Goal: Task Accomplishment & Management: Manage account settings

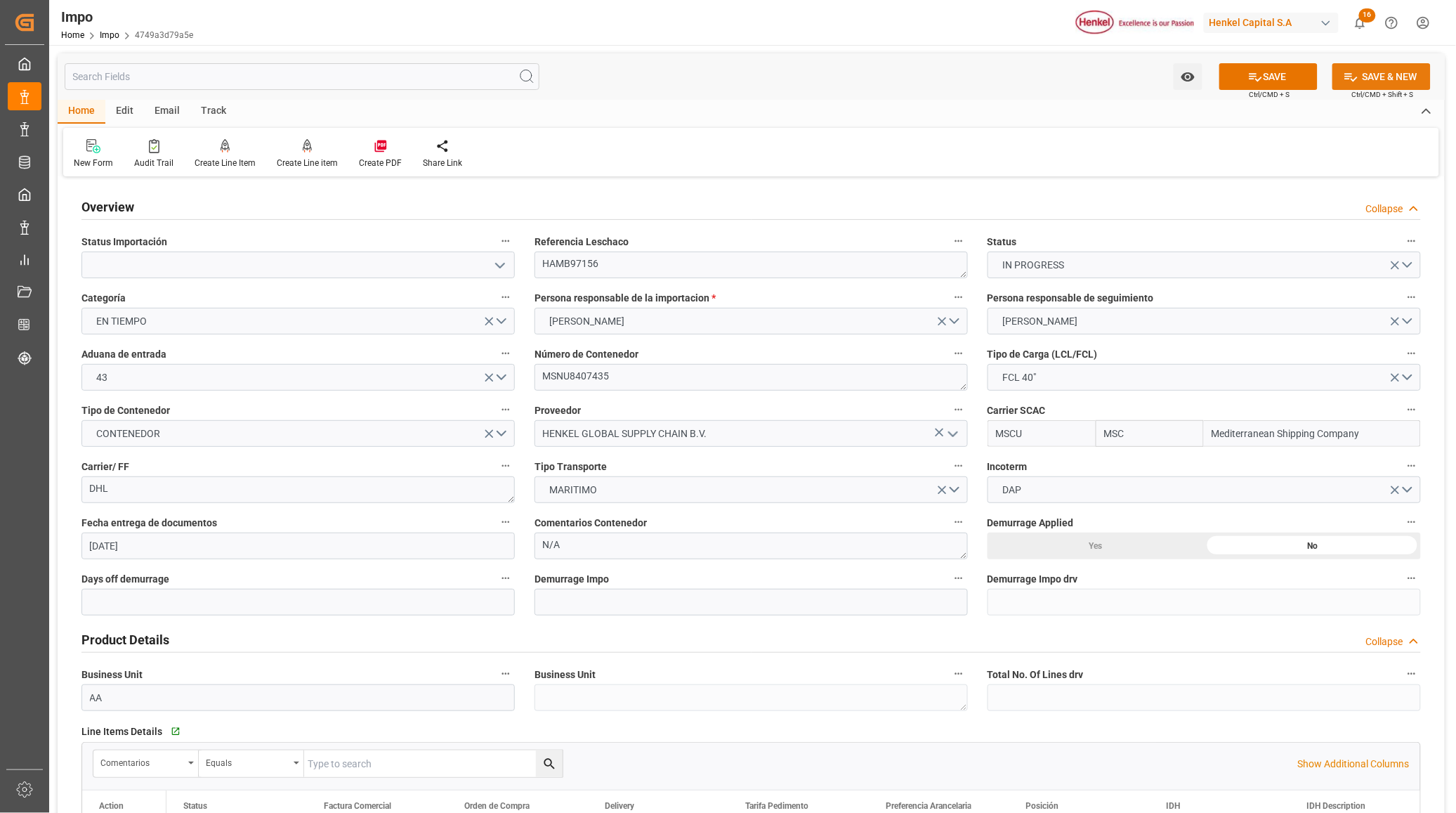
scroll to position [1405, 0]
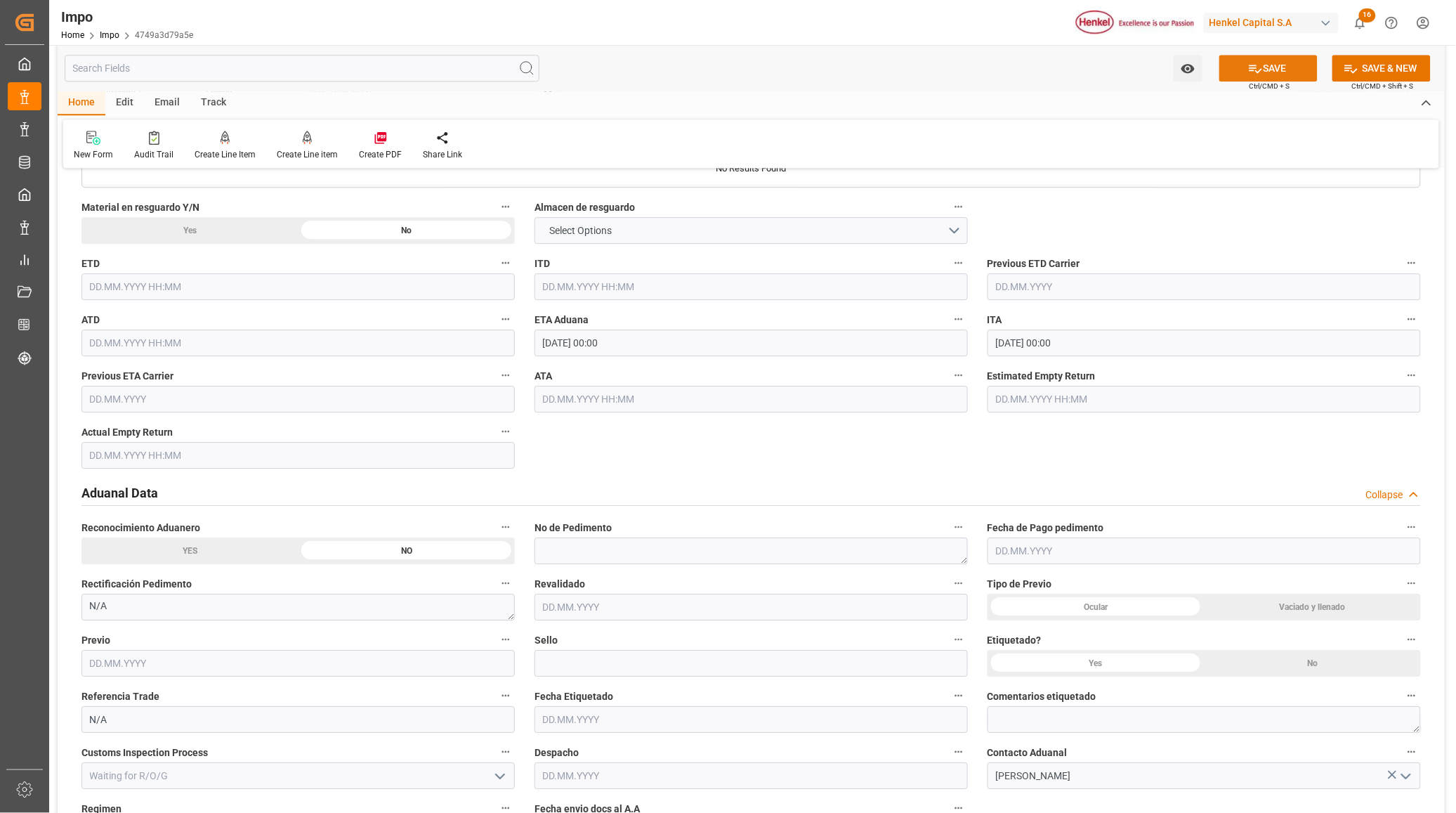
click at [1264, 62] on button "SAVE" at bounding box center [1268, 68] width 98 height 27
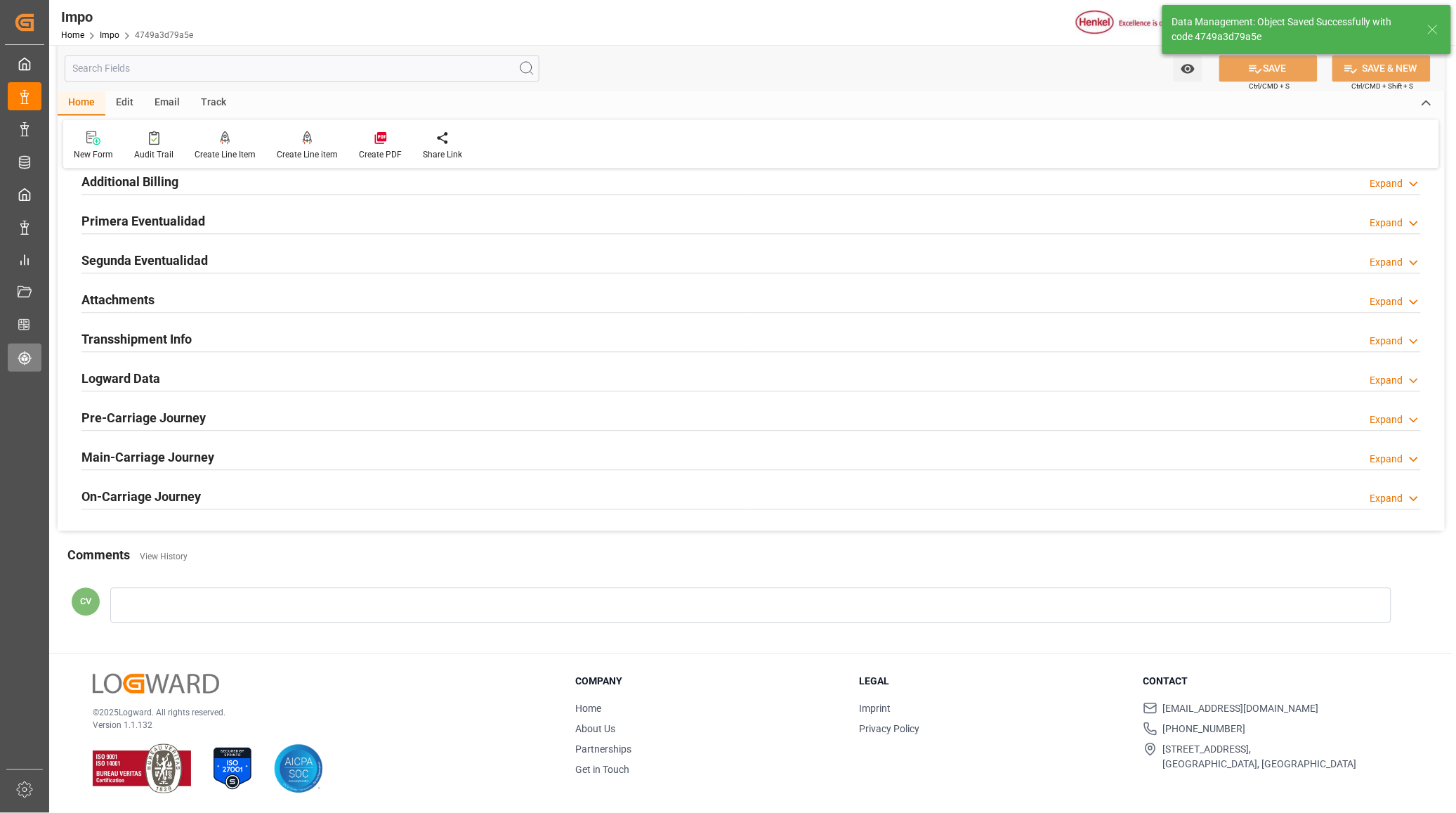
type input "0"
type input "1"
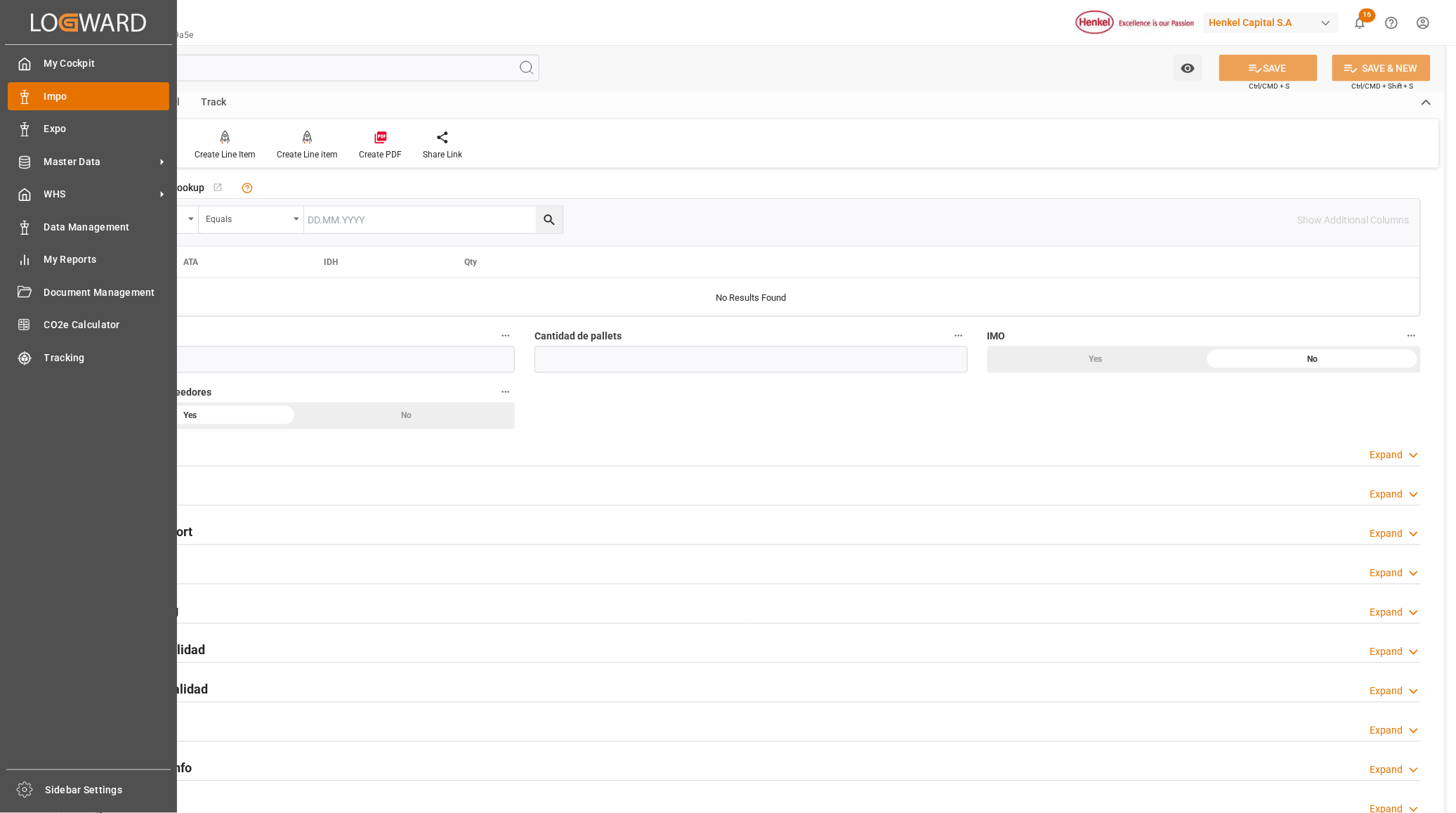
click at [79, 92] on span "Impo" at bounding box center [107, 96] width 126 height 15
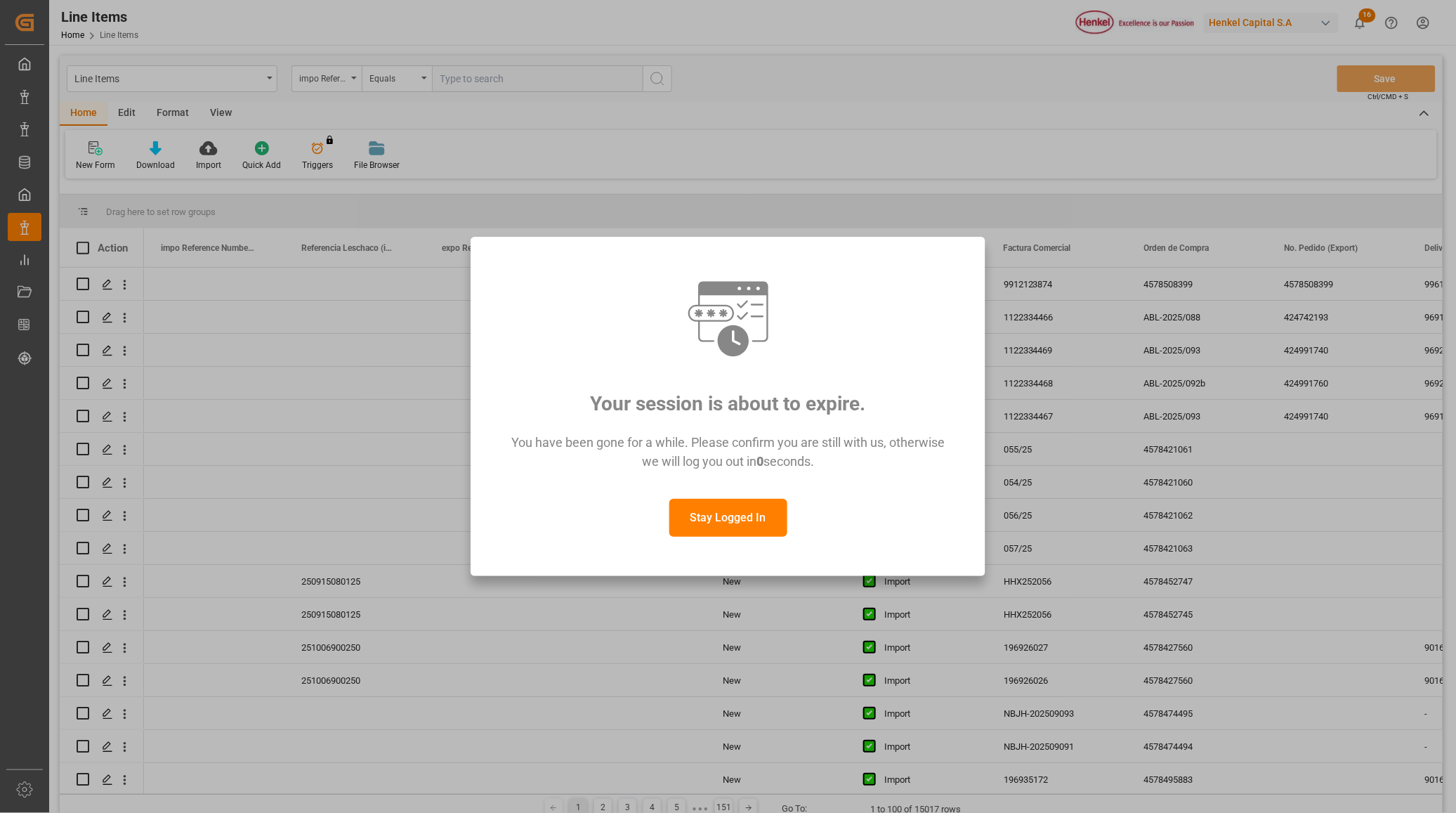
scroll to position [1054, 0]
drag, startPoint x: 697, startPoint y: 506, endPoint x: 689, endPoint y: 506, distance: 8.0
click at [698, 506] on button "Stay Logged In" at bounding box center [728, 518] width 118 height 38
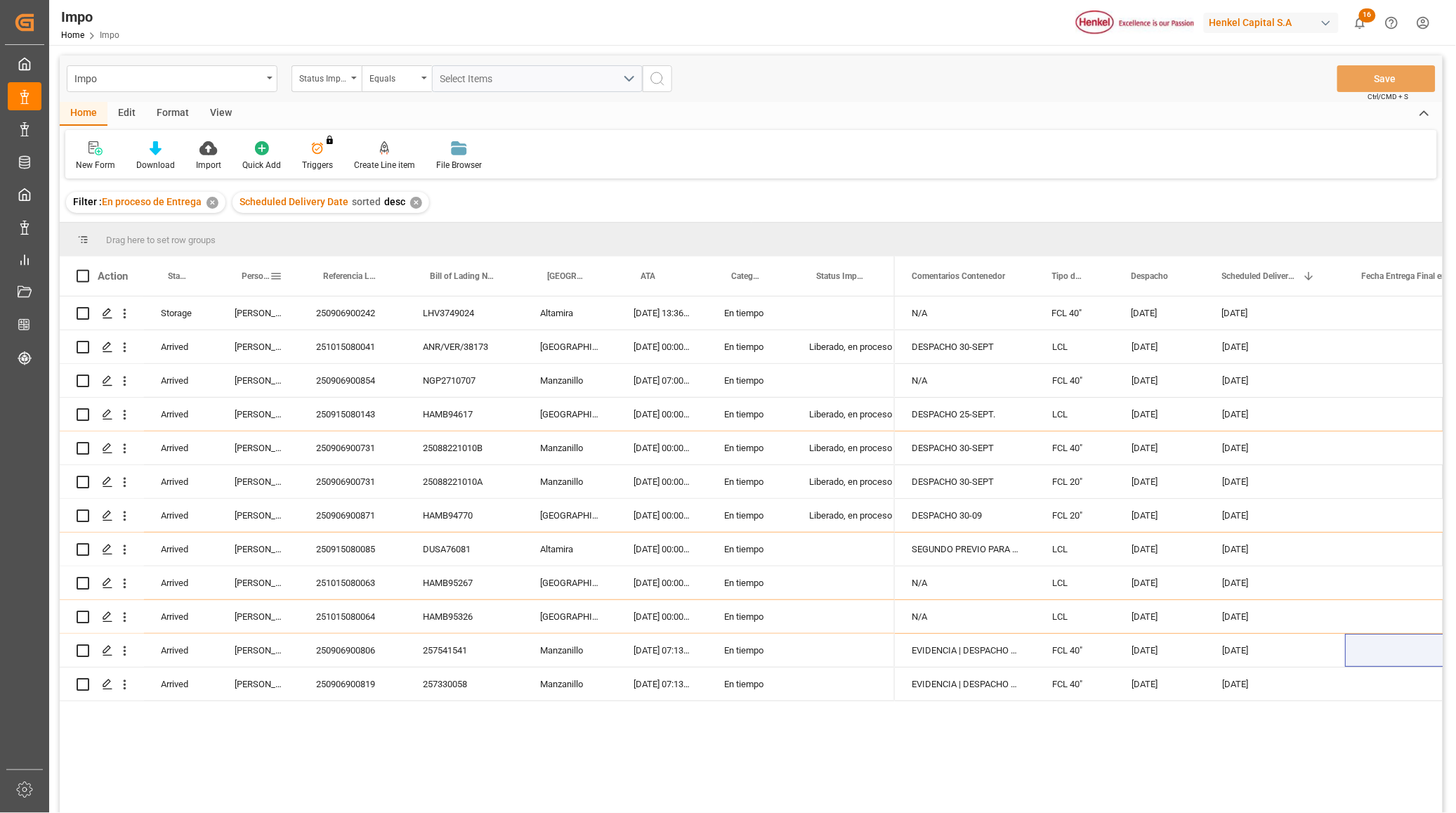
click at [274, 275] on span at bounding box center [276, 276] width 13 height 13
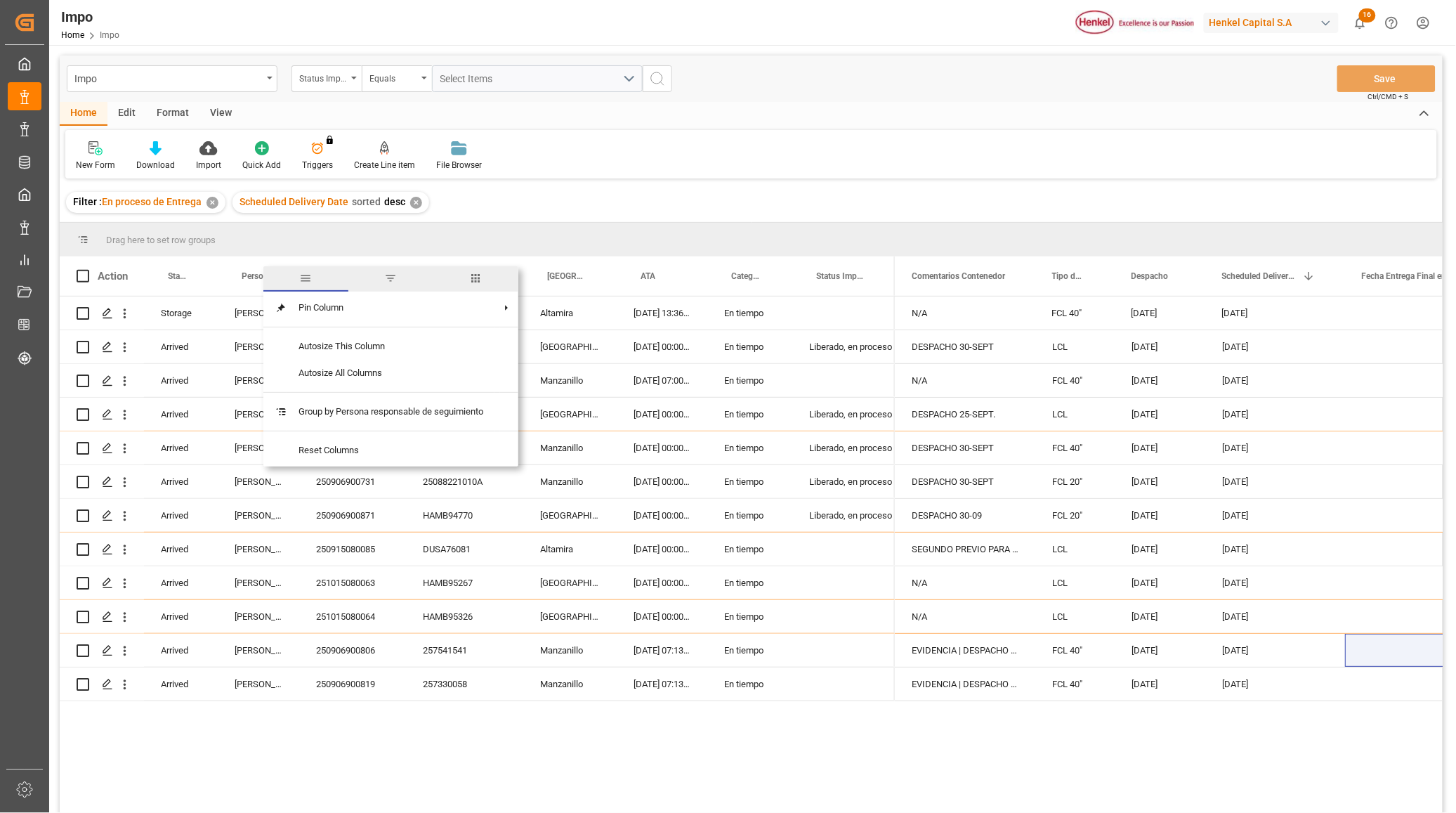
drag, startPoint x: 401, startPoint y: 276, endPoint x: 384, endPoint y: 280, distance: 17.5
click at [401, 276] on span "filter" at bounding box center [391, 279] width 85 height 25
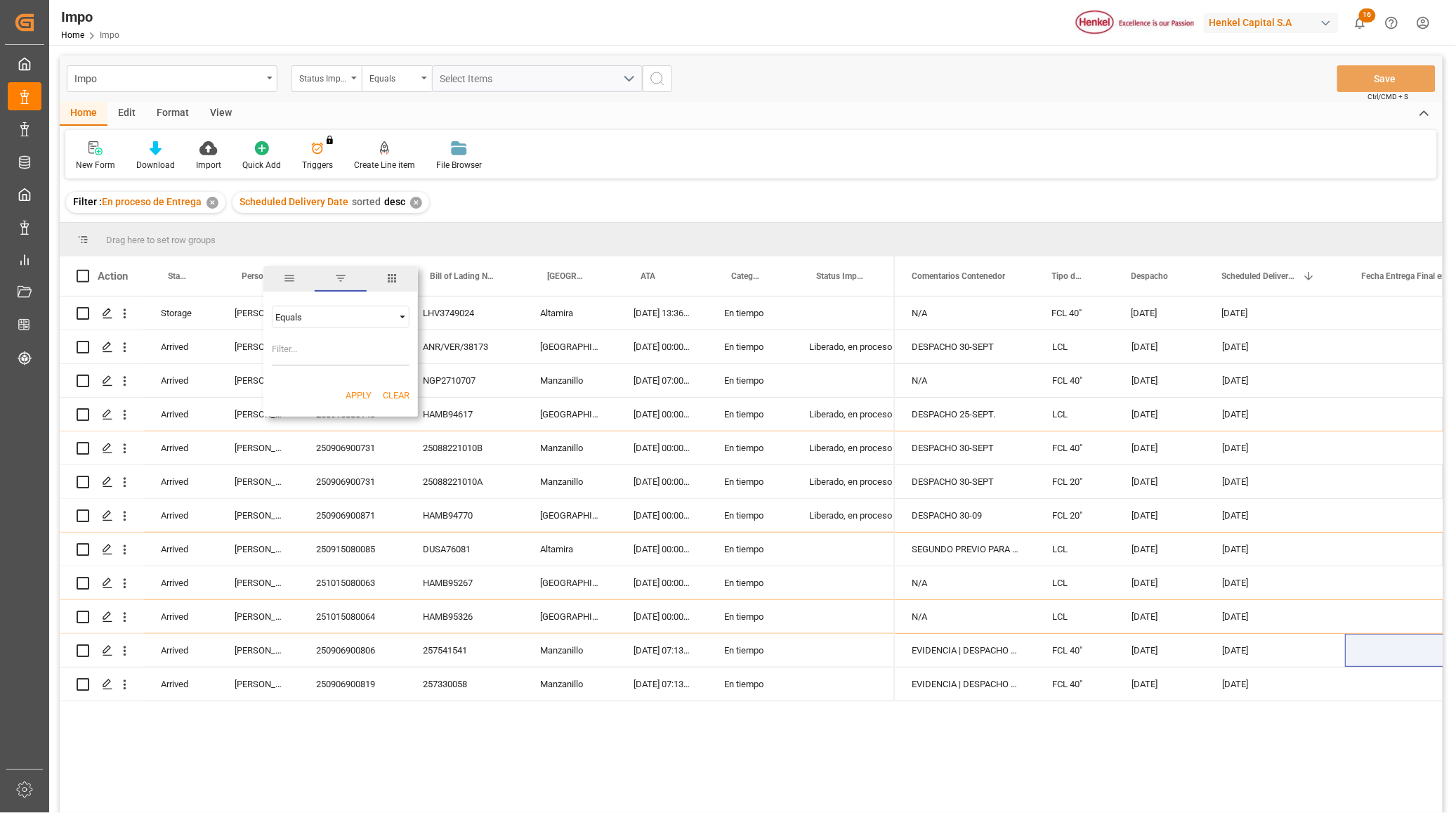
click at [356, 336] on div "Equals AND OR Equals" at bounding box center [341, 336] width 155 height 83
click at [326, 351] on input "Filter Value" at bounding box center [341, 352] width 138 height 28
type input "carlos villar"
click at [345, 394] on button "Apply" at bounding box center [358, 395] width 26 height 14
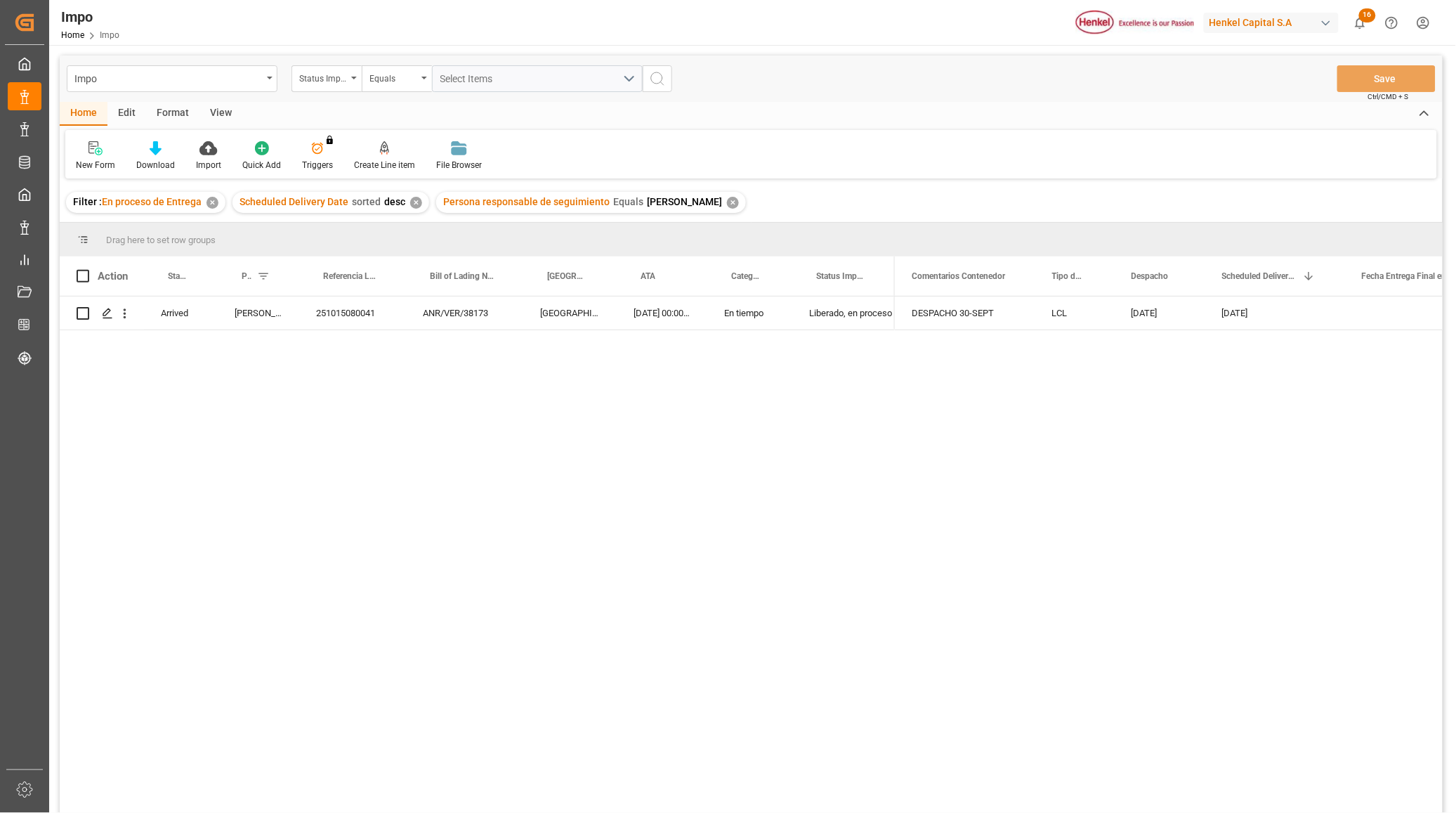
click at [727, 205] on div "✕" at bounding box center [733, 203] width 12 height 12
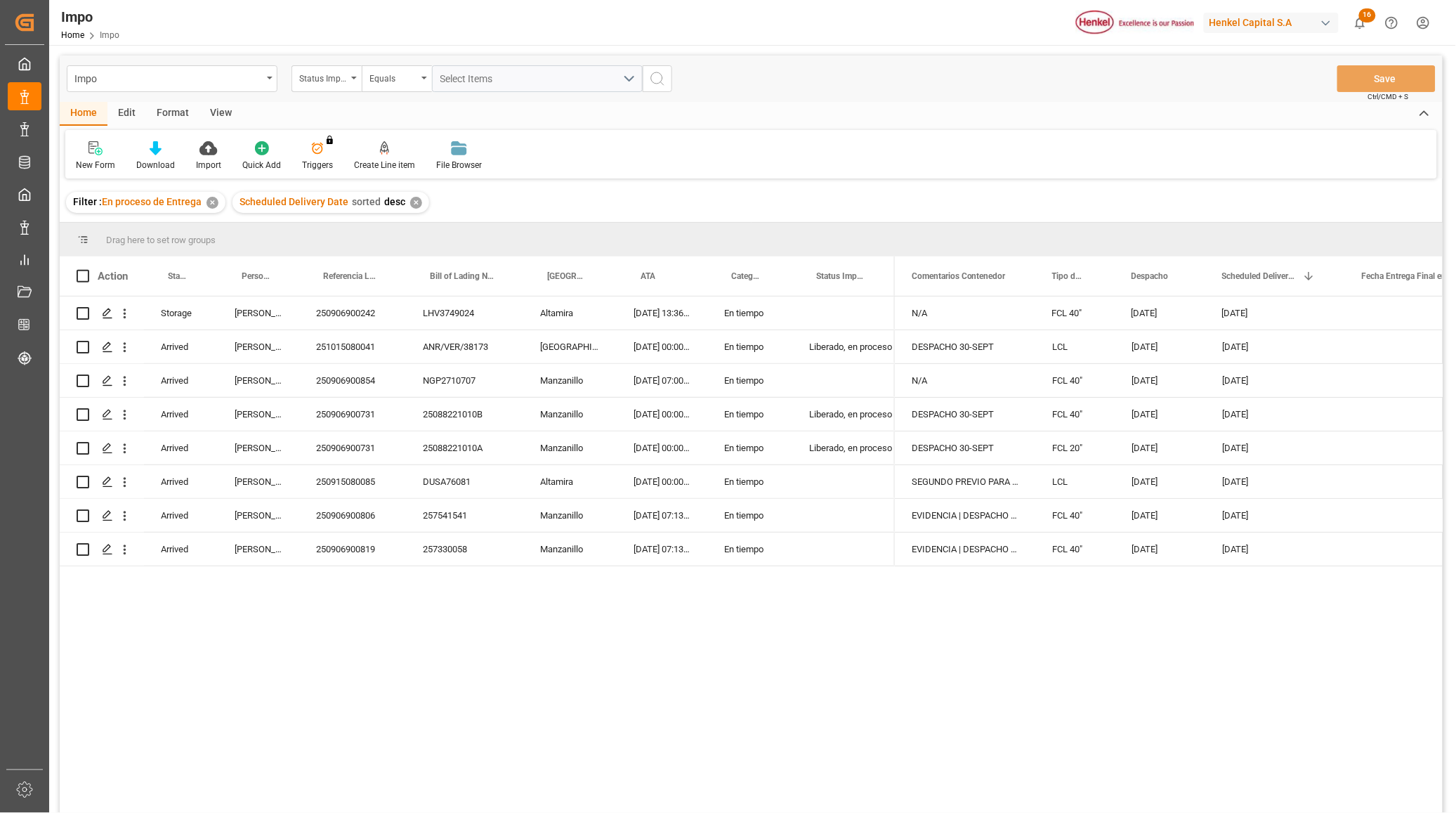
click at [418, 206] on div "Scheduled Delivery Date sorted desc ✕" at bounding box center [331, 202] width 197 height 21
click at [411, 202] on div "✕" at bounding box center [416, 203] width 12 height 12
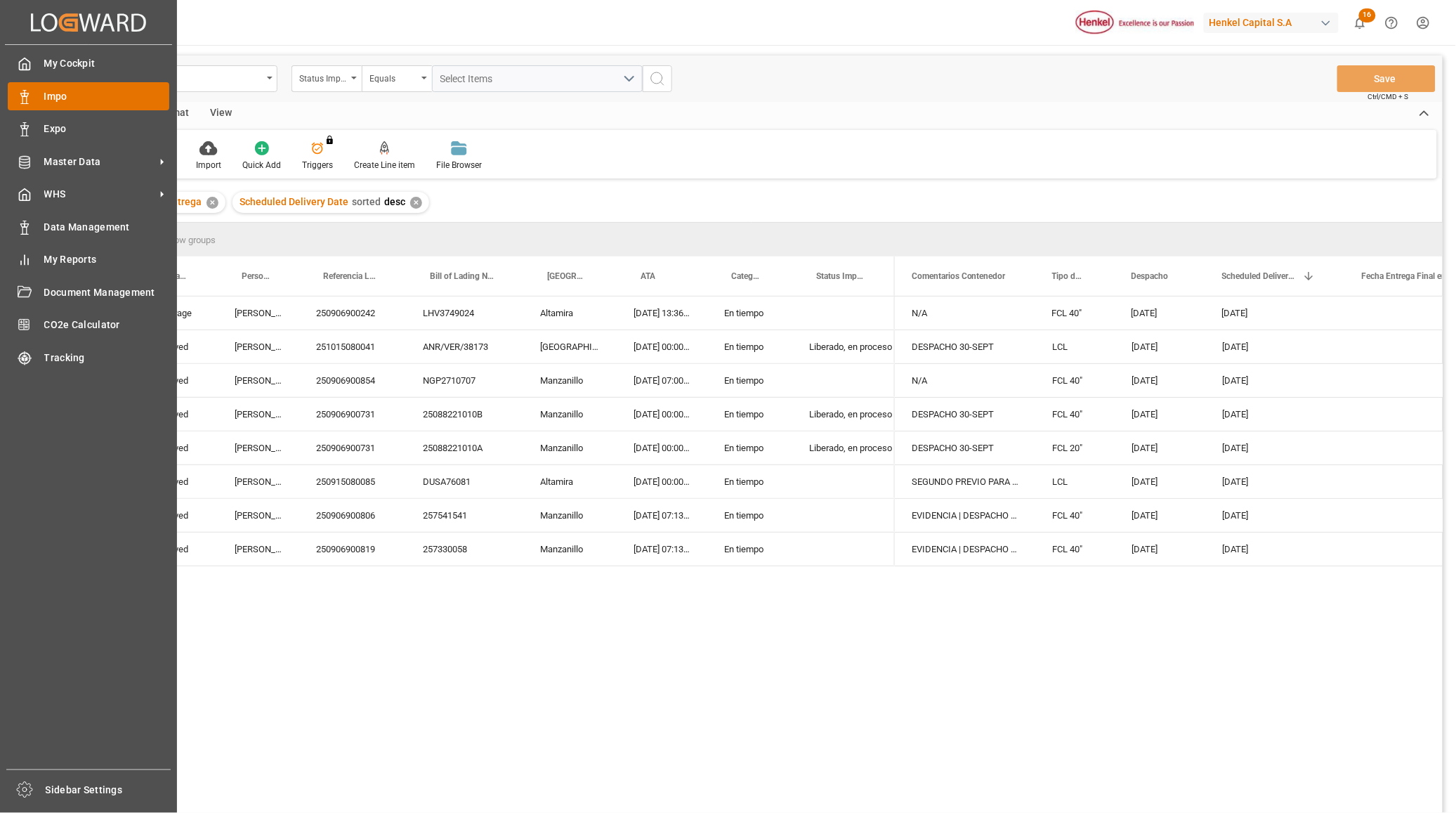
click at [54, 95] on span "Impo" at bounding box center [107, 96] width 126 height 15
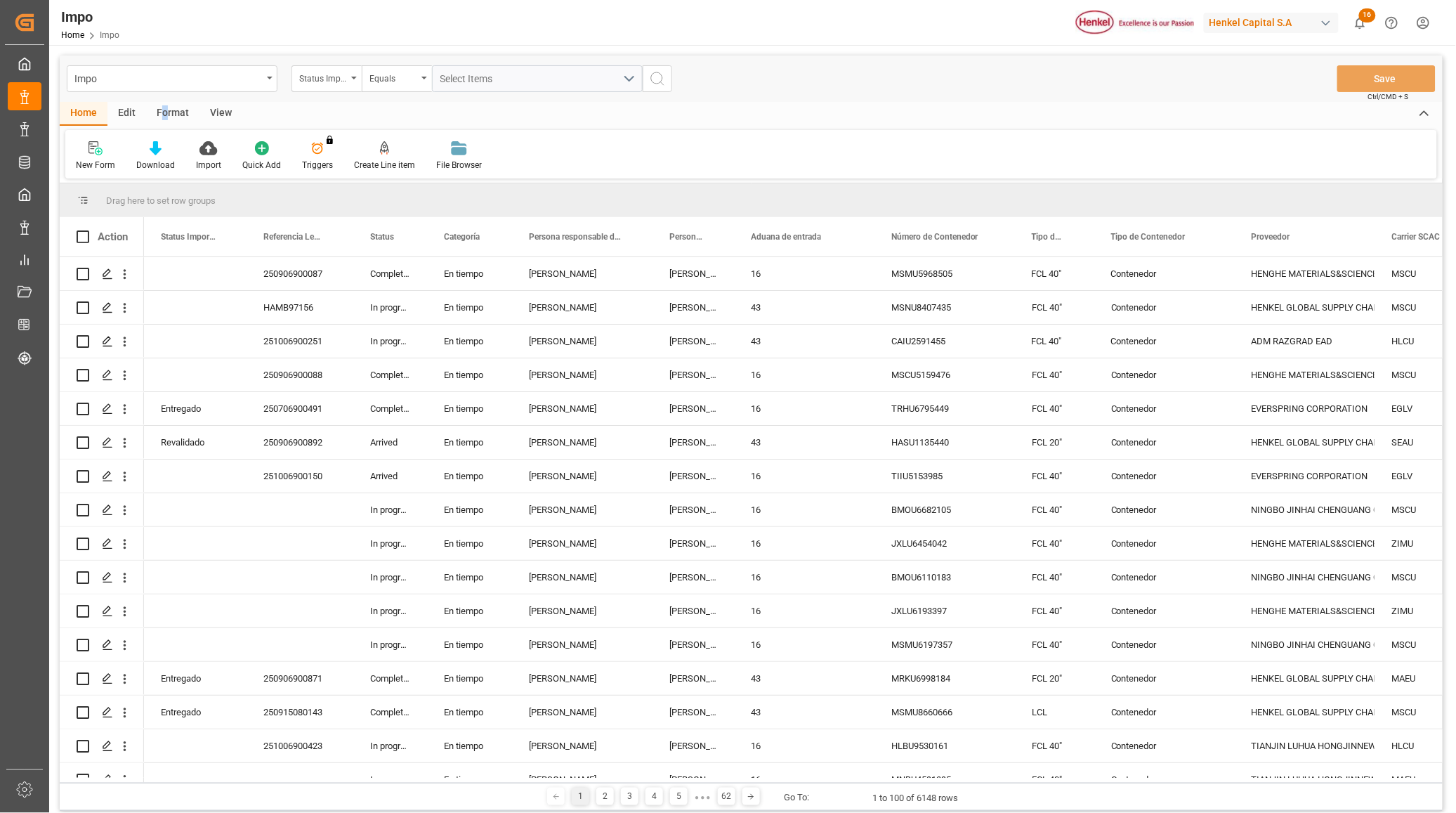
click at [164, 113] on div "Format" at bounding box center [173, 113] width 54 height 24
drag, startPoint x: 164, startPoint y: 113, endPoint x: 117, endPoint y: 159, distance: 65.8
click at [117, 159] on div "Filter Rows" at bounding box center [97, 156] width 63 height 31
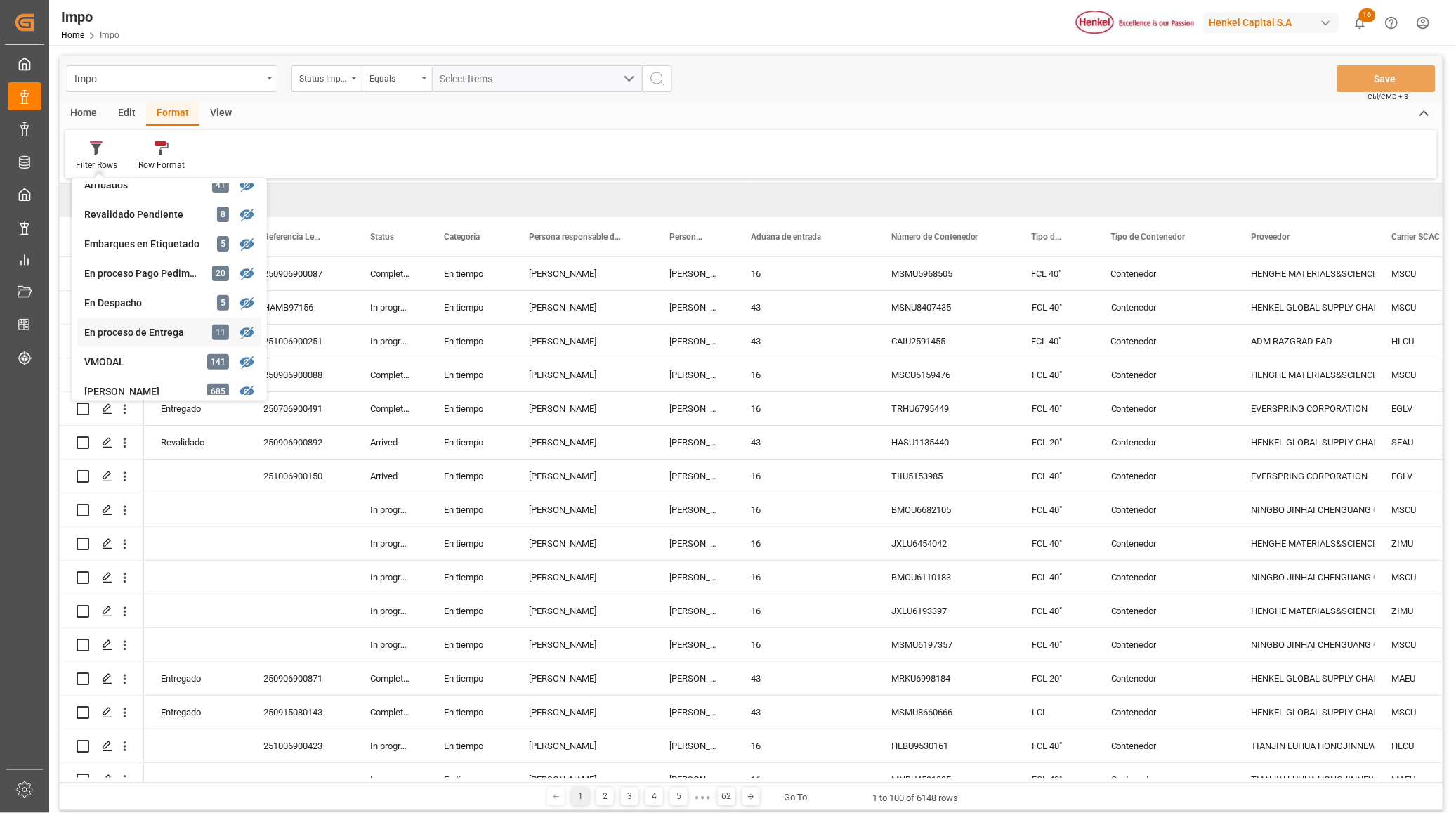
scroll to position [175, 0]
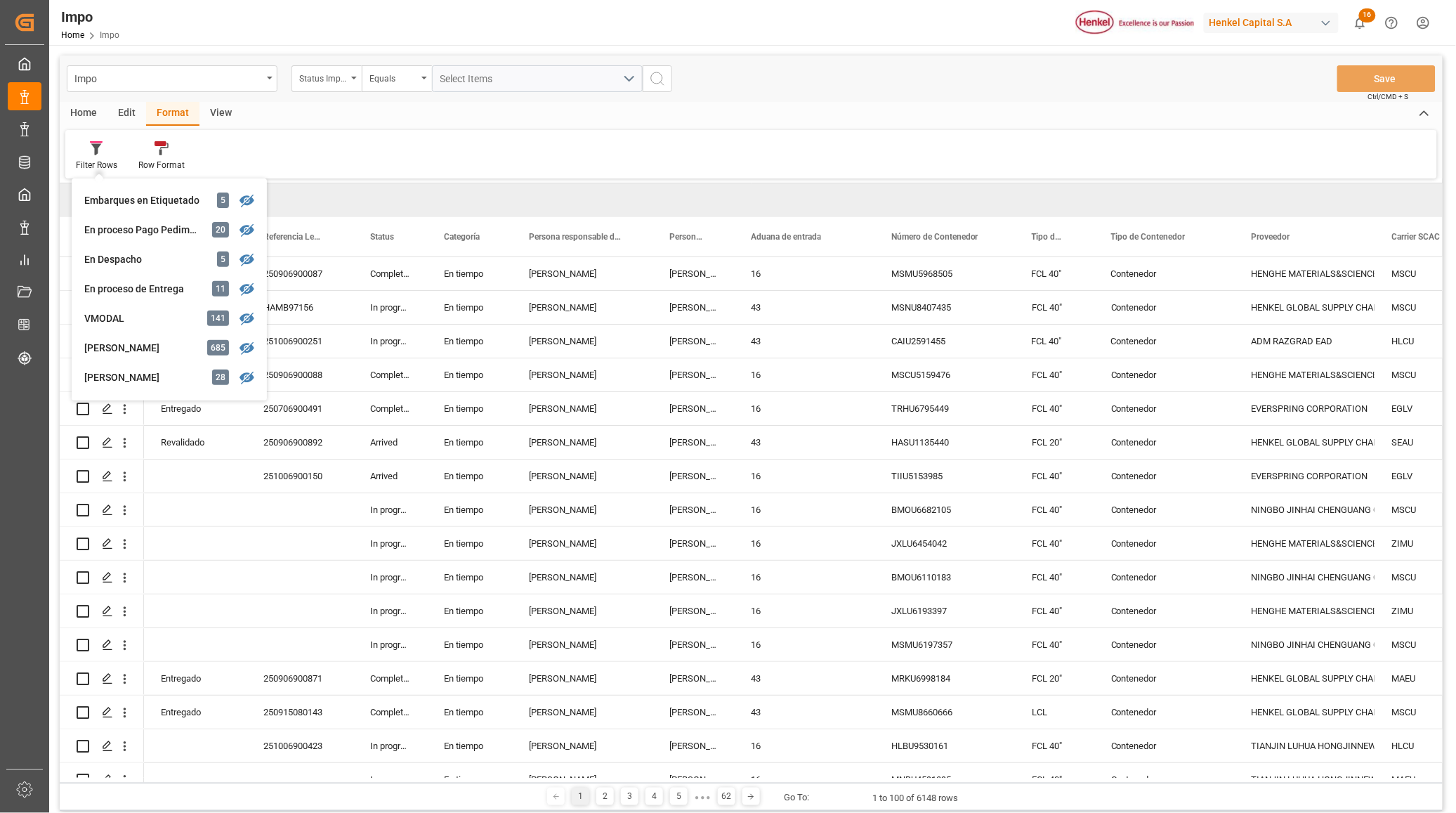
click at [146, 376] on div "[PERSON_NAME]" at bounding box center [146, 377] width 123 height 15
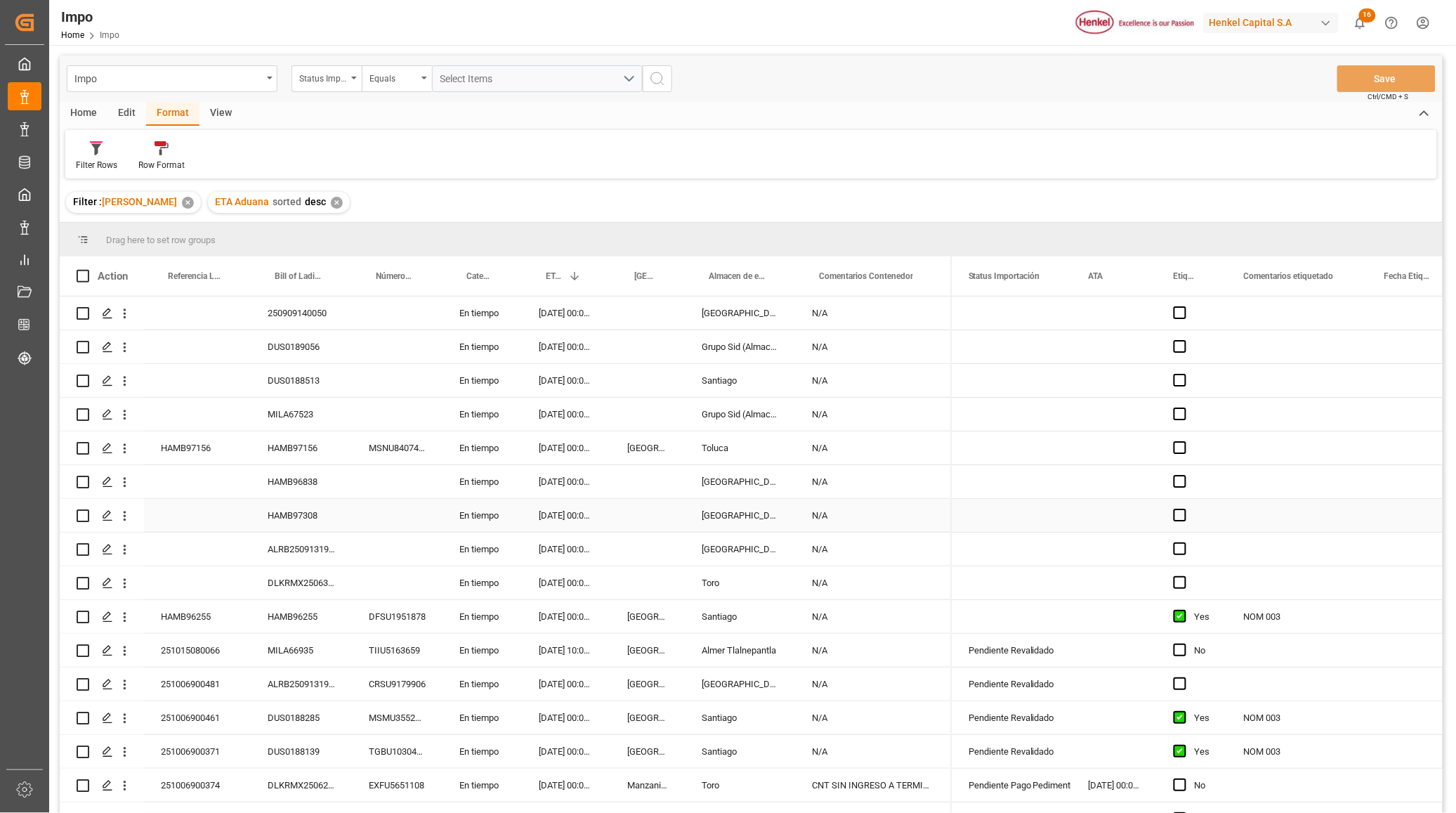
click at [369, 529] on div "Press SPACE to select this row." at bounding box center [397, 515] width 90 height 33
click at [384, 534] on div "250909140050 En tiempo 21.10.2025 00:00:00 Salamanca N/A DUS0189056 En tiempo 2…" at bounding box center [506, 769] width 892 height 944
click at [648, 169] on div "Filter Rows Row Format" at bounding box center [751, 154] width 1372 height 48
click at [651, 159] on div "Filter Rows Row Format" at bounding box center [751, 154] width 1372 height 48
drag, startPoint x: 653, startPoint y: 432, endPoint x: 493, endPoint y: 416, distance: 160.8
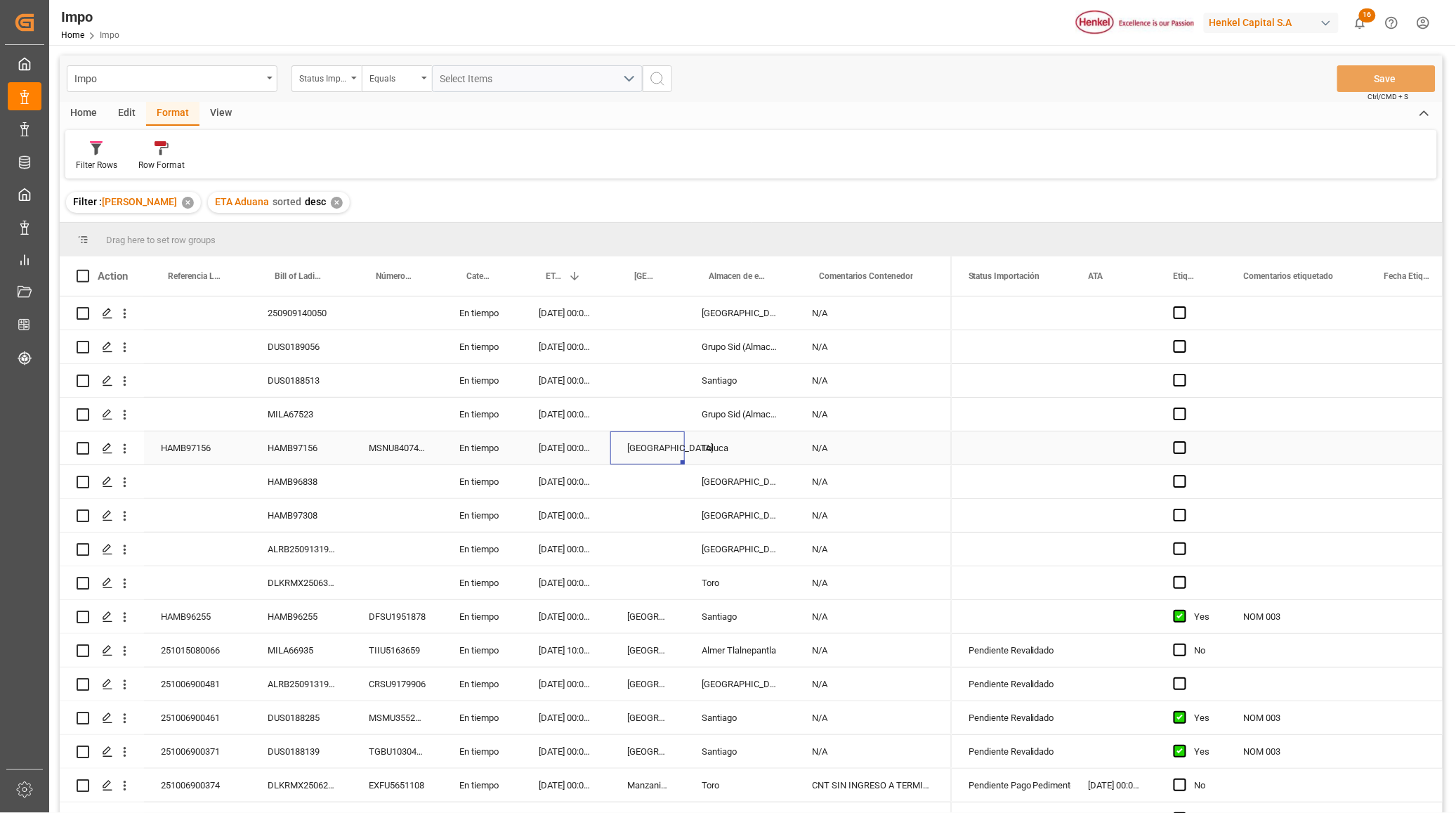
click at [649, 432] on div "[GEOGRAPHIC_DATA]" at bounding box center [647, 447] width 74 height 33
click at [662, 149] on div "Filter Rows Row Format" at bounding box center [751, 154] width 1372 height 48
click at [652, 182] on div "Impo Status Importación Equals Select Items Save Ctrl/CMD + S Home Edit Format …" at bounding box center [751, 452] width 1382 height 795
click at [413, 590] on div "250909140050 En tiempo 21.10.2025 00:00:00 Salamanca N/A DUS0189056 En tiempo 2…" at bounding box center [506, 769] width 892 height 944
click at [410, 512] on div "Press SPACE to select this row." at bounding box center [397, 515] width 90 height 33
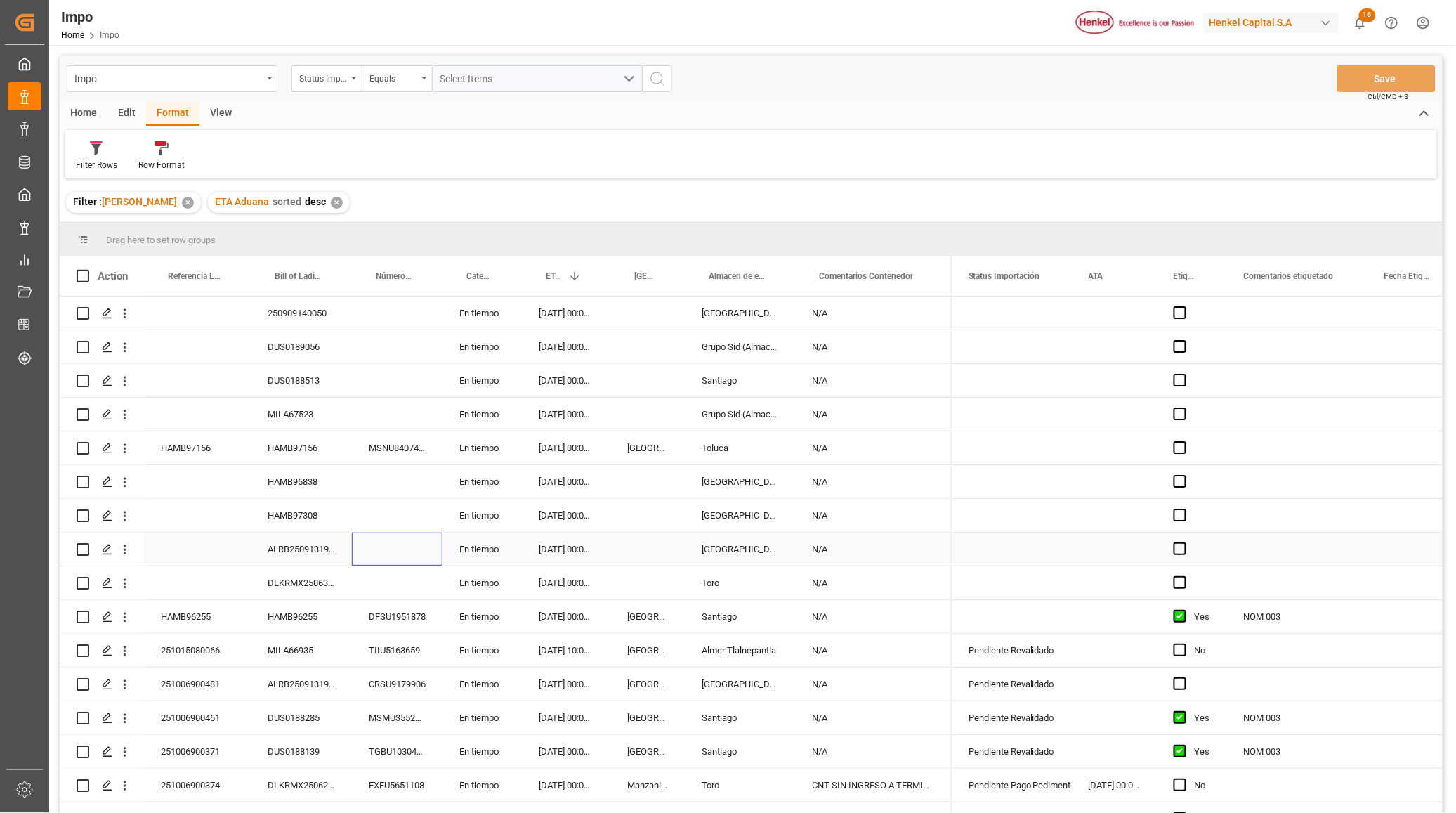
click at [419, 546] on div "Press SPACE to select this row." at bounding box center [397, 549] width 90 height 33
click at [668, 180] on div "Impo Status Importación Equals Select Items Save Ctrl/CMD + S Home Edit Format …" at bounding box center [751, 452] width 1382 height 795
drag, startPoint x: 308, startPoint y: 422, endPoint x: 312, endPoint y: 433, distance: 11.7
click at [308, 421] on div "MILA67523" at bounding box center [301, 414] width 101 height 33
click at [894, 65] on div "Impo Status Importación Equals Select Items Save Ctrl/CMD + S" at bounding box center [751, 78] width 1382 height 47
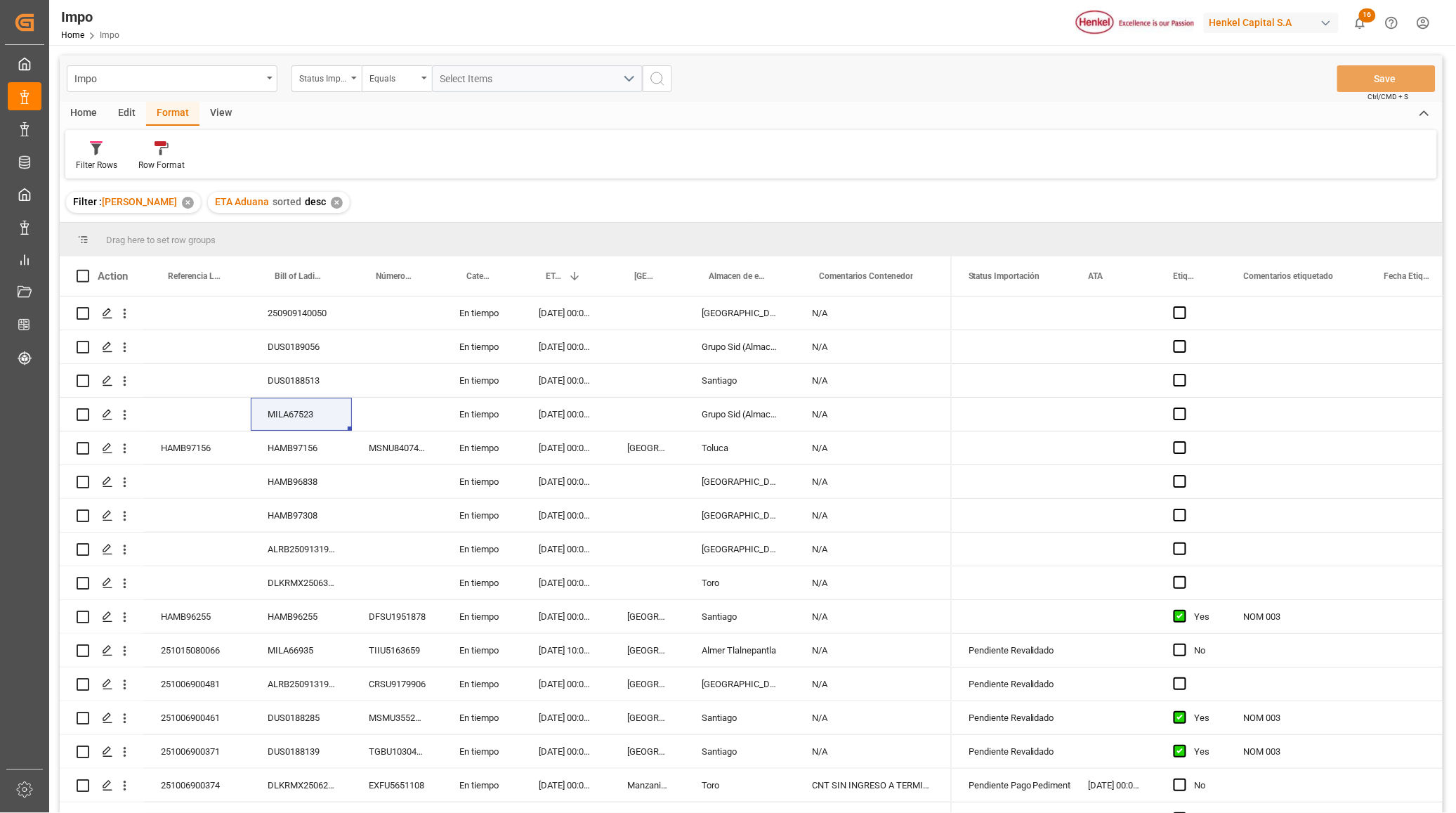
drag, startPoint x: 1088, startPoint y: 67, endPoint x: 1108, endPoint y: 16, distance: 54.8
click at [1094, 54] on div "Impo Status Importación Equals Select Items Save Ctrl/CMD + S Home Edit Format …" at bounding box center [751, 533] width 1404 height 976
drag, startPoint x: 918, startPoint y: 215, endPoint x: 921, endPoint y: 202, distance: 13.3
click at [921, 206] on div "Filter : Carlos Villar ✕ ETA Aduana sorted desc ✕" at bounding box center [751, 202] width 1382 height 39
click at [401, 408] on div "Press SPACE to select this row." at bounding box center [397, 414] width 90 height 33
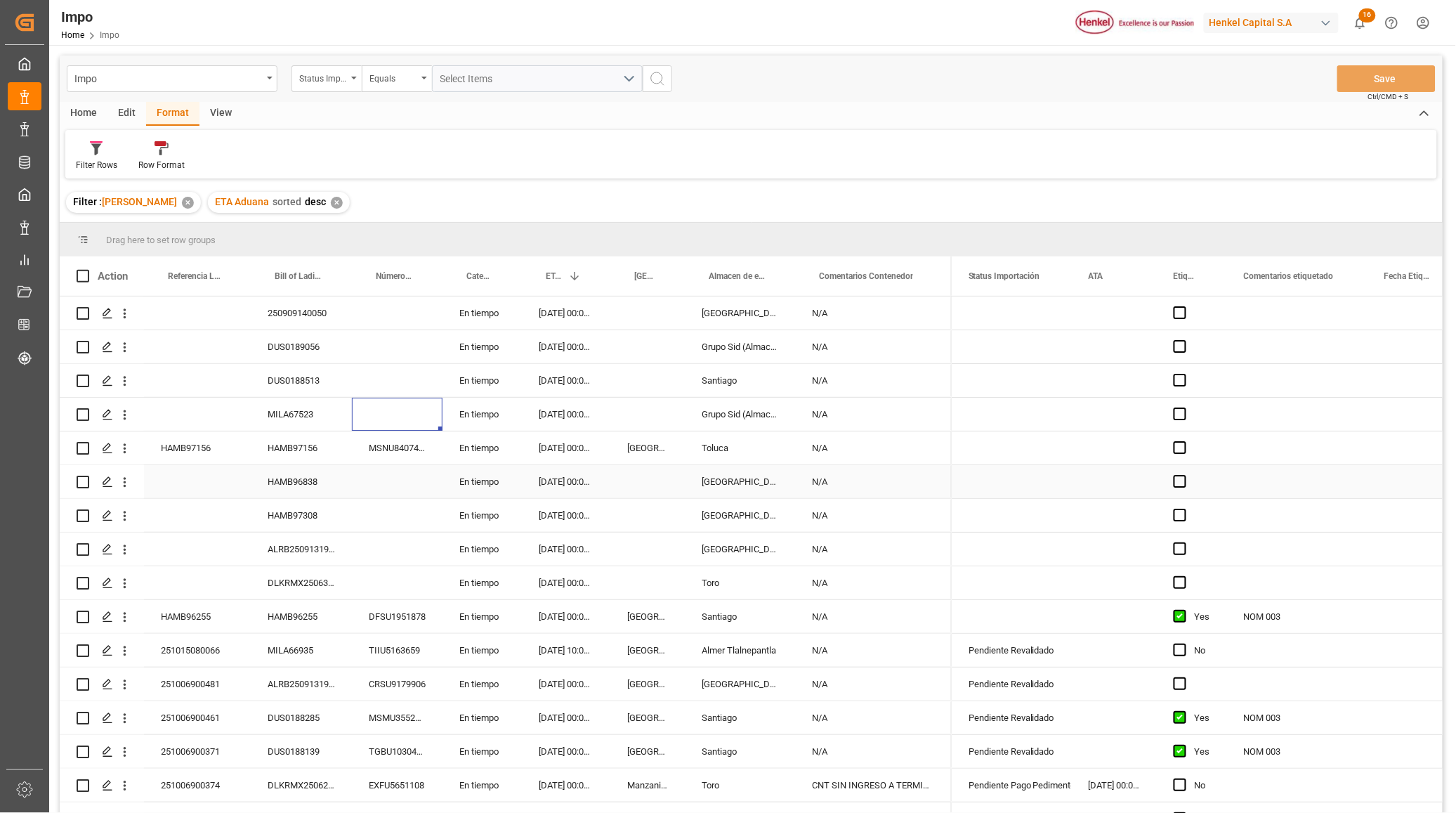
click at [407, 482] on div "Press SPACE to select this row." at bounding box center [397, 481] width 90 height 33
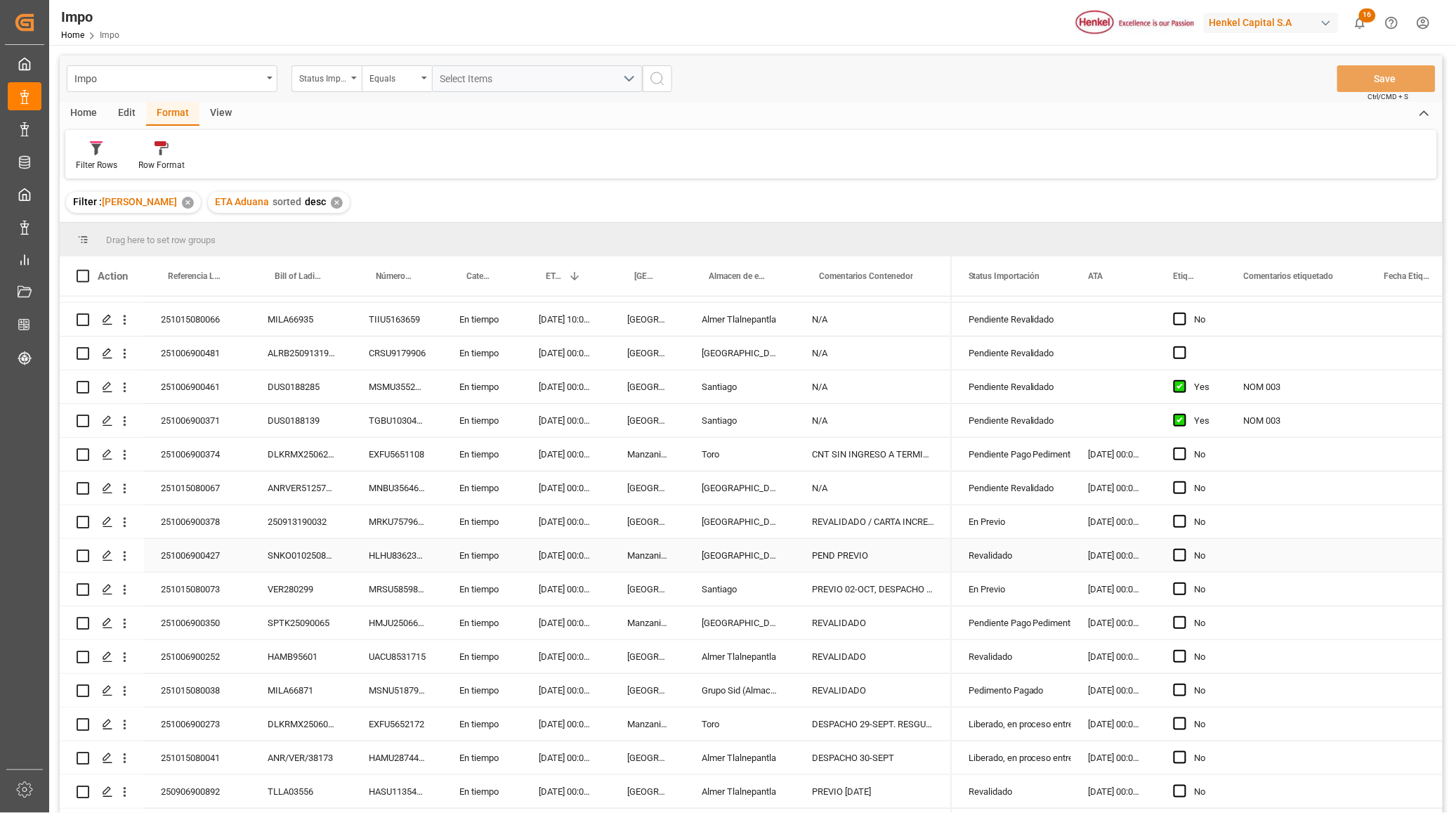
click at [261, 552] on div "SNKO010250808399" at bounding box center [301, 555] width 101 height 33
click at [379, 549] on div "HLHU8362337" at bounding box center [397, 555] width 90 height 33
click at [990, 546] on div "Revalidado" at bounding box center [1011, 556] width 87 height 32
click at [1050, 560] on icon "open menu" at bounding box center [1045, 564] width 17 height 17
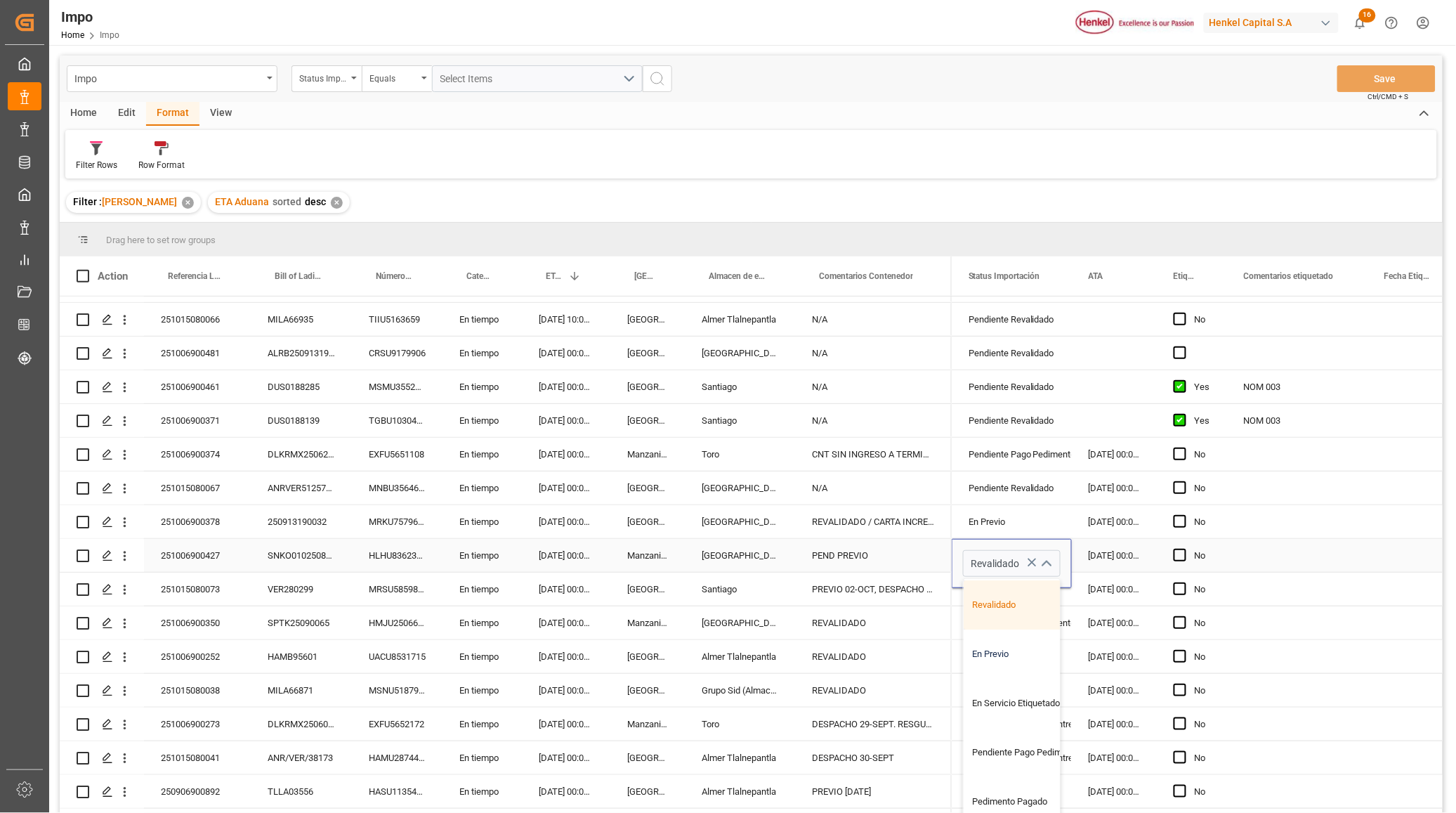
scroll to position [88, 0]
click at [997, 629] on div "En Previo" at bounding box center [1029, 614] width 132 height 49
type input "En Previo"
click at [1317, 433] on div "NOM 003" at bounding box center [1297, 420] width 140 height 33
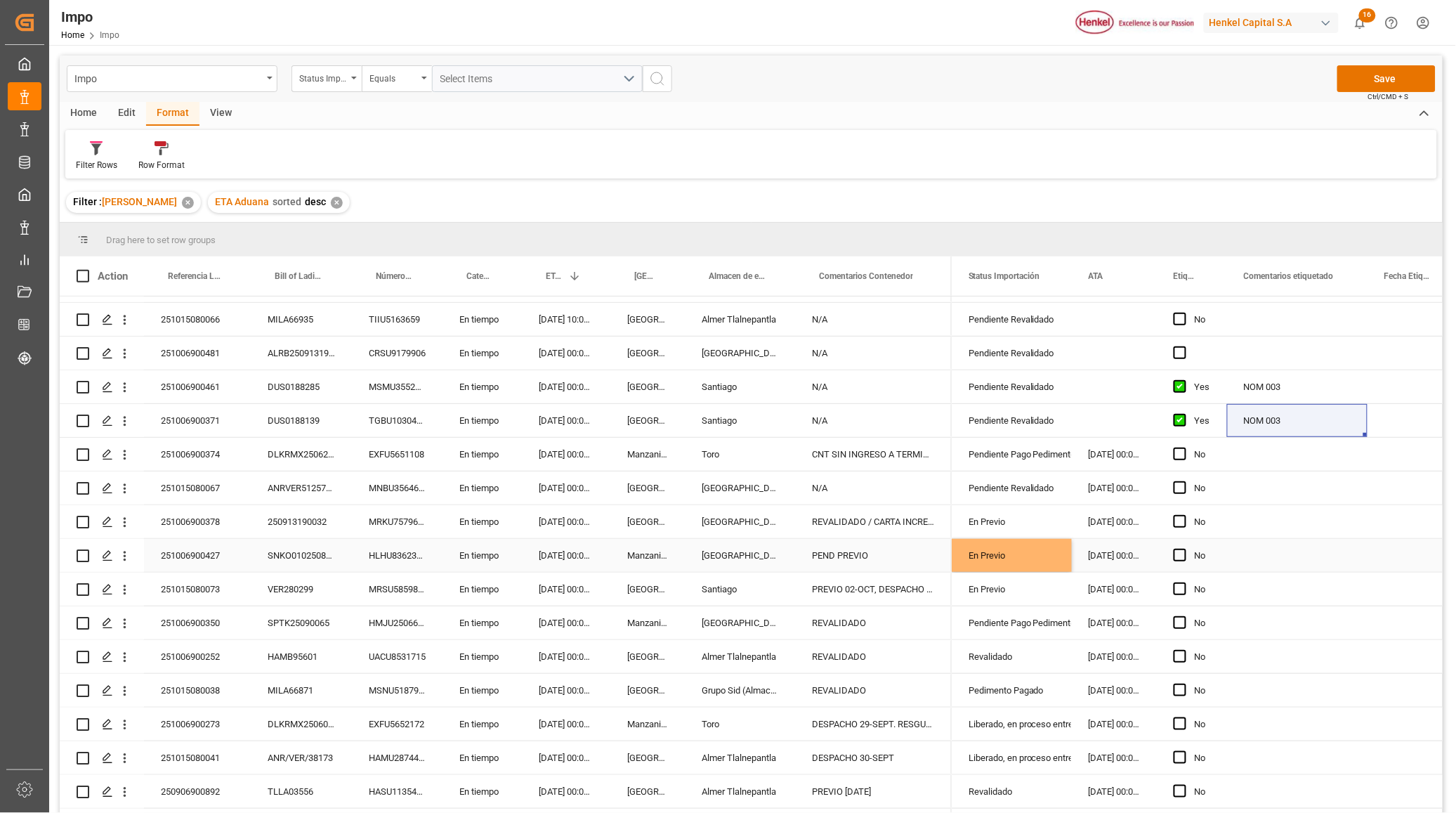
click at [1247, 556] on div "Press SPACE to select this row." at bounding box center [1297, 555] width 140 height 33
click at [1110, 543] on div "29.09.2025 00:00:00" at bounding box center [1114, 555] width 85 height 33
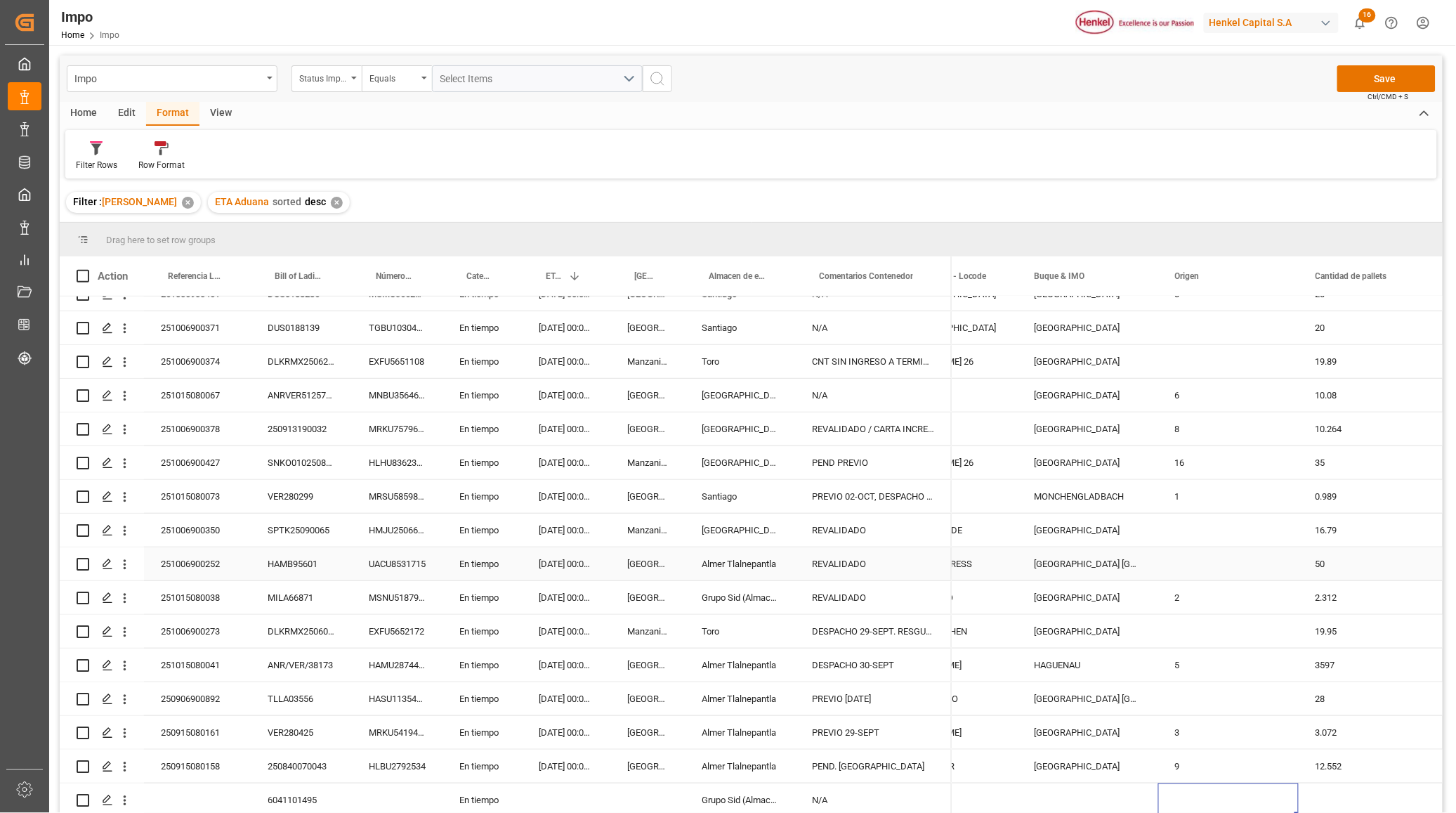
scroll to position [0, 1602]
click at [984, 465] on div "REN JIAN 26" at bounding box center [947, 462] width 140 height 33
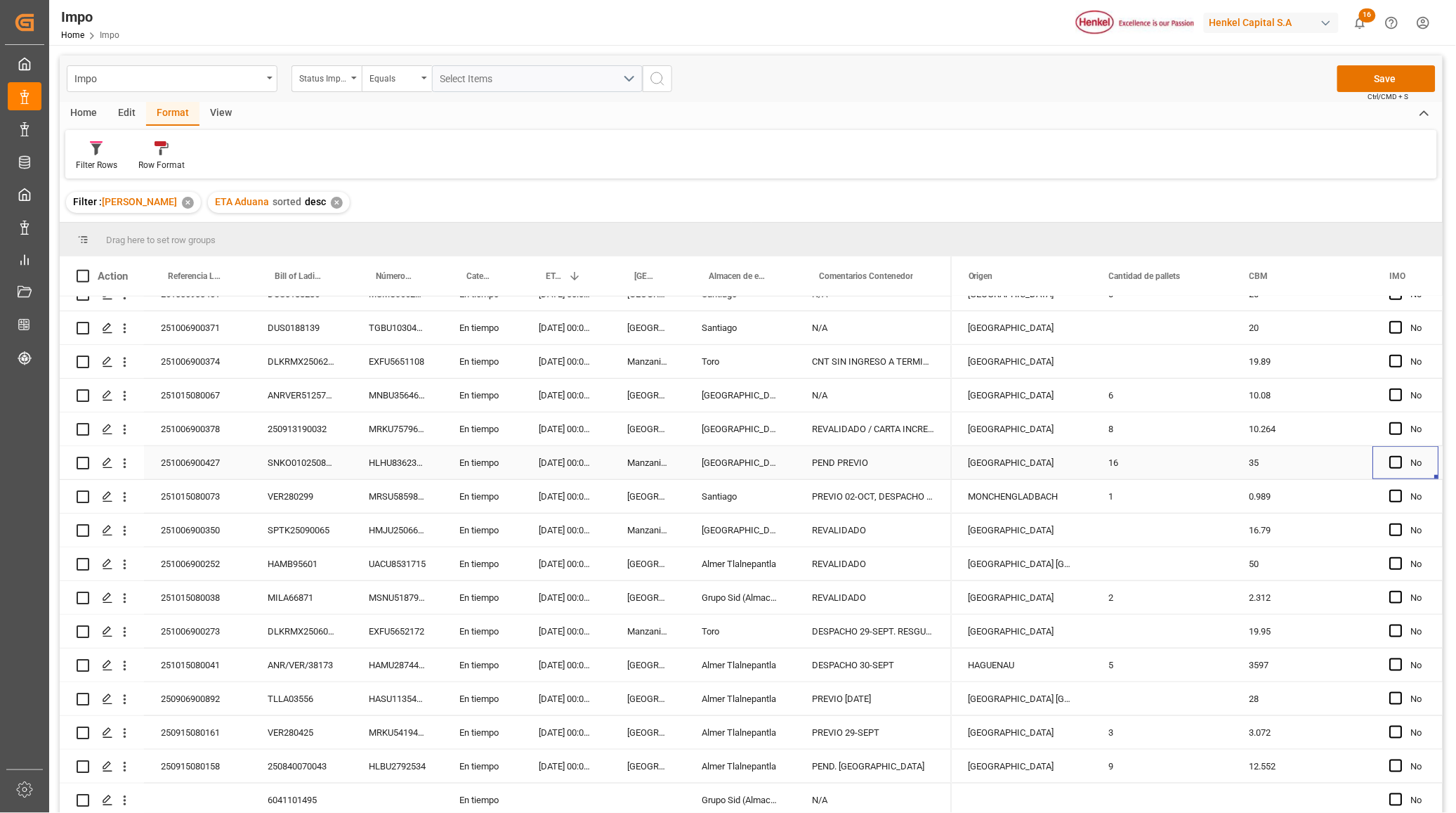
scroll to position [0, 0]
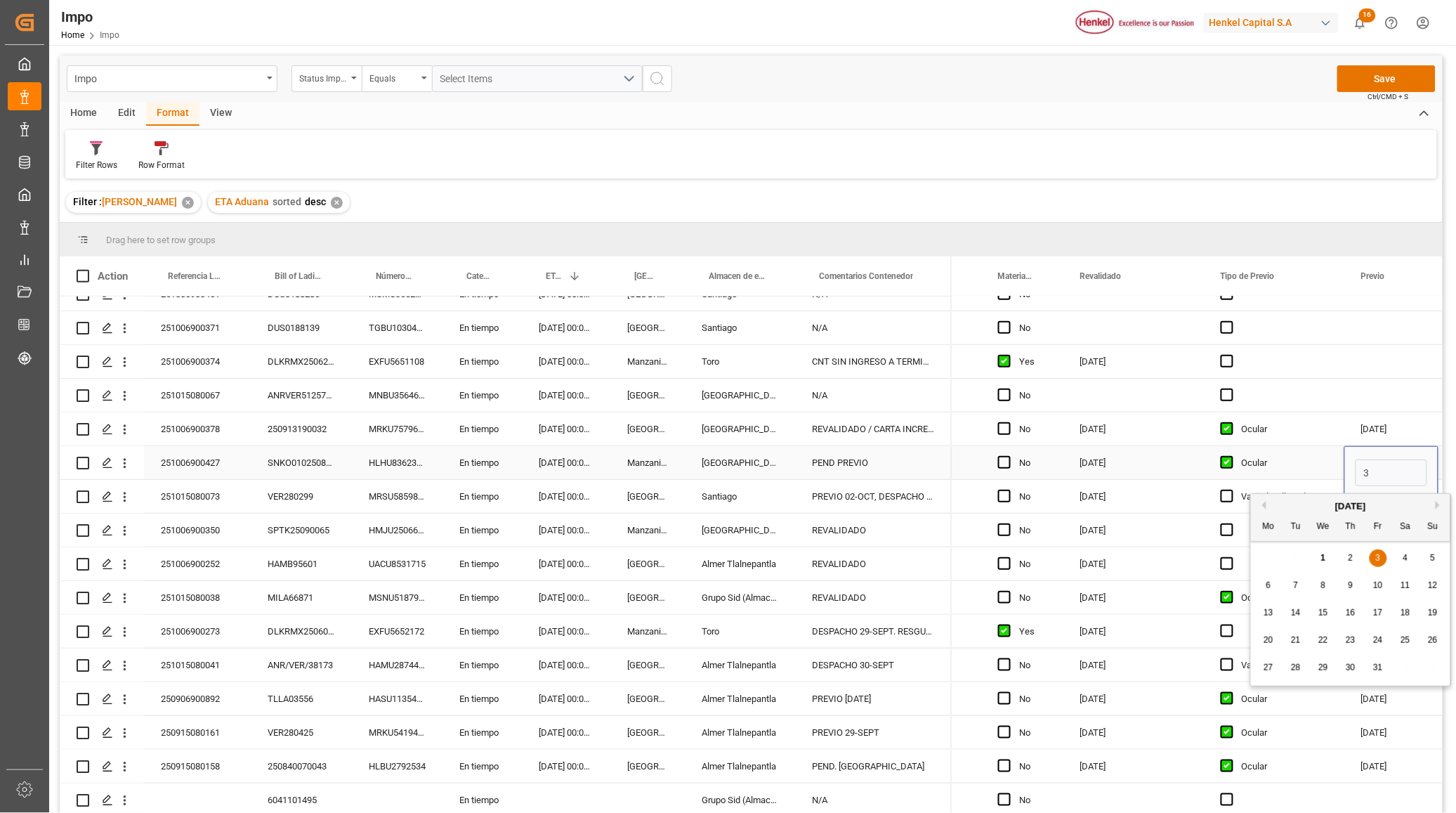
click at [1384, 464] on input "3" at bounding box center [1392, 473] width 72 height 27
click at [1377, 563] on div "3" at bounding box center [1378, 559] width 18 height 17
type input "03.10.2025"
click at [1382, 370] on div "Press SPACE to select this row." at bounding box center [1391, 361] width 94 height 33
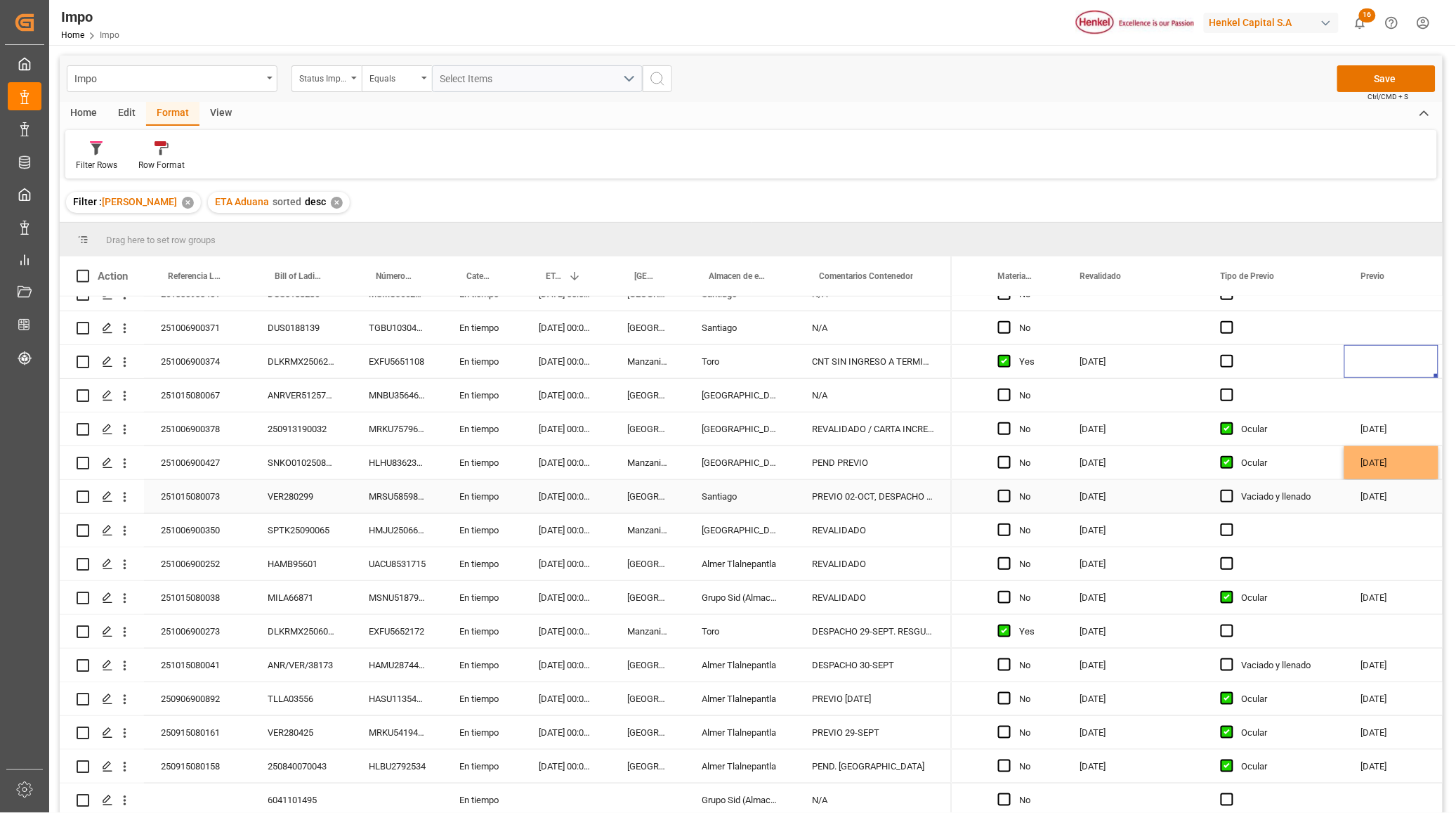
click at [1394, 497] on div "[DATE]" at bounding box center [1391, 496] width 94 height 33
click at [1382, 465] on div "03.10.2025" at bounding box center [1391, 462] width 94 height 33
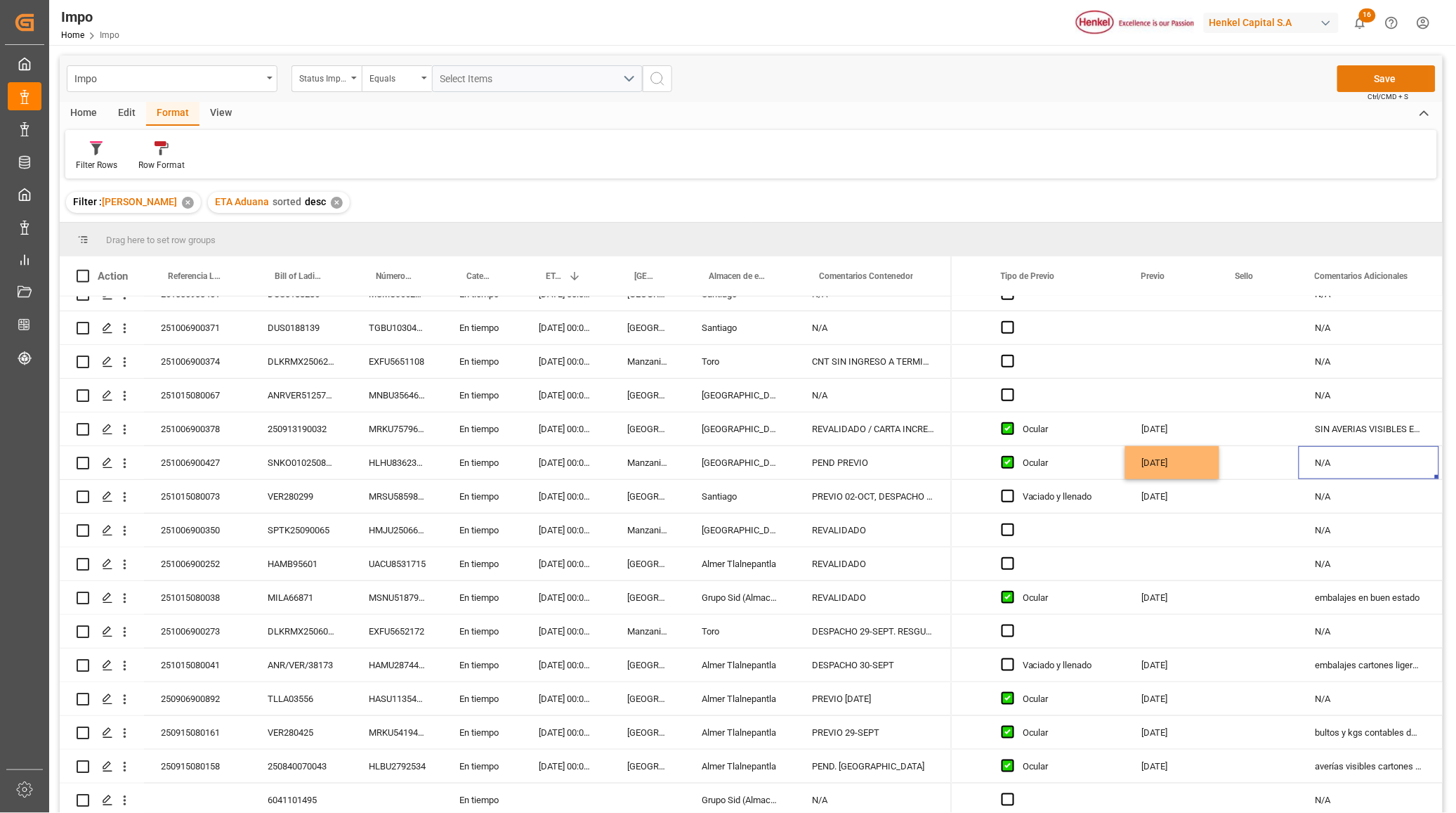
click at [1407, 80] on button "Save" at bounding box center [1386, 78] width 98 height 27
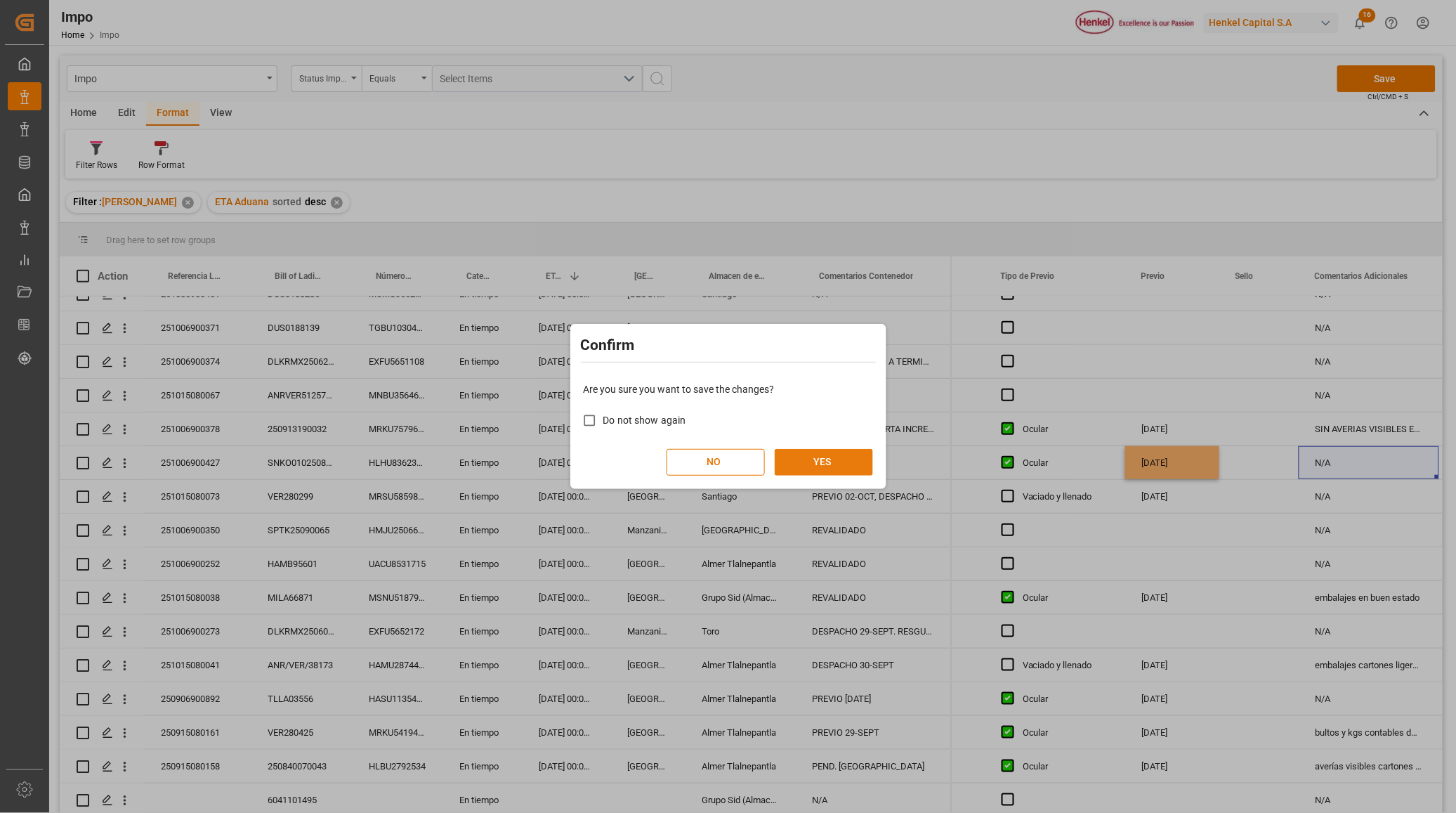
click at [833, 459] on button "YES" at bounding box center [823, 462] width 98 height 27
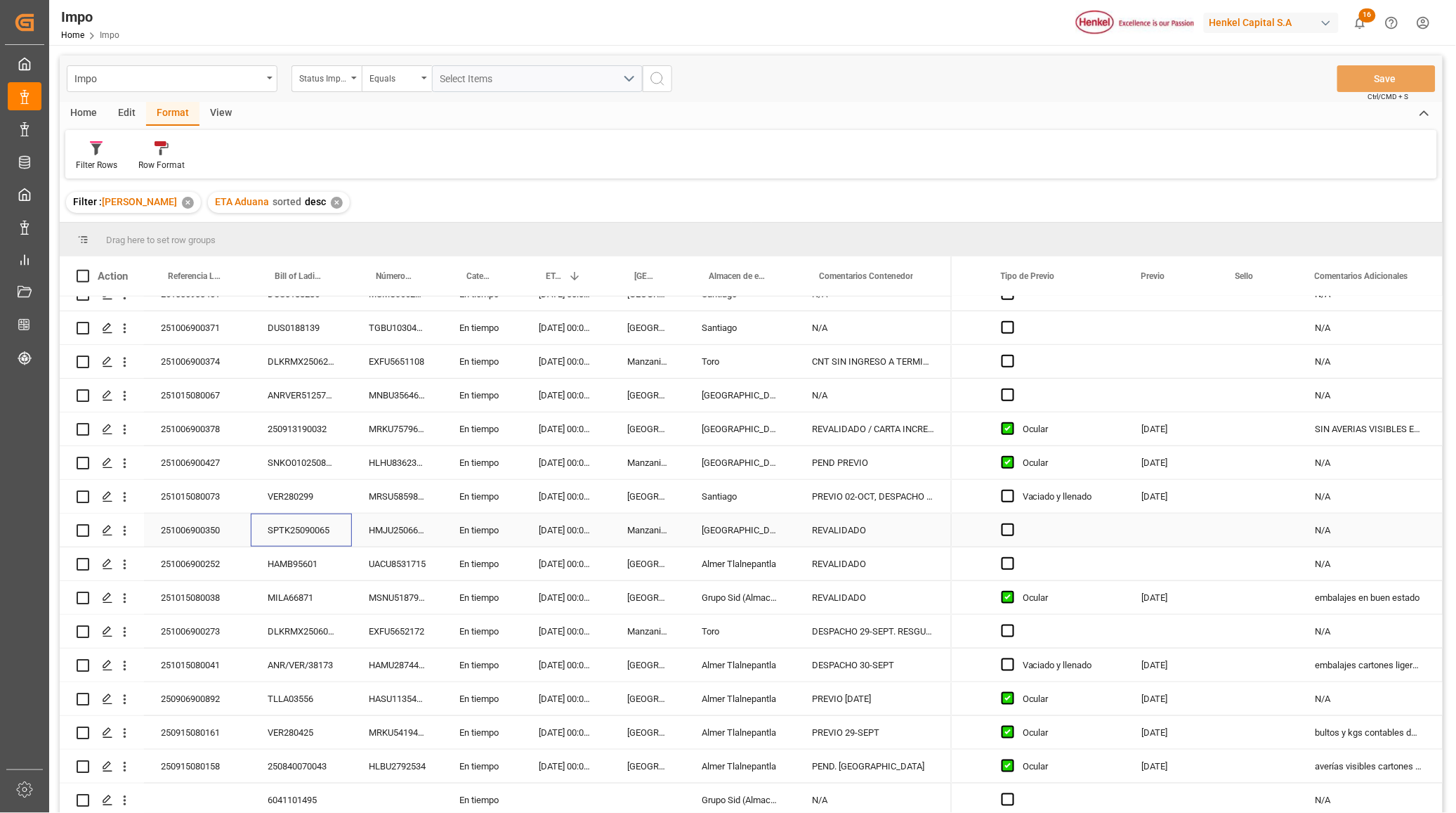
click at [316, 526] on div "SPTK25090065" at bounding box center [301, 529] width 101 height 33
click at [316, 526] on input "SPTK25090065" at bounding box center [301, 538] width 79 height 27
click at [379, 525] on div "HMJU2506631" at bounding box center [397, 529] width 90 height 33
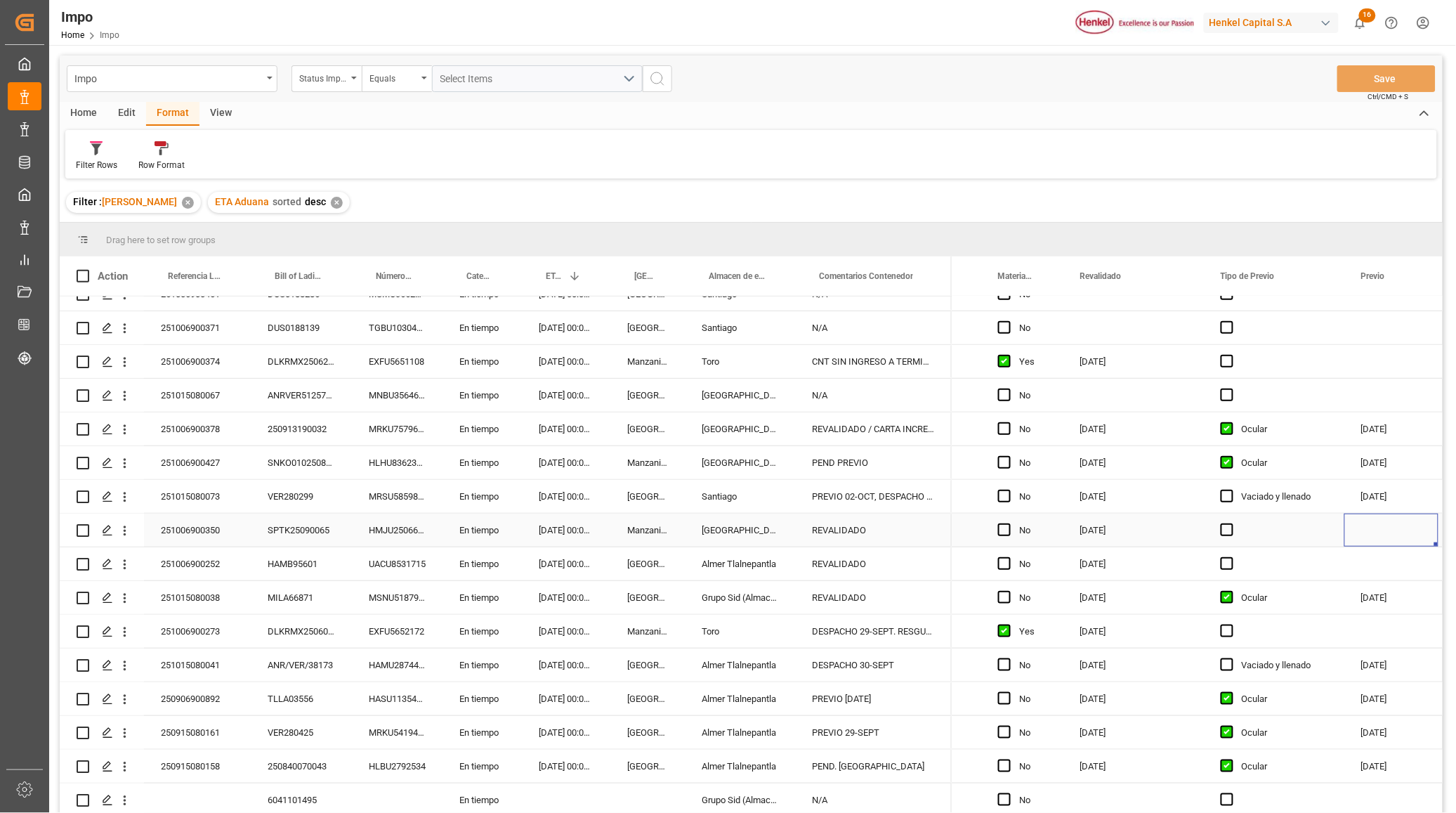
scroll to position [0, 2284]
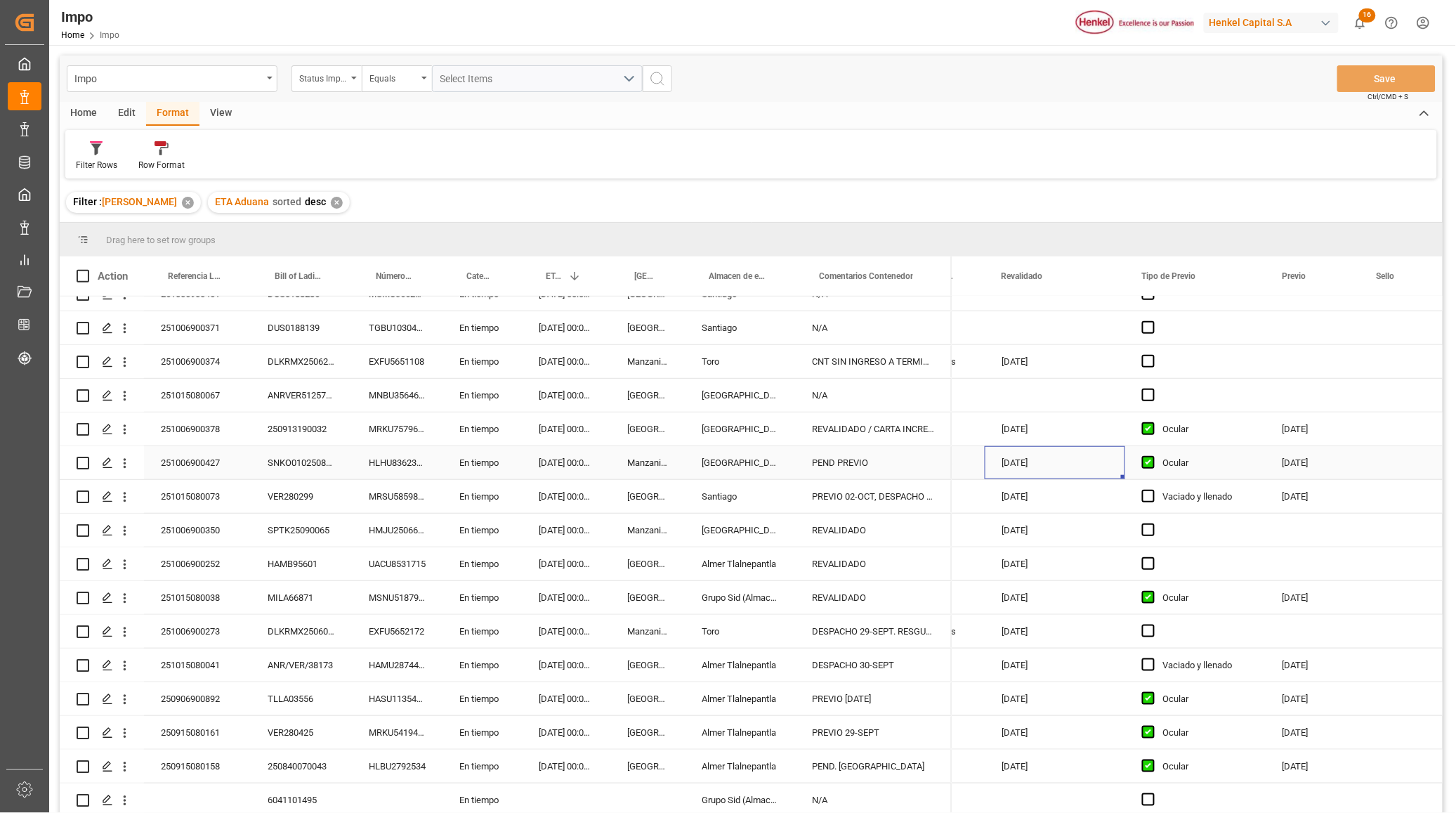
click at [303, 461] on div "SNKO010250808399" at bounding box center [301, 462] width 101 height 33
click at [303, 457] on input "SNKO010250808399" at bounding box center [301, 470] width 79 height 27
click at [342, 534] on div "SPTK25090065" at bounding box center [301, 529] width 101 height 33
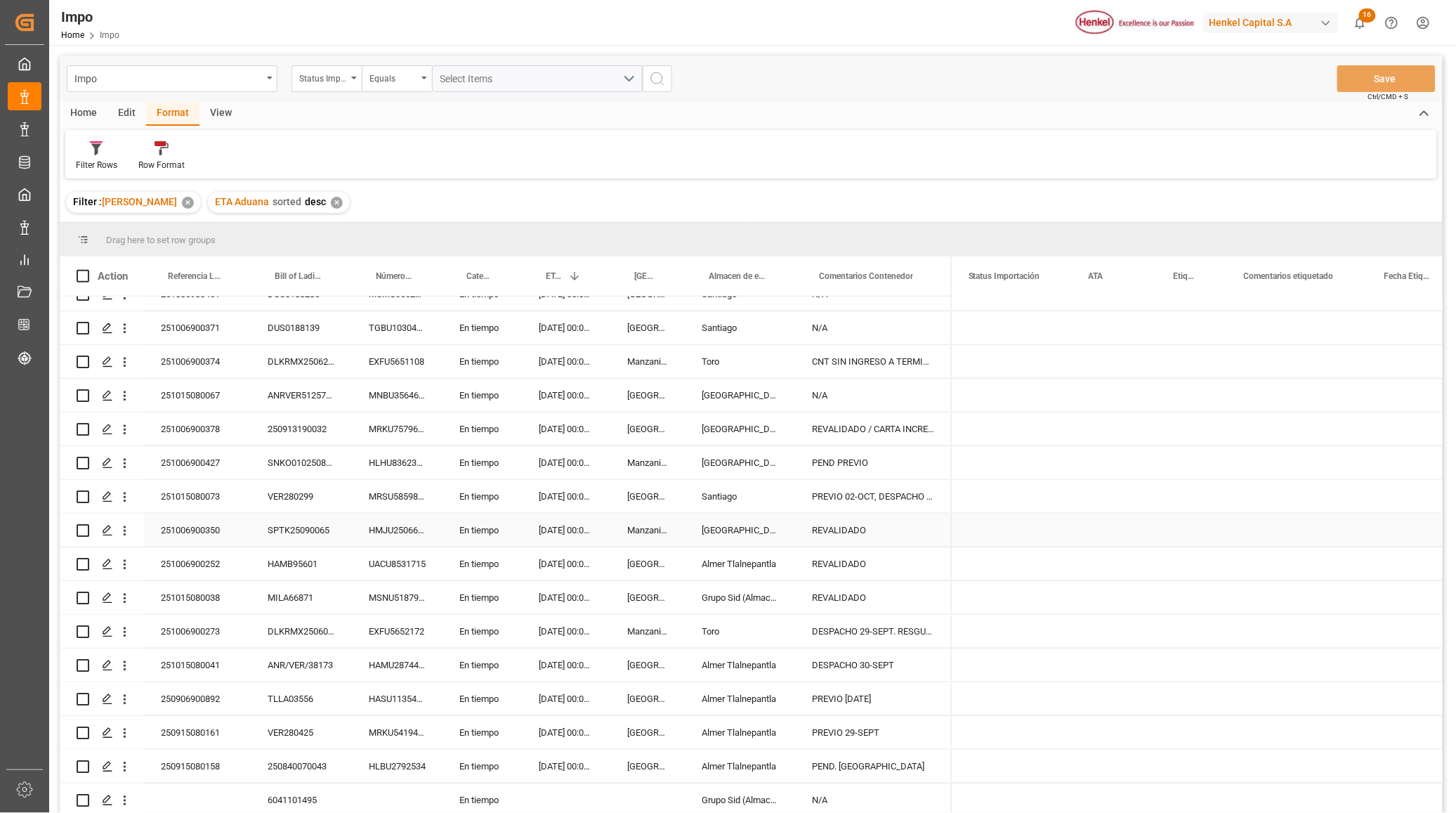
scroll to position [0, 0]
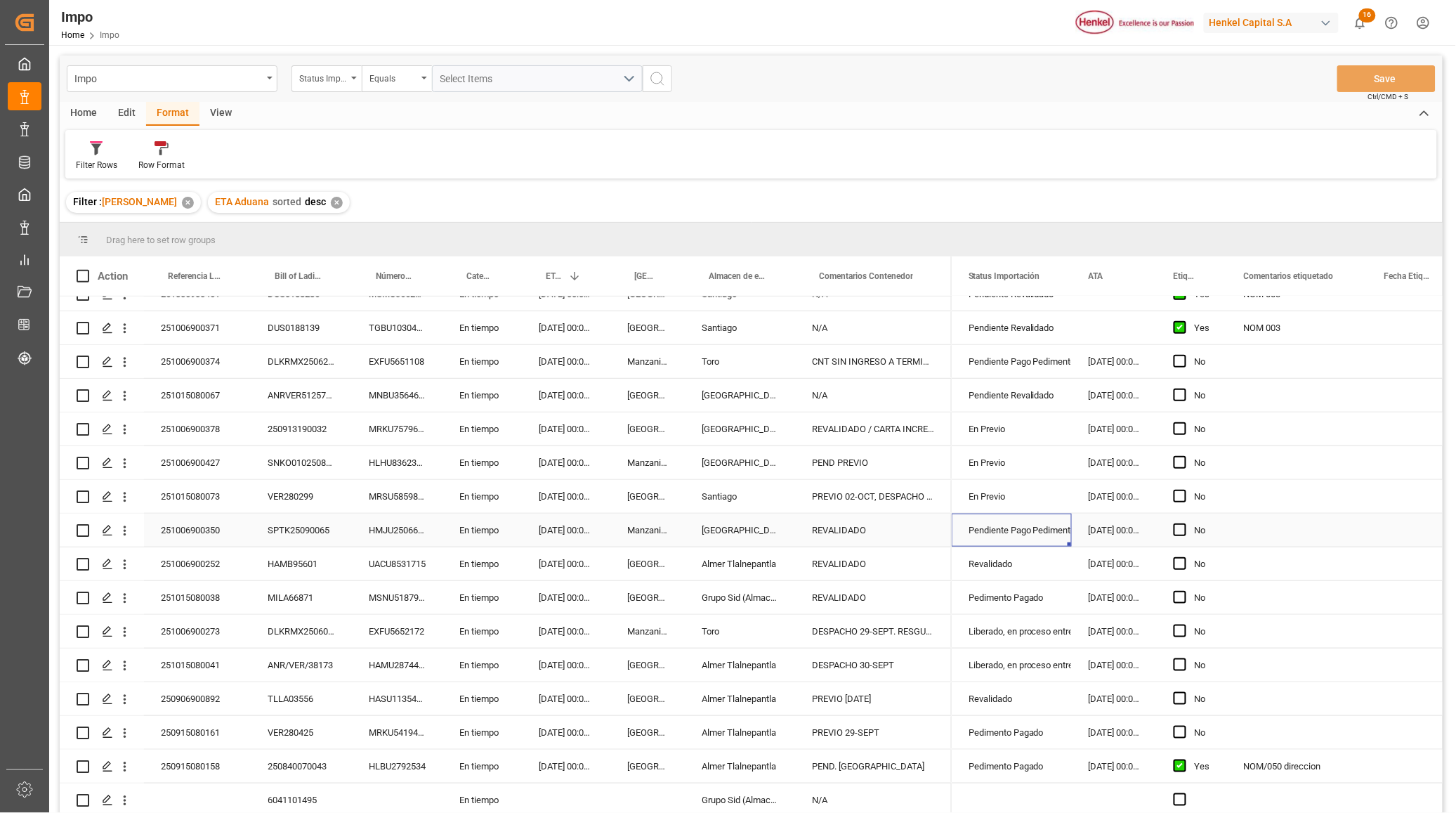
click at [1002, 527] on div "Pendiente Pago Pedimento" at bounding box center [1011, 530] width 87 height 32
click at [1037, 536] on icon "open menu" at bounding box center [1045, 539] width 17 height 17
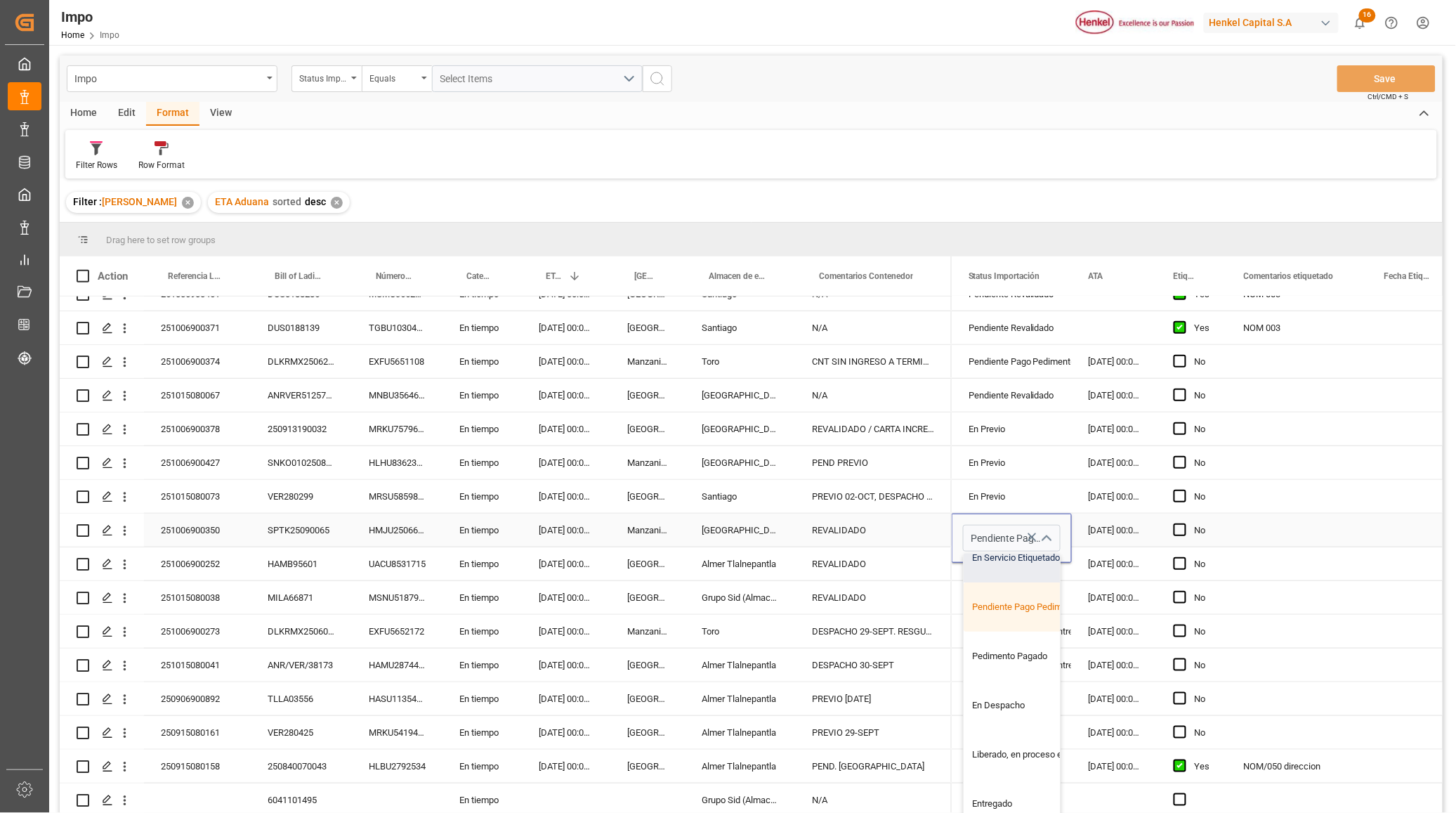
scroll to position [173, 0]
click at [1005, 641] on div "Pedimento Pagado" at bounding box center [1029, 656] width 132 height 49
type input "Pedimento Pagado"
click at [1221, 520] on div "No" at bounding box center [1192, 529] width 70 height 33
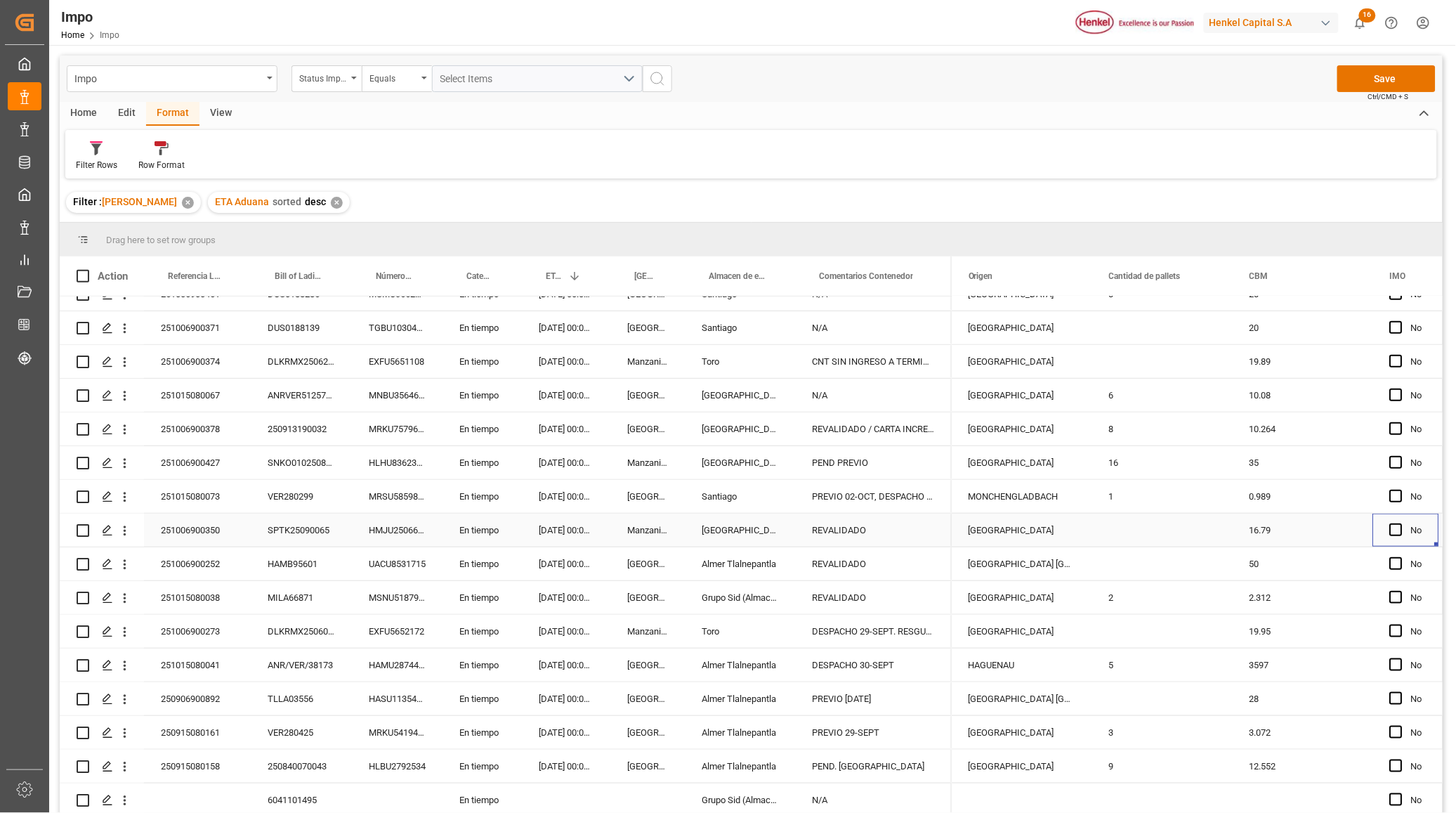
scroll to position [0, 1747]
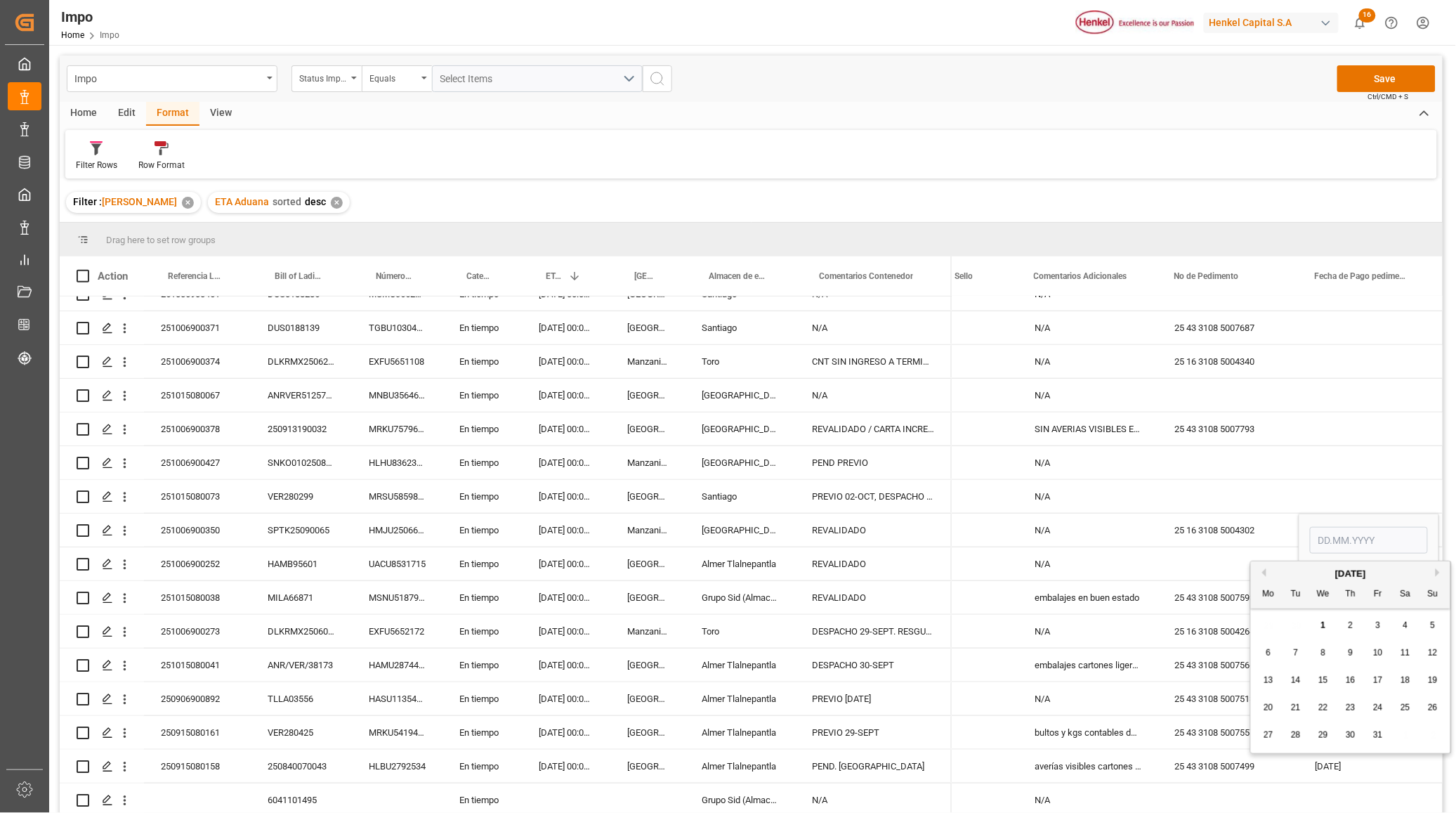
click at [1328, 622] on div "1" at bounding box center [1323, 626] width 18 height 17
type input "[DATE]"
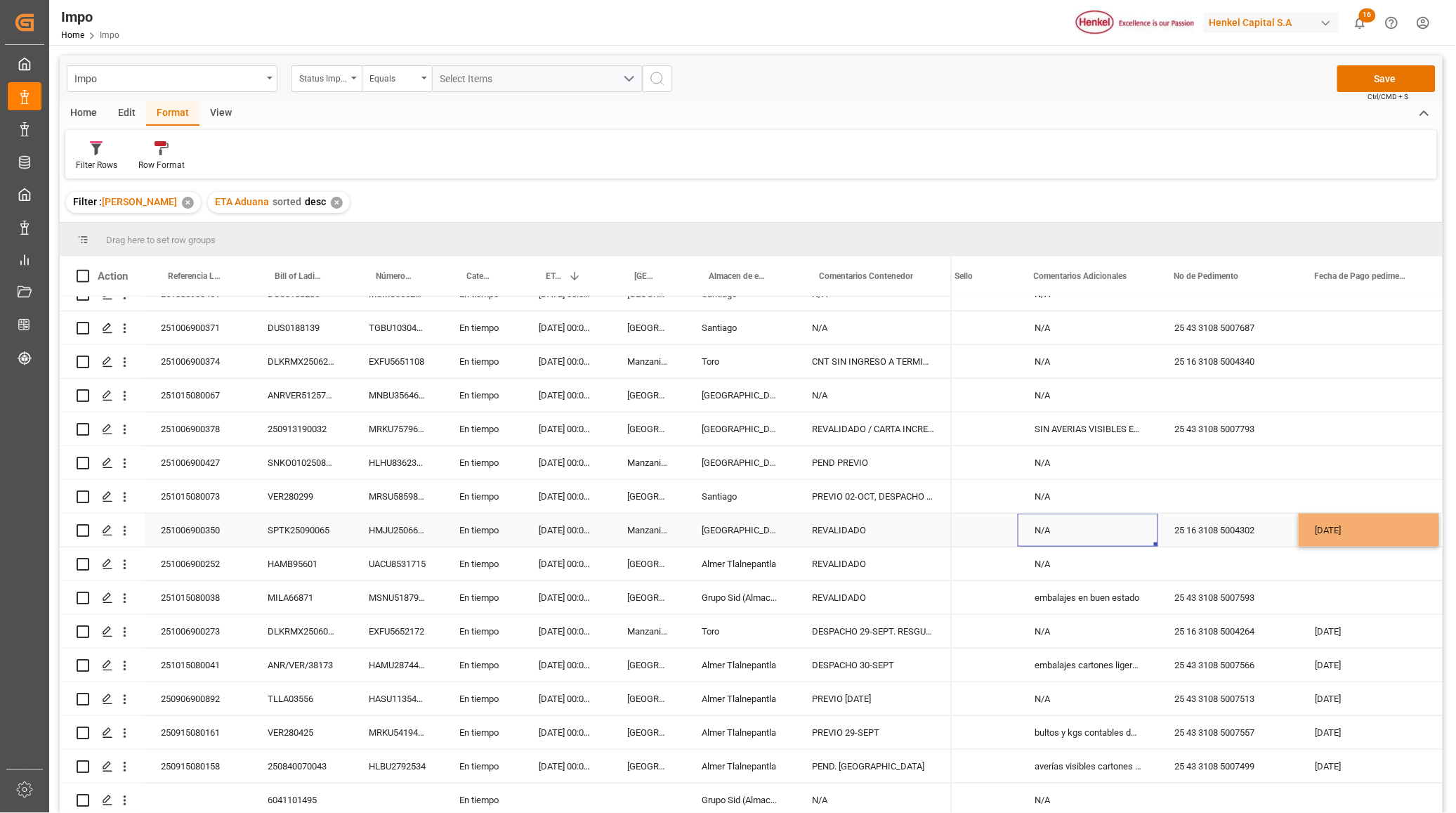
click at [1077, 533] on div "N/A" at bounding box center [1088, 529] width 140 height 33
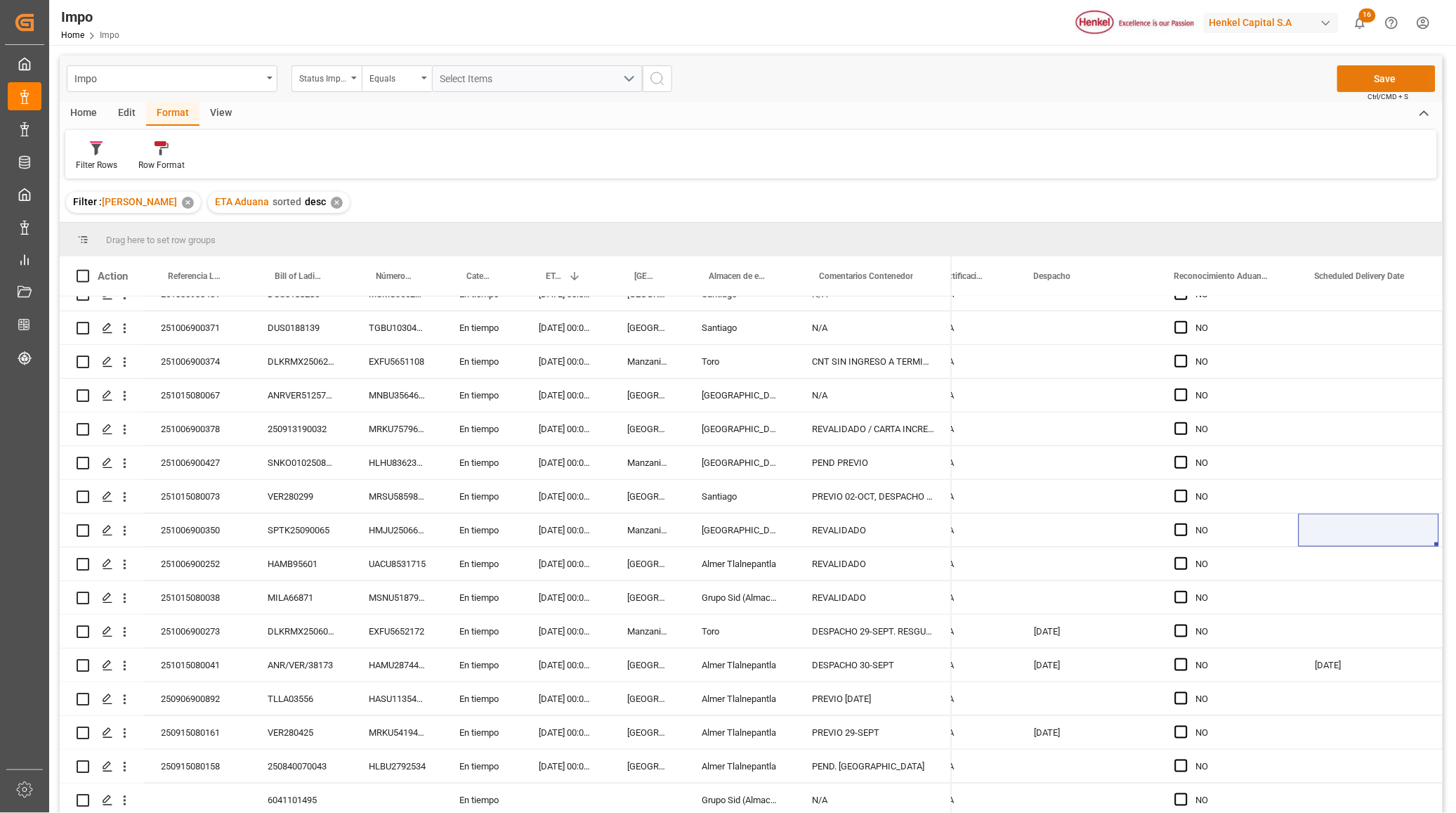
click at [1402, 80] on button "Save" at bounding box center [1386, 78] width 98 height 27
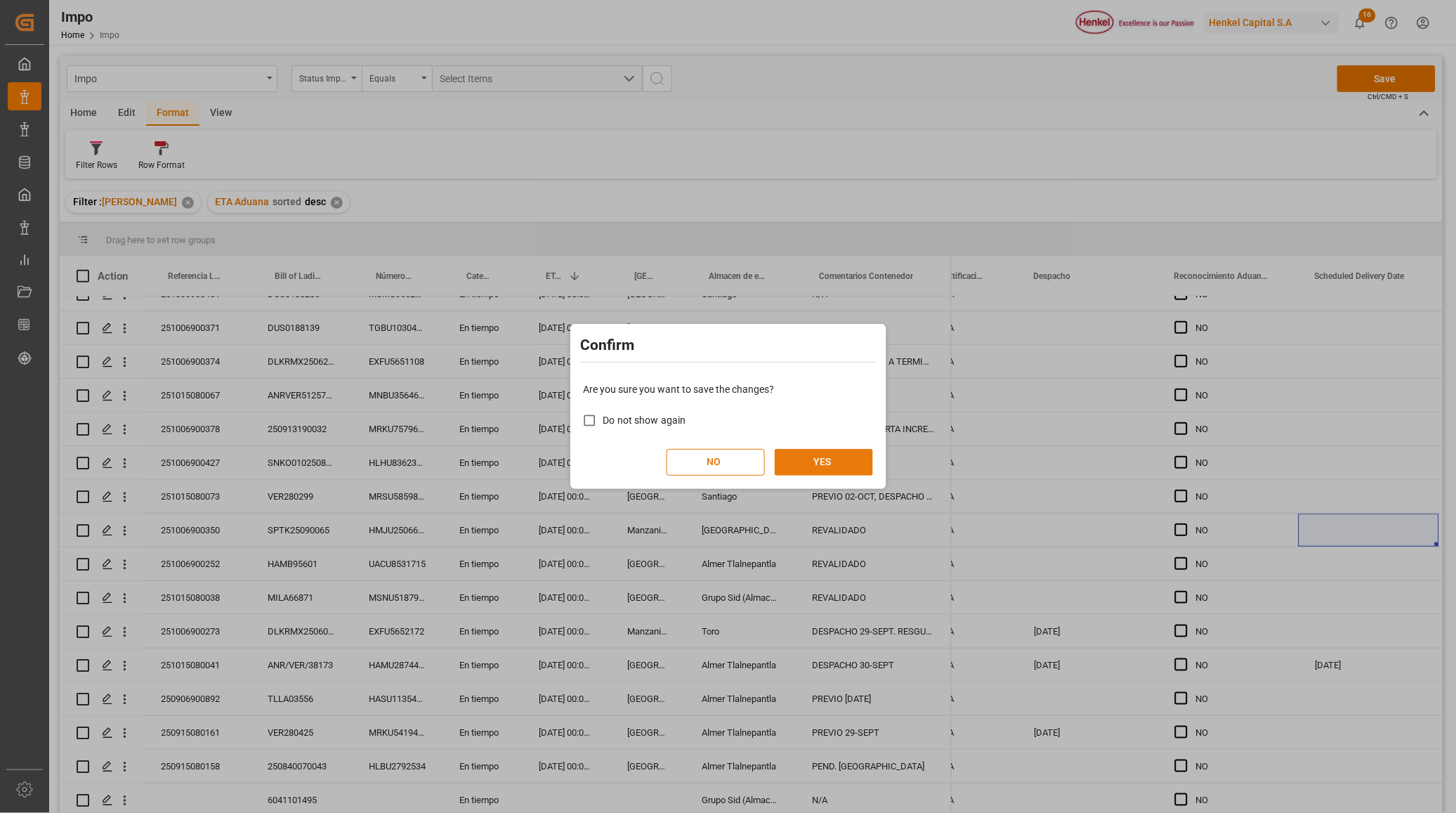
click at [785, 462] on button "YES" at bounding box center [823, 462] width 98 height 27
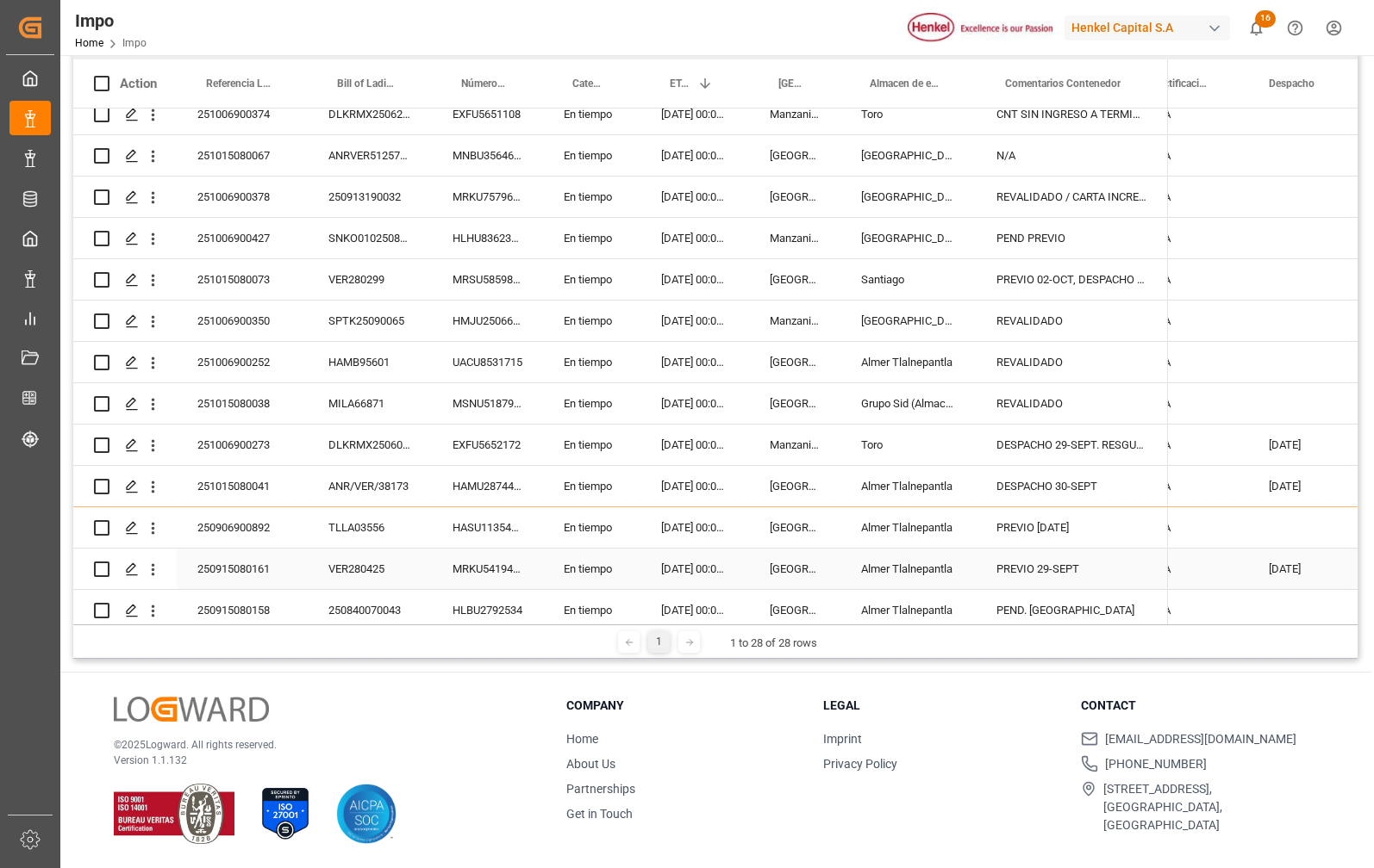
scroll to position [654, 0]
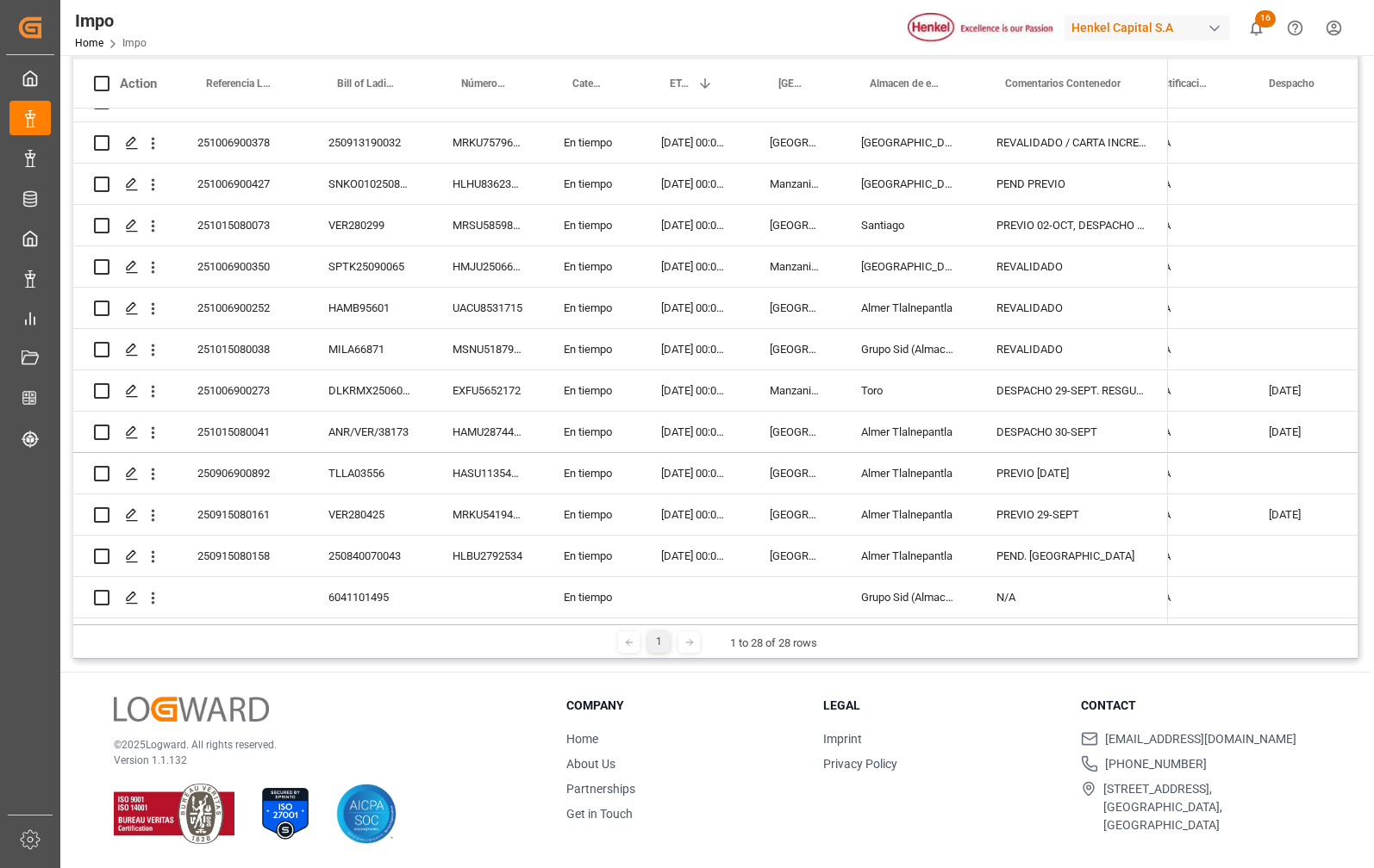
drag, startPoint x: 1364, startPoint y: 274, endPoint x: 1291, endPoint y: 216, distance: 93.2
click at [1360, 279] on main "Impo Status Importación Equals Select Items Save Ctrl/CMD + S Home Edit Format …" at bounding box center [715, 236] width 1310 height 845
click at [249, 459] on div "250906900892" at bounding box center [242, 473] width 131 height 40
click at [356, 471] on div "TLLA03556" at bounding box center [369, 473] width 124 height 40
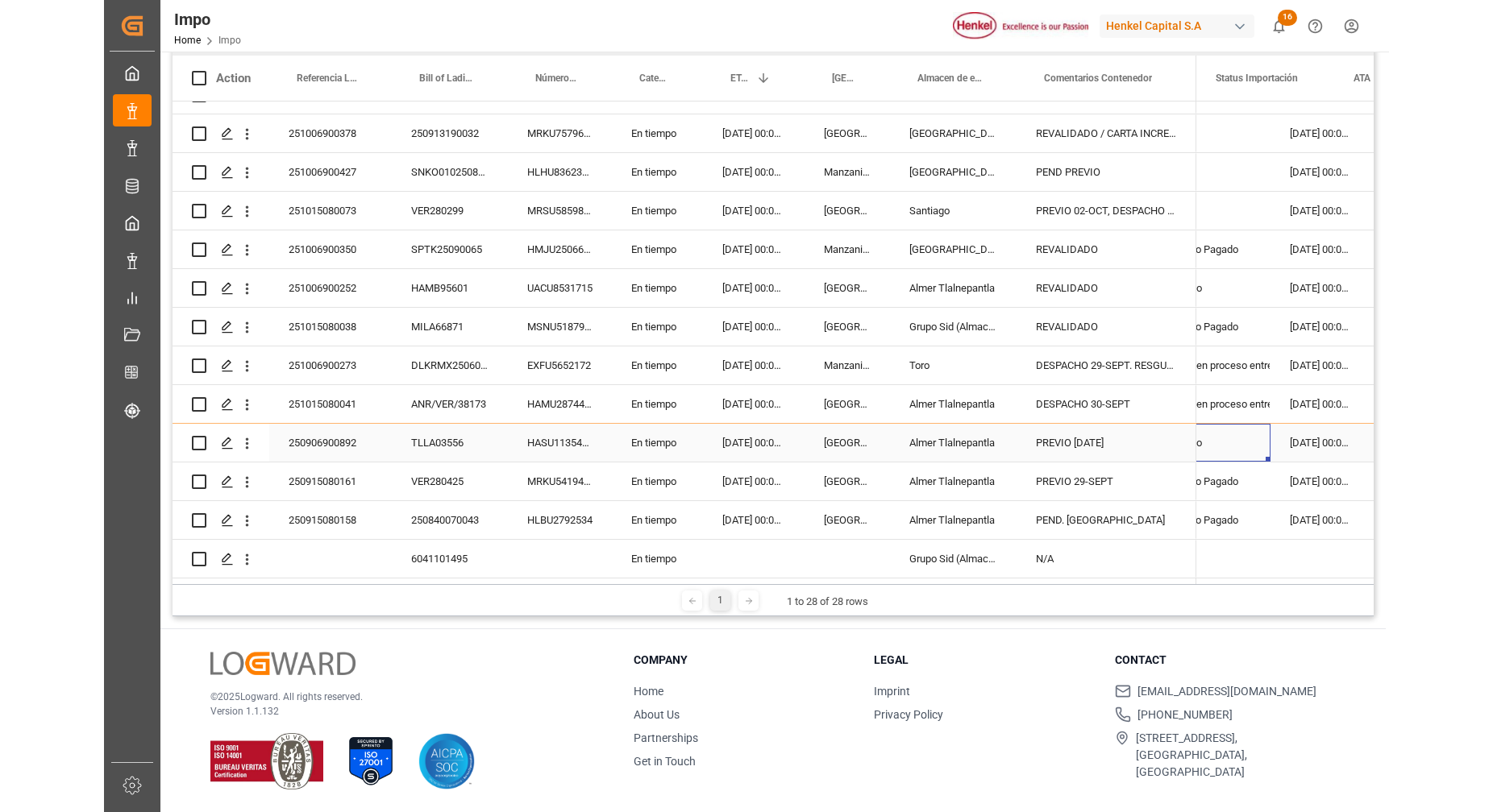
scroll to position [0, 0]
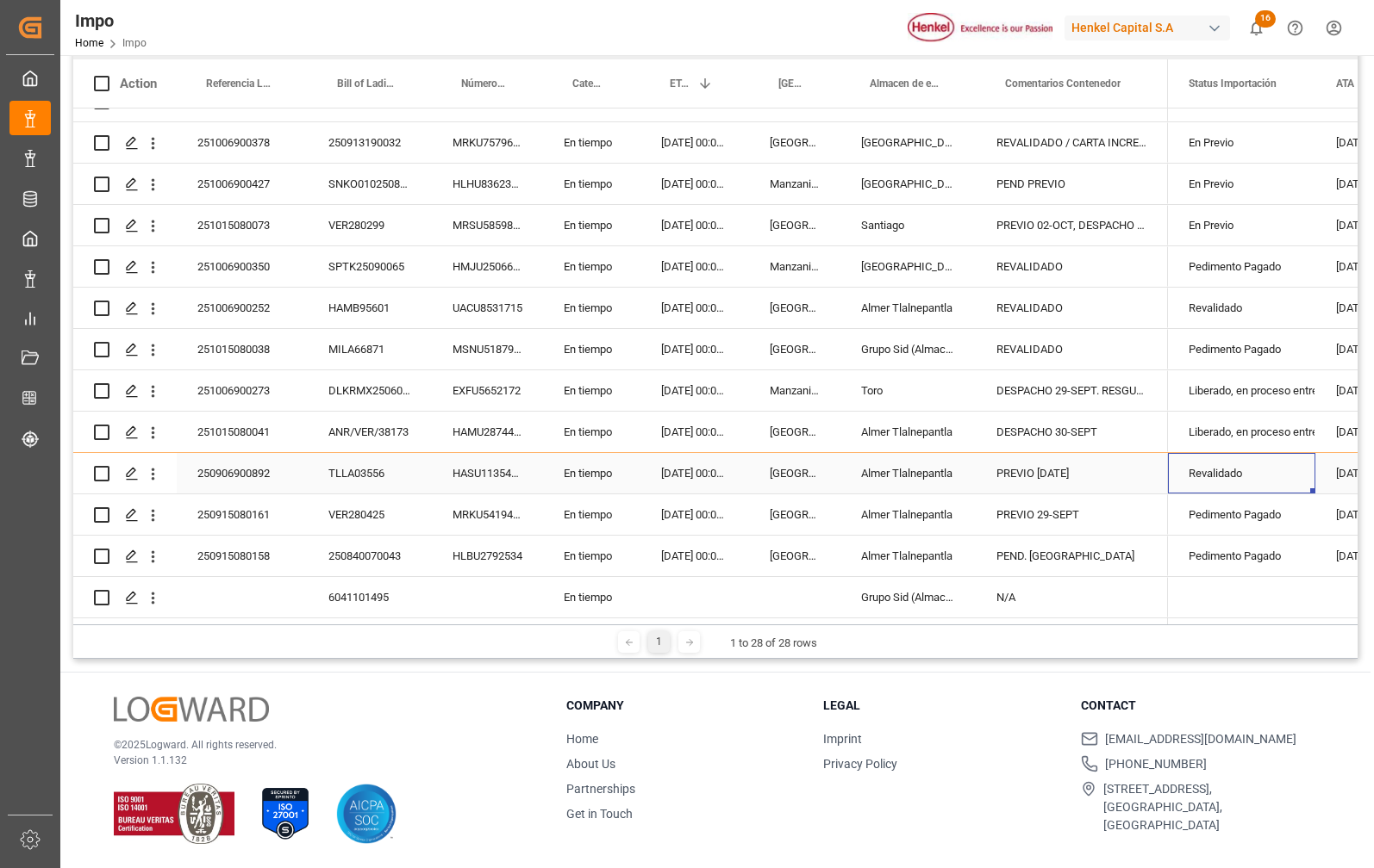
click at [1250, 457] on div "Revalidado" at bounding box center [1241, 473] width 106 height 39
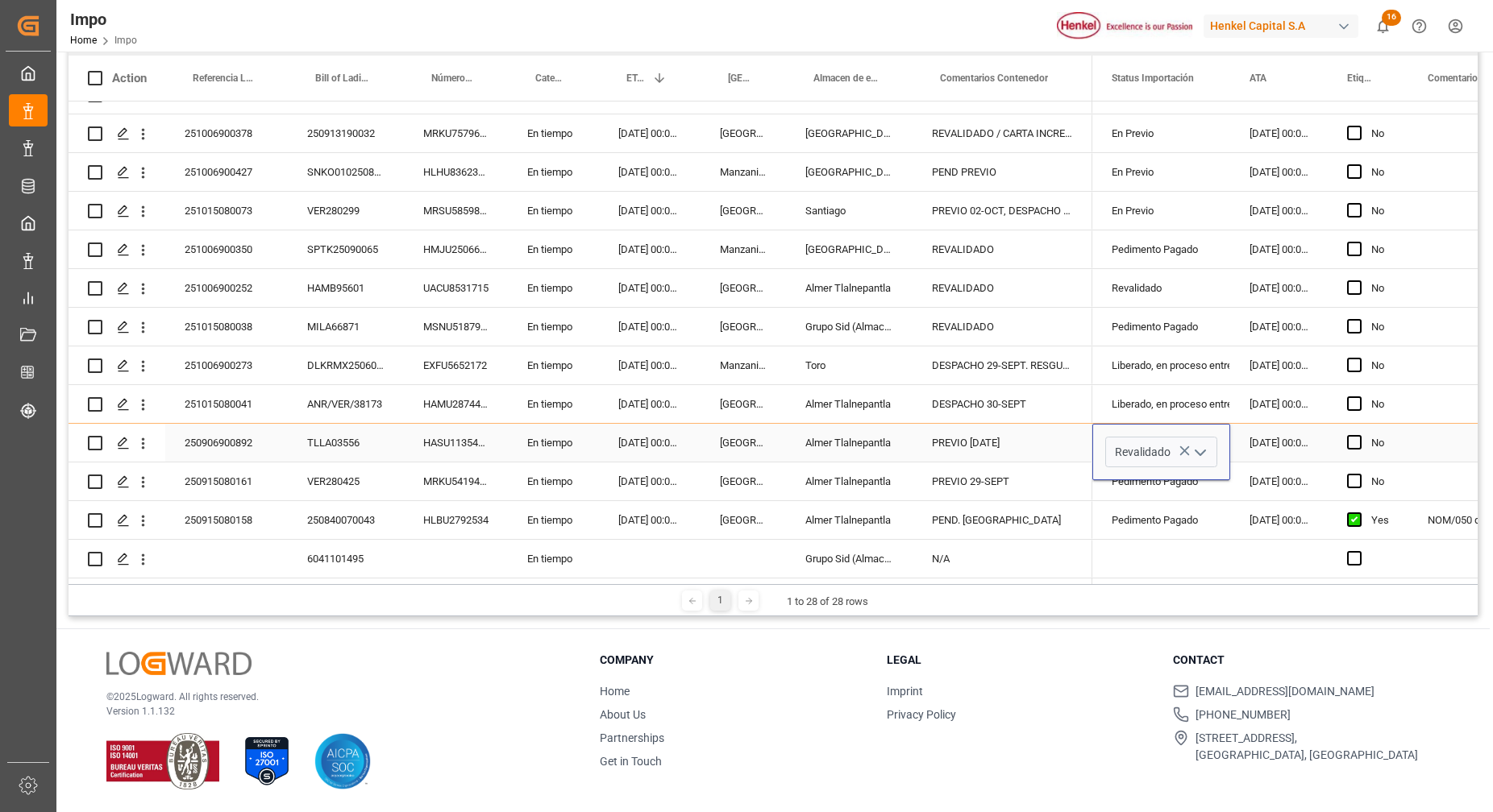
click at [1201, 456] on icon "open menu" at bounding box center [1200, 453] width 19 height 19
click at [1167, 540] on div "Pedimento Pagado" at bounding box center [1182, 539] width 151 height 56
type input "Pedimento Pagado"
click at [1295, 443] on div "22.09.2025 00:00:00" at bounding box center [1278, 442] width 98 height 38
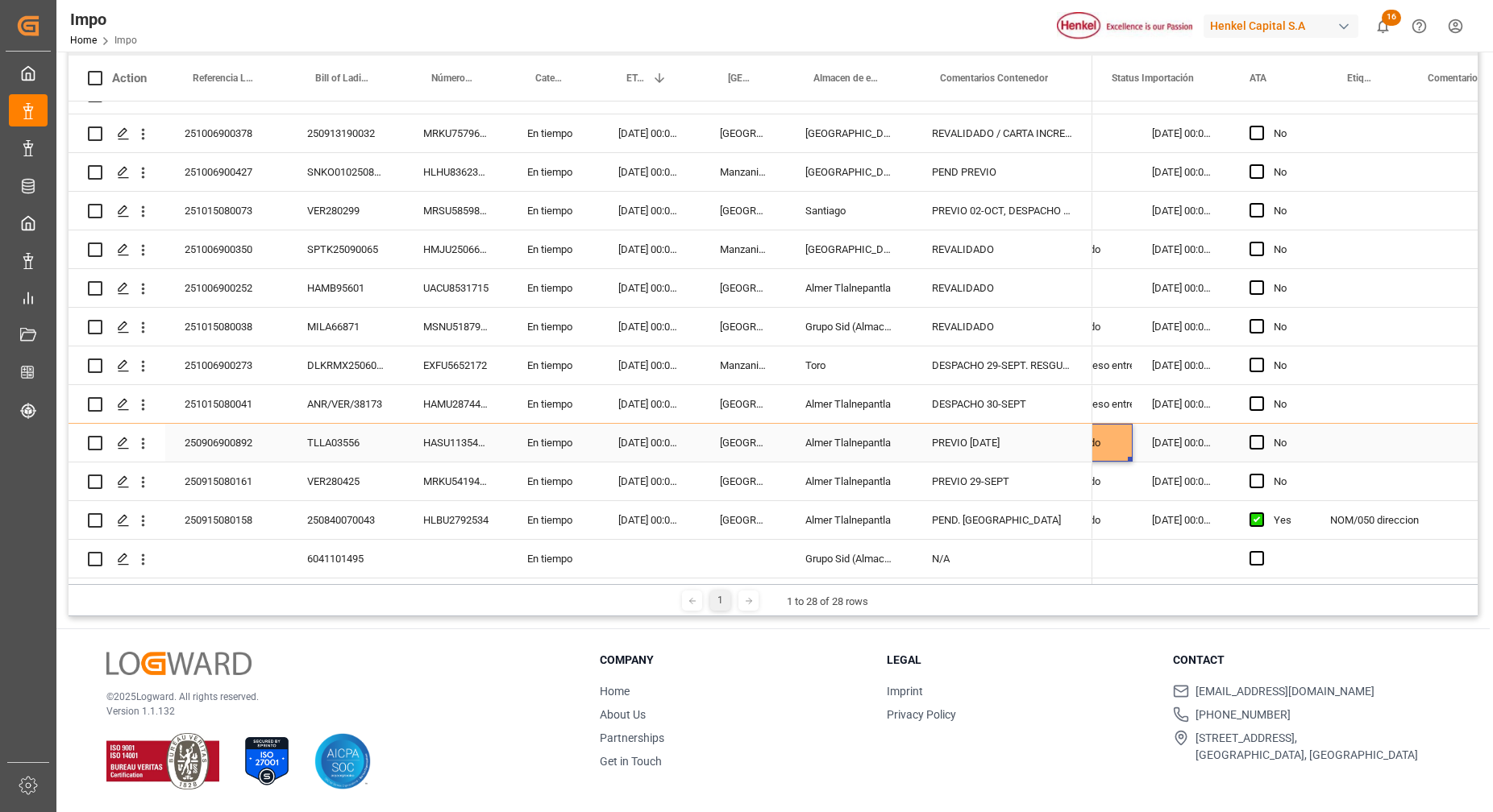
scroll to position [0, 0]
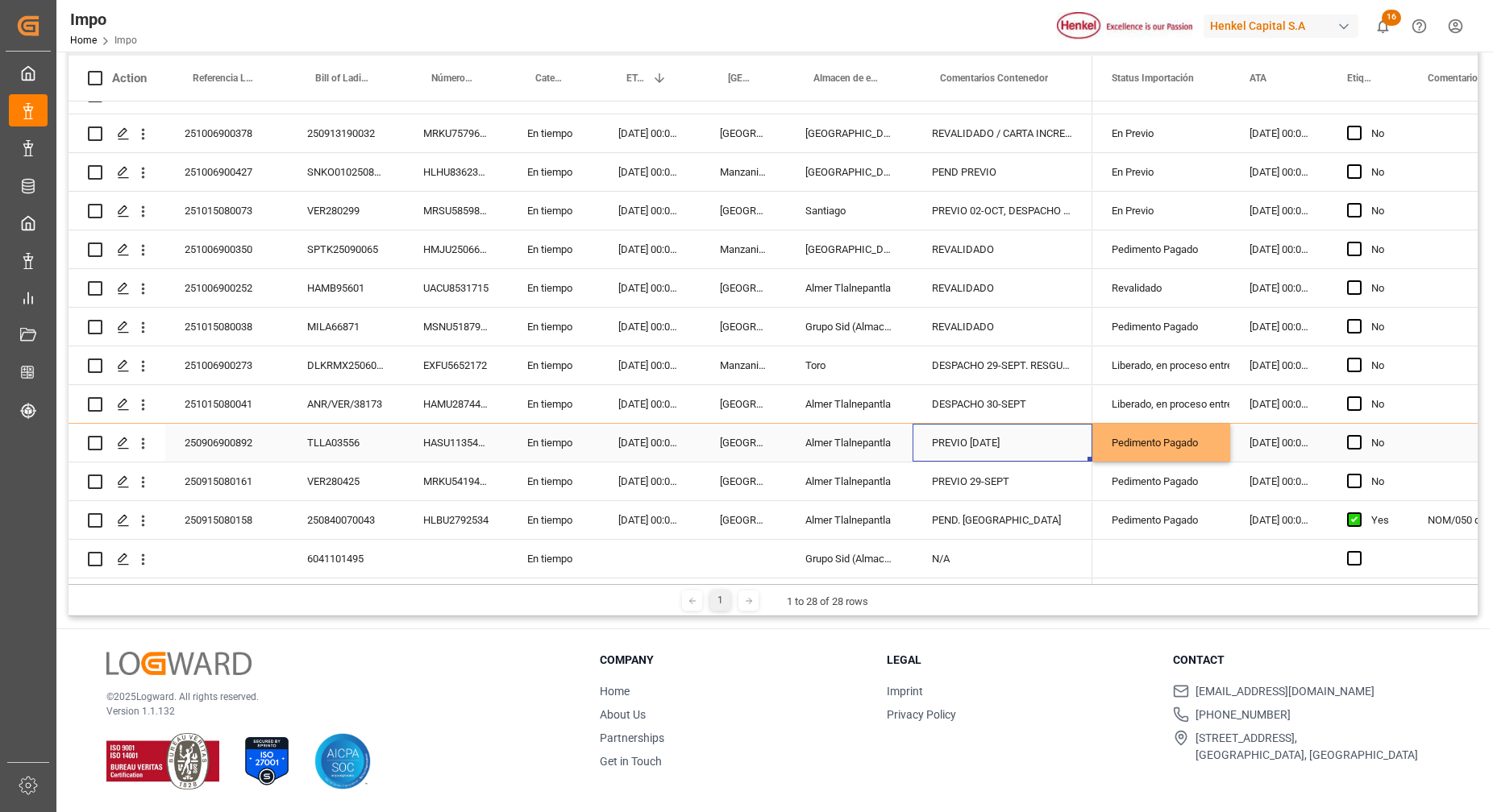
click at [1176, 424] on div "Pedimento Pagado" at bounding box center [1161, 443] width 99 height 37
click at [1188, 431] on div "Pedimento Pagado" at bounding box center [1161, 443] width 99 height 37
click at [1193, 434] on div "Pedimento Pagado" at bounding box center [1161, 443] width 99 height 37
click at [1196, 433] on div "Pedimento Pagado" at bounding box center [1161, 443] width 99 height 37
click at [1199, 443] on icon "open menu" at bounding box center [1200, 453] width 19 height 19
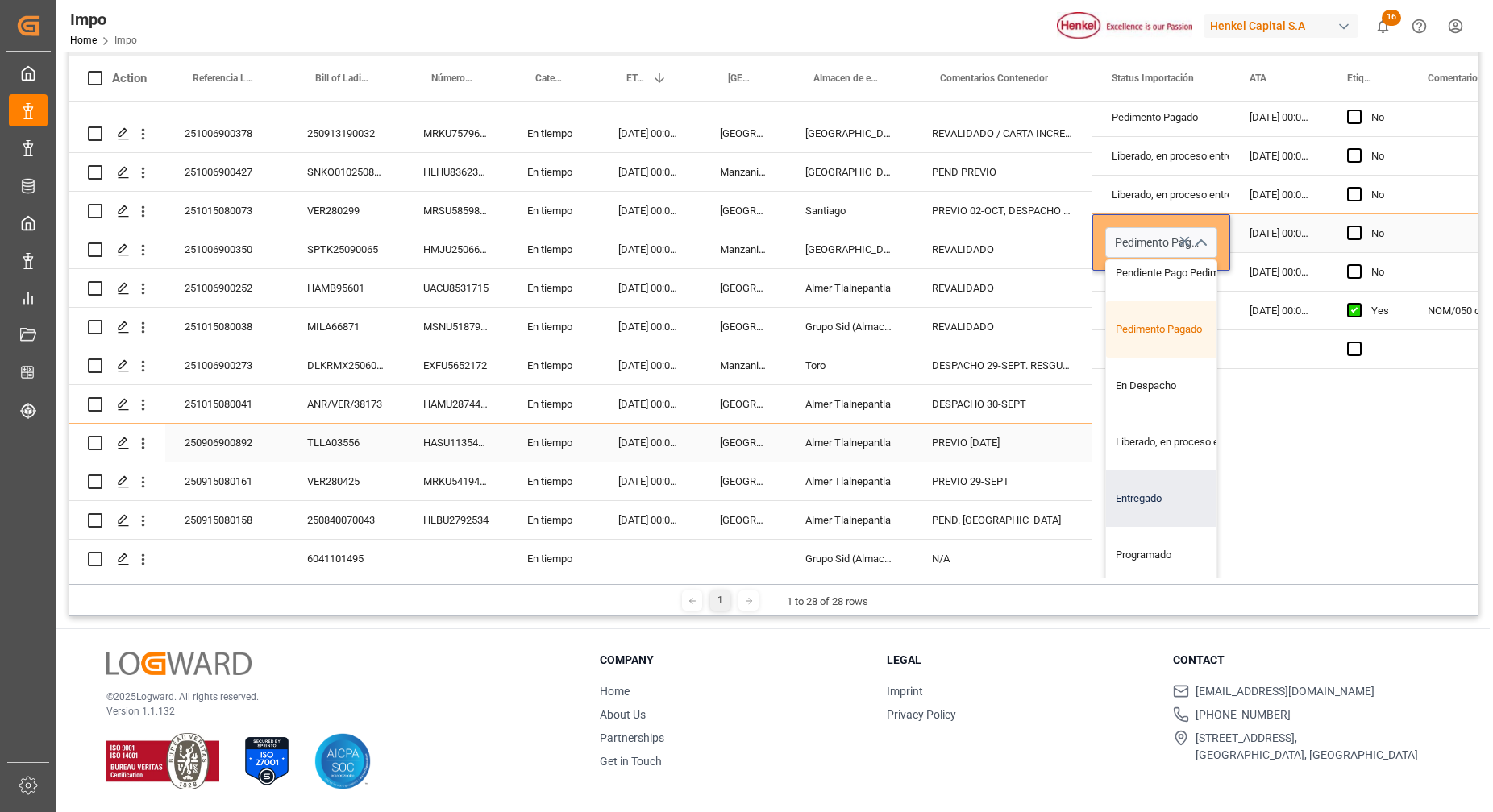
scroll to position [215, 0]
click at [1169, 439] on div "Liberado, en proceso entrega" at bounding box center [1182, 442] width 151 height 56
type input "Liberado, en proceso entrega"
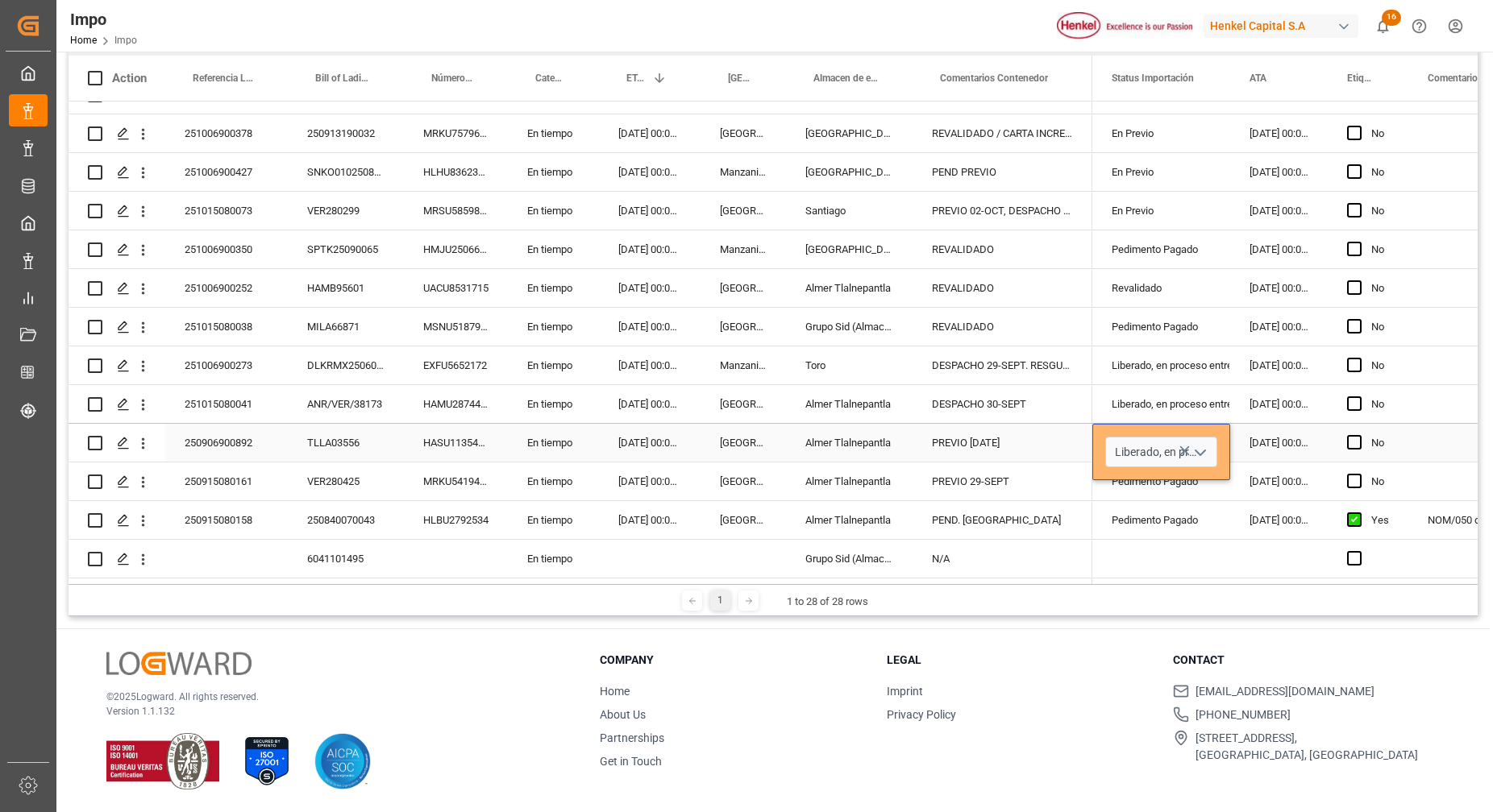
scroll to position [0, 0]
click at [1416, 441] on div "Press SPACE to select this row." at bounding box center [1489, 442] width 161 height 38
click at [1431, 442] on div "Press SPACE to select this row." at bounding box center [1489, 442] width 161 height 38
click at [1423, 424] on div "Press SPACE to select this row." at bounding box center [1489, 442] width 161 height 38
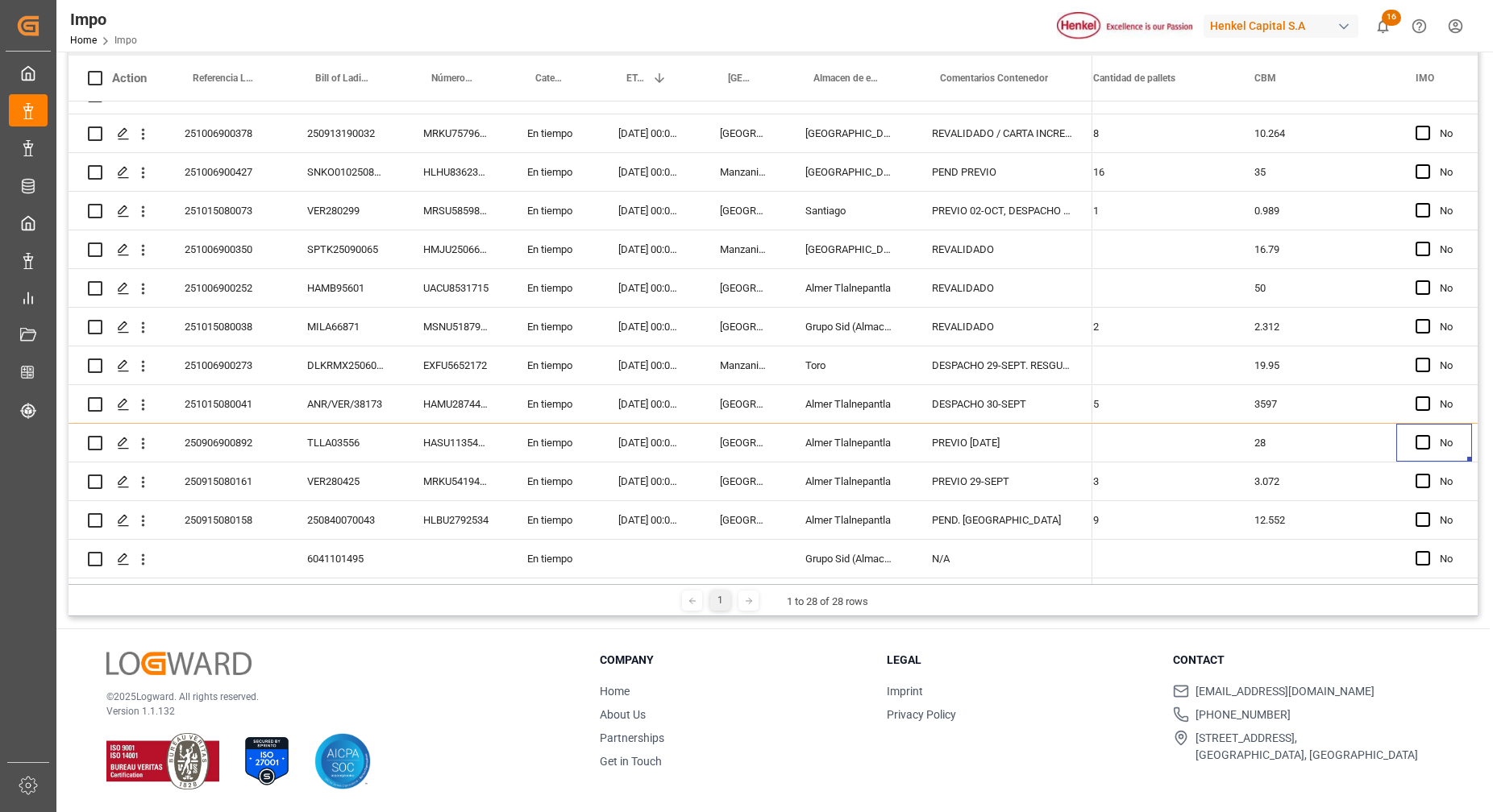
scroll to position [0, 2186]
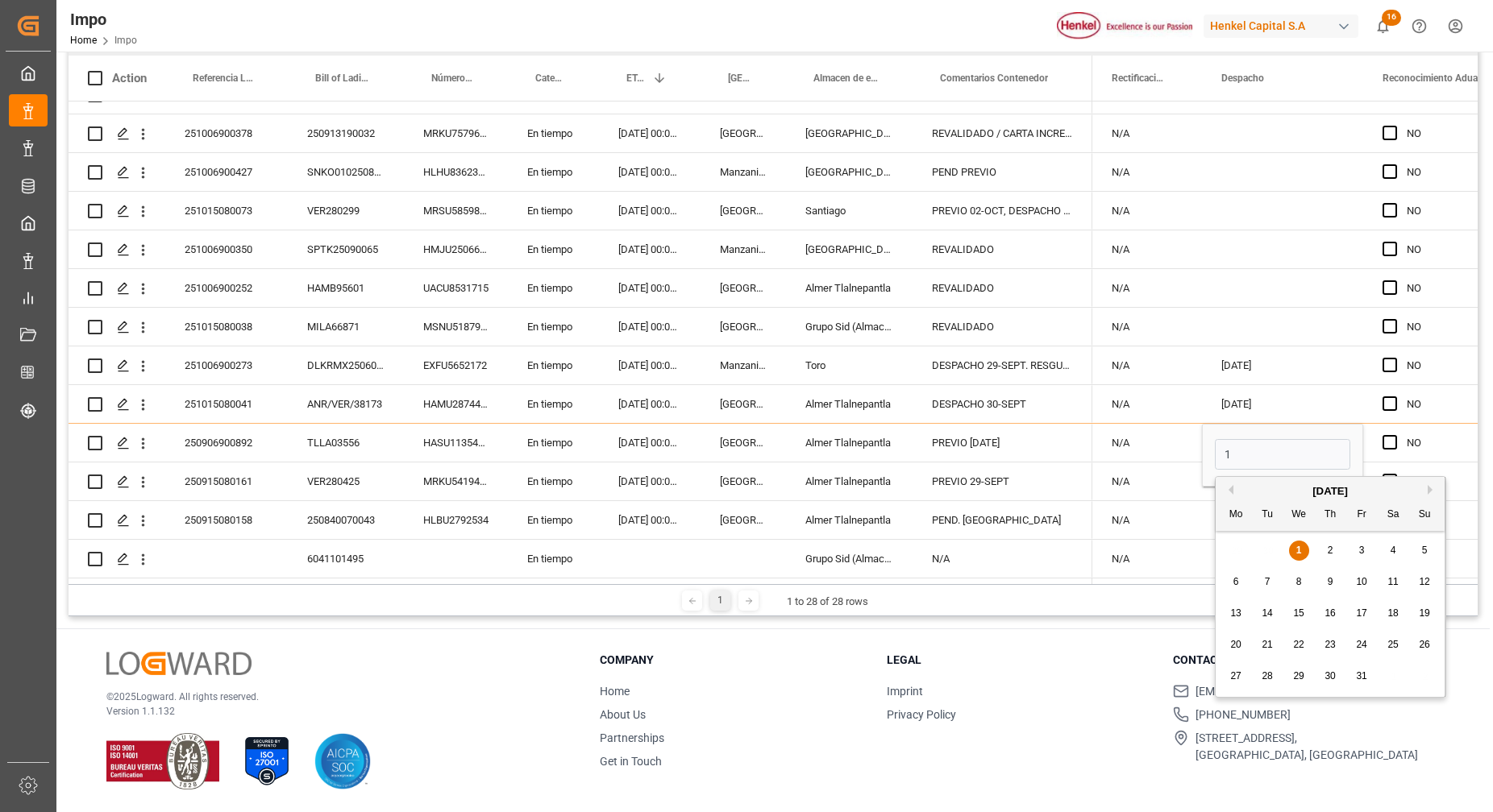
click at [1300, 547] on span "1" at bounding box center [1299, 550] width 5 height 11
type input "[DATE]"
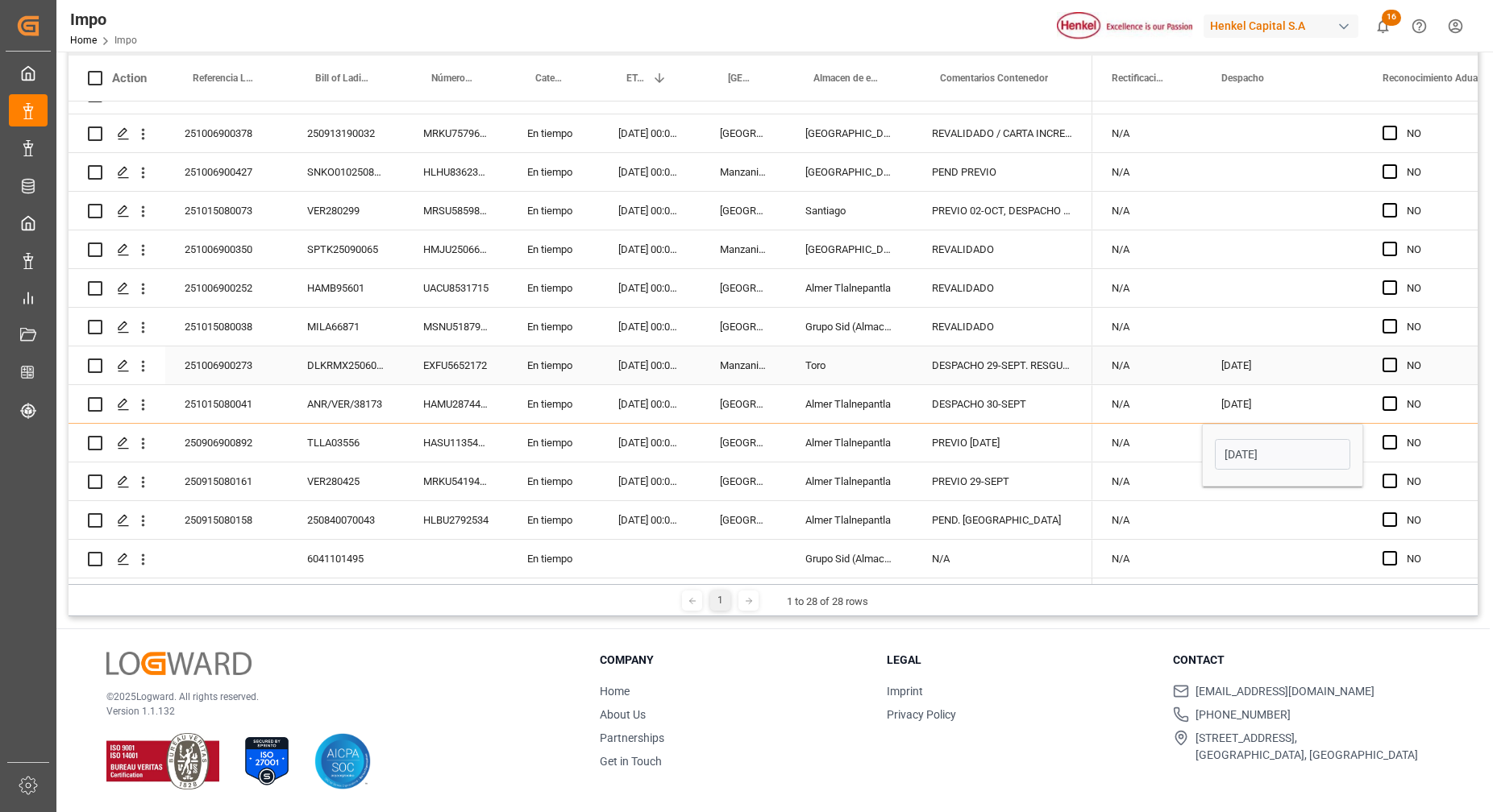
click at [1296, 362] on div "[DATE]" at bounding box center [1282, 365] width 161 height 38
click at [1318, 424] on div "[DATE]" at bounding box center [1282, 442] width 161 height 38
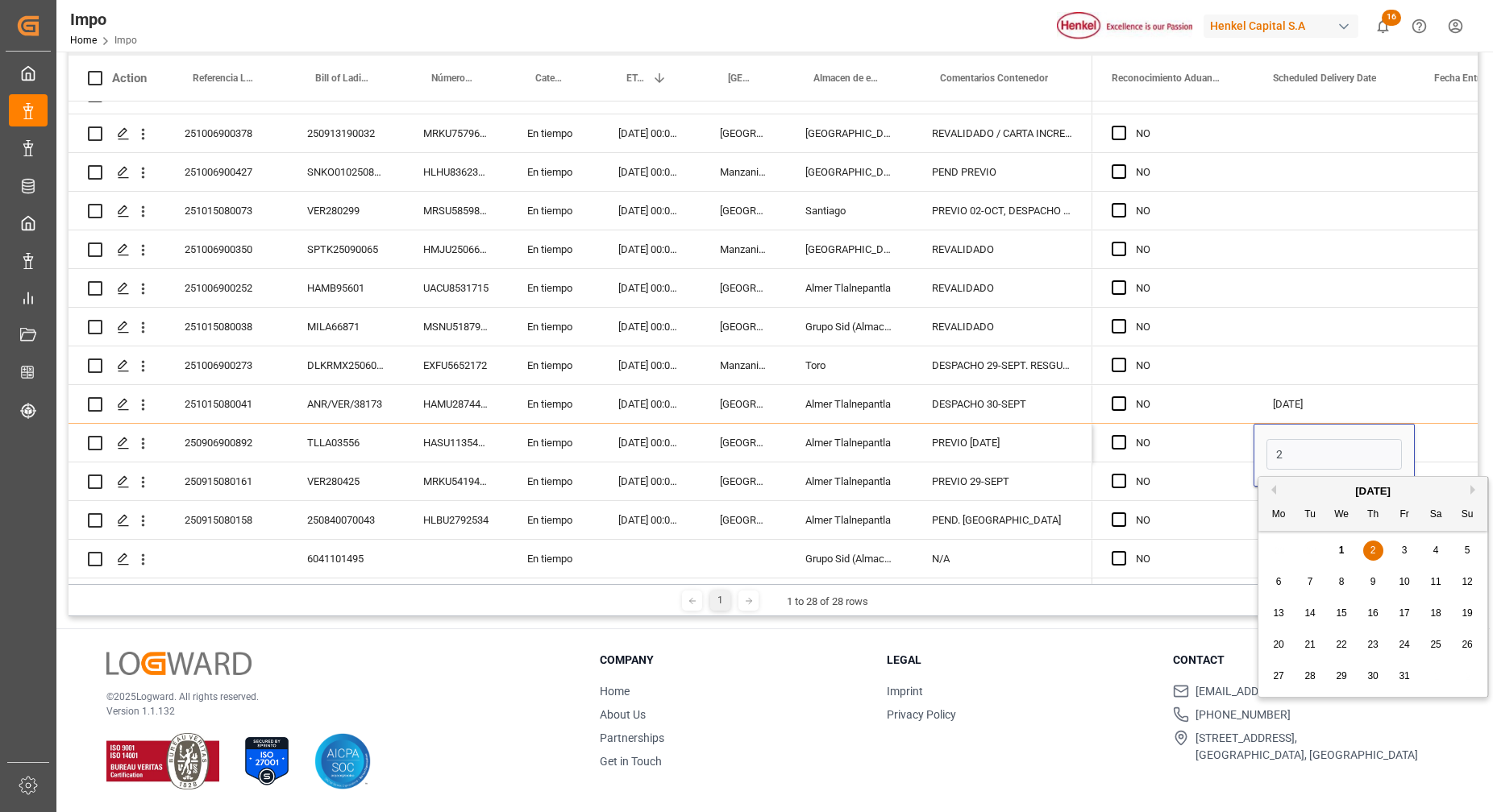
drag, startPoint x: 1371, startPoint y: 546, endPoint x: 1377, endPoint y: 535, distance: 12.5
click at [1373, 545] on span "2" at bounding box center [1373, 550] width 5 height 11
type input "[DATE]"
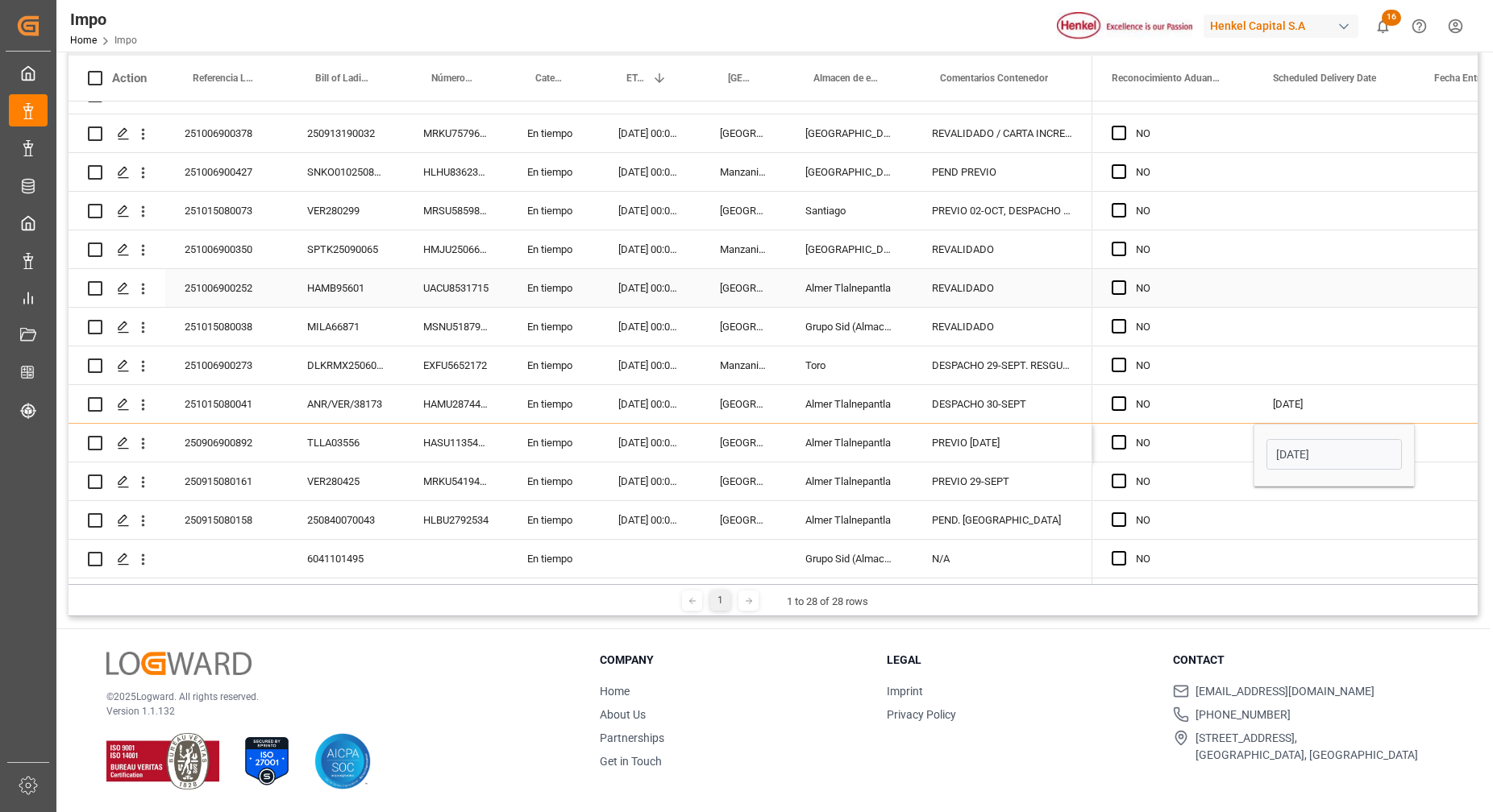
click at [1317, 296] on div "Press SPACE to select this row." at bounding box center [1334, 287] width 161 height 38
drag, startPoint x: 1326, startPoint y: 482, endPoint x: 1323, endPoint y: 460, distance: 22.2
click at [1325, 482] on div "Press SPACE to select this row." at bounding box center [1334, 481] width 161 height 38
click at [1346, 385] on div "03.10.2025" at bounding box center [1334, 403] width 161 height 38
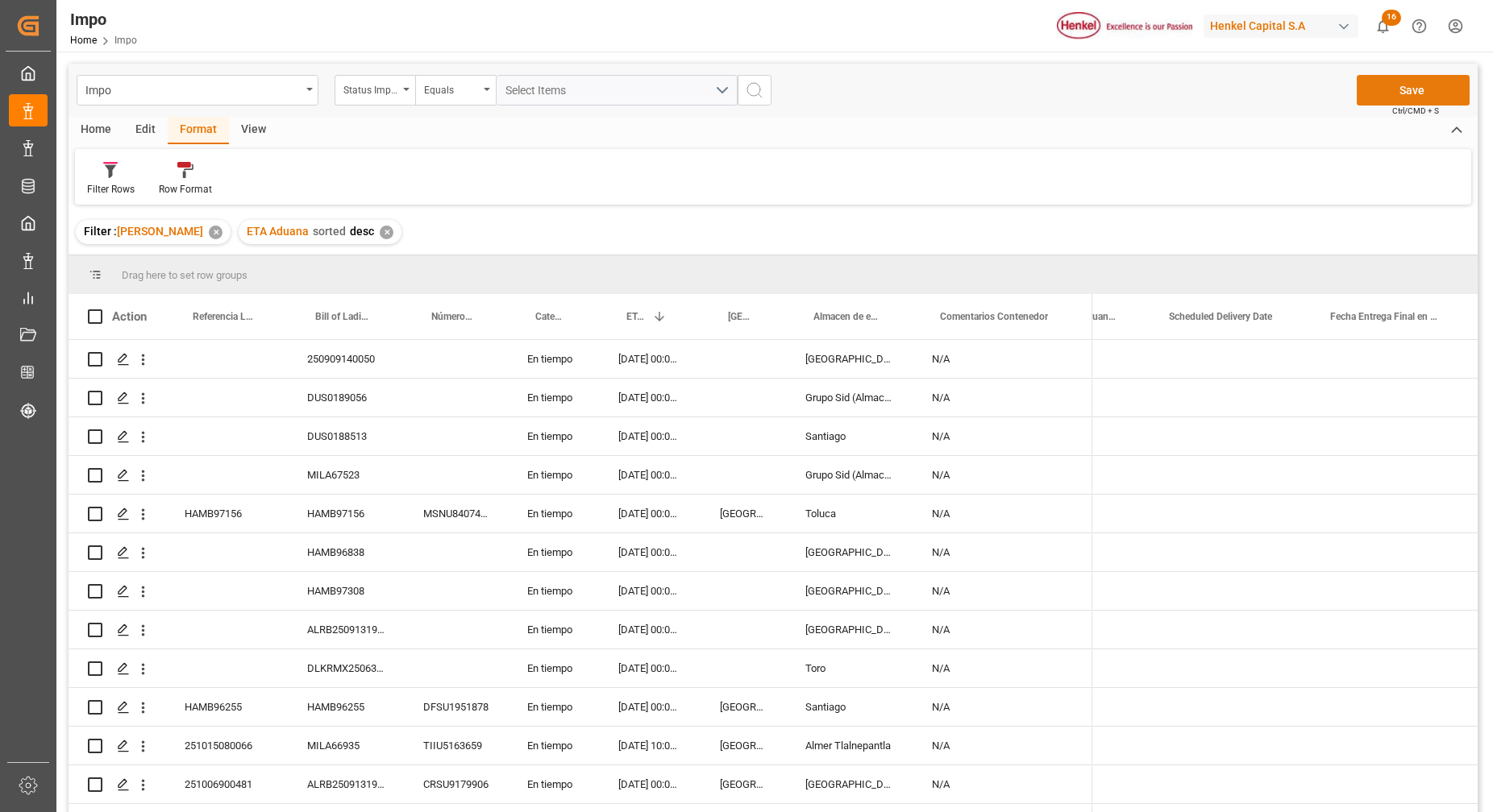
click at [1387, 102] on button "Save" at bounding box center [1413, 90] width 113 height 31
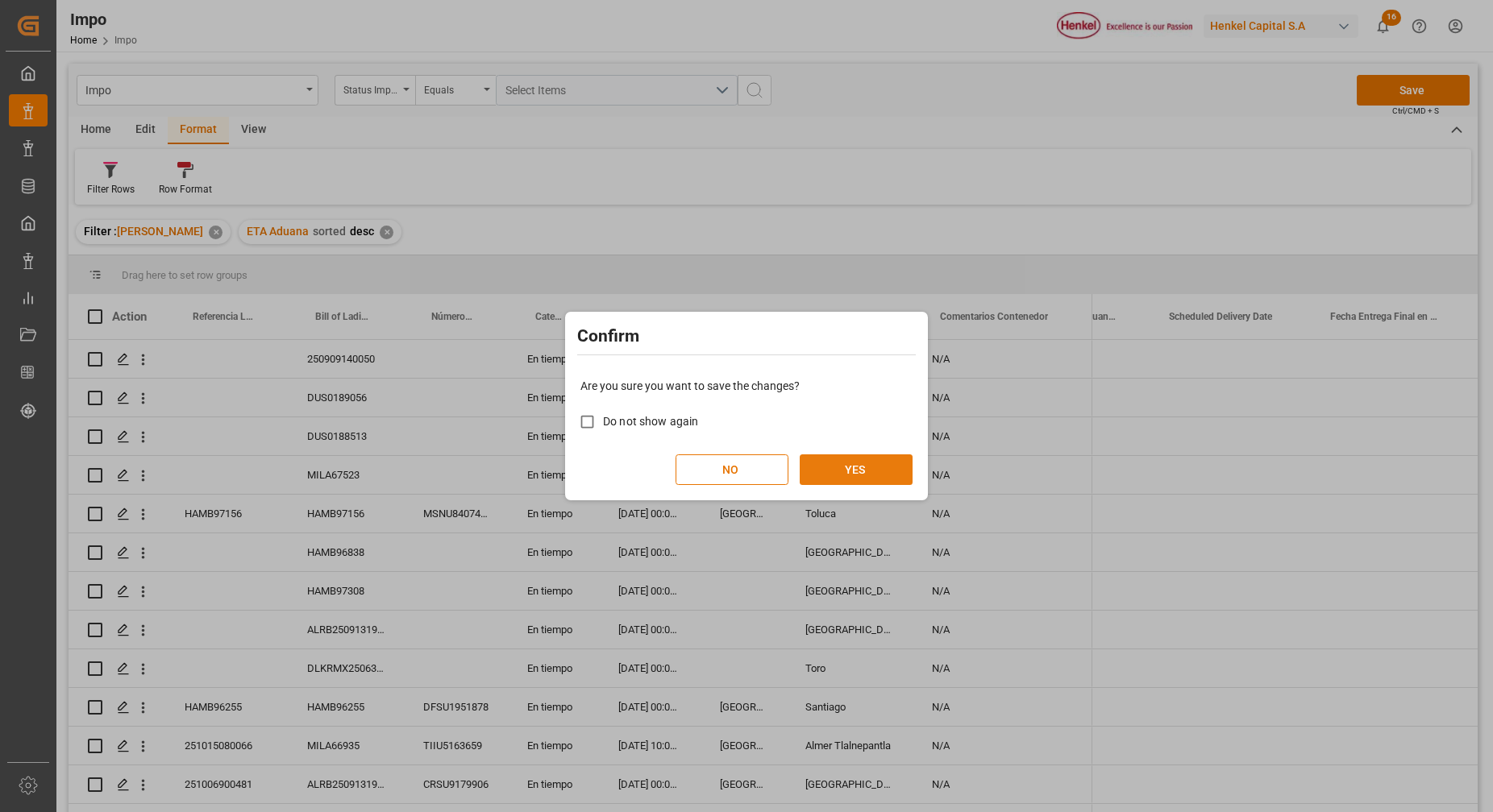
click at [811, 478] on button "YES" at bounding box center [856, 469] width 113 height 31
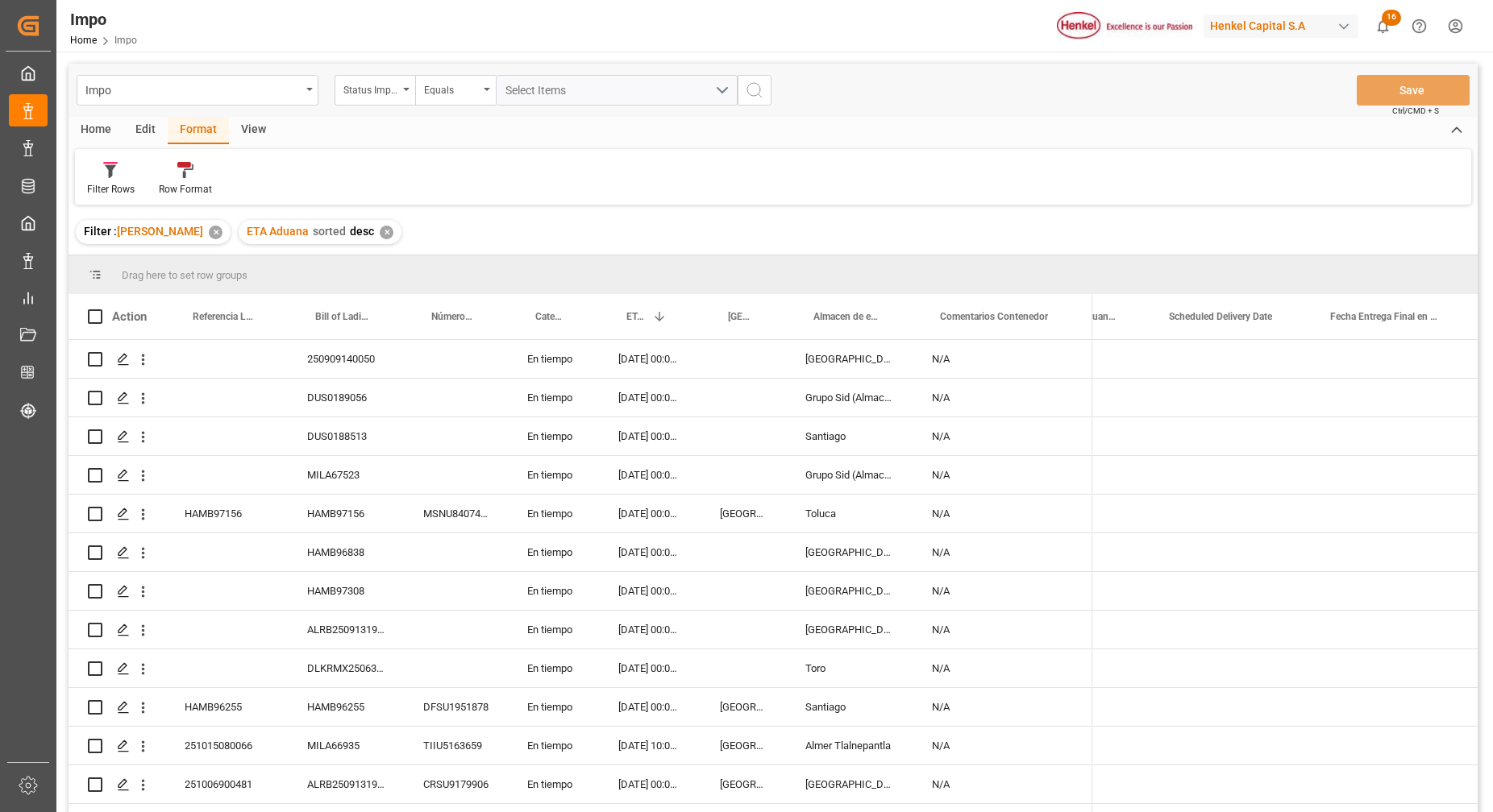
click at [726, 172] on div "Filter Rows Row Format" at bounding box center [773, 177] width 1396 height 55
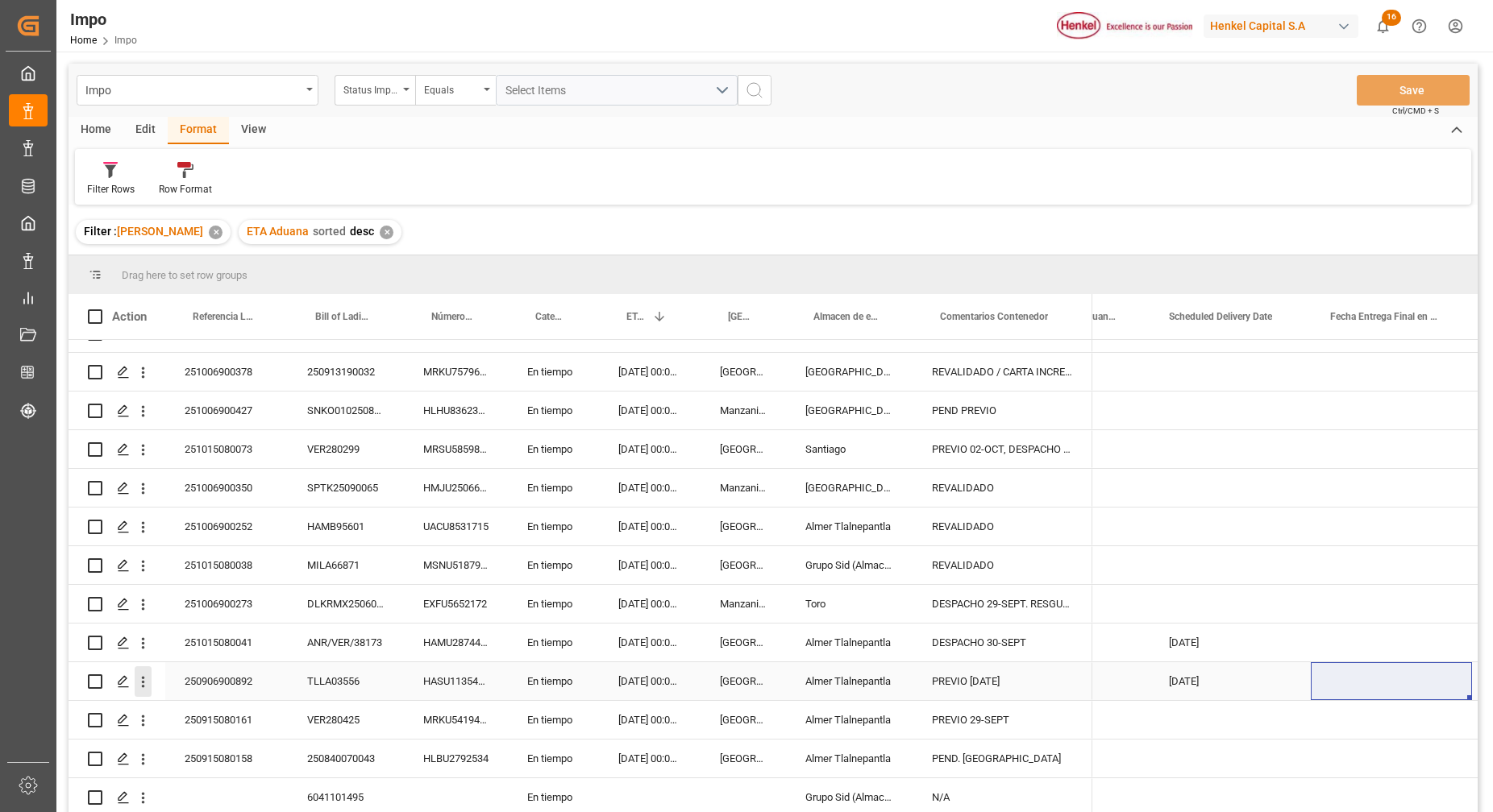
click at [144, 675] on icon "open menu" at bounding box center [142, 682] width 17 height 17
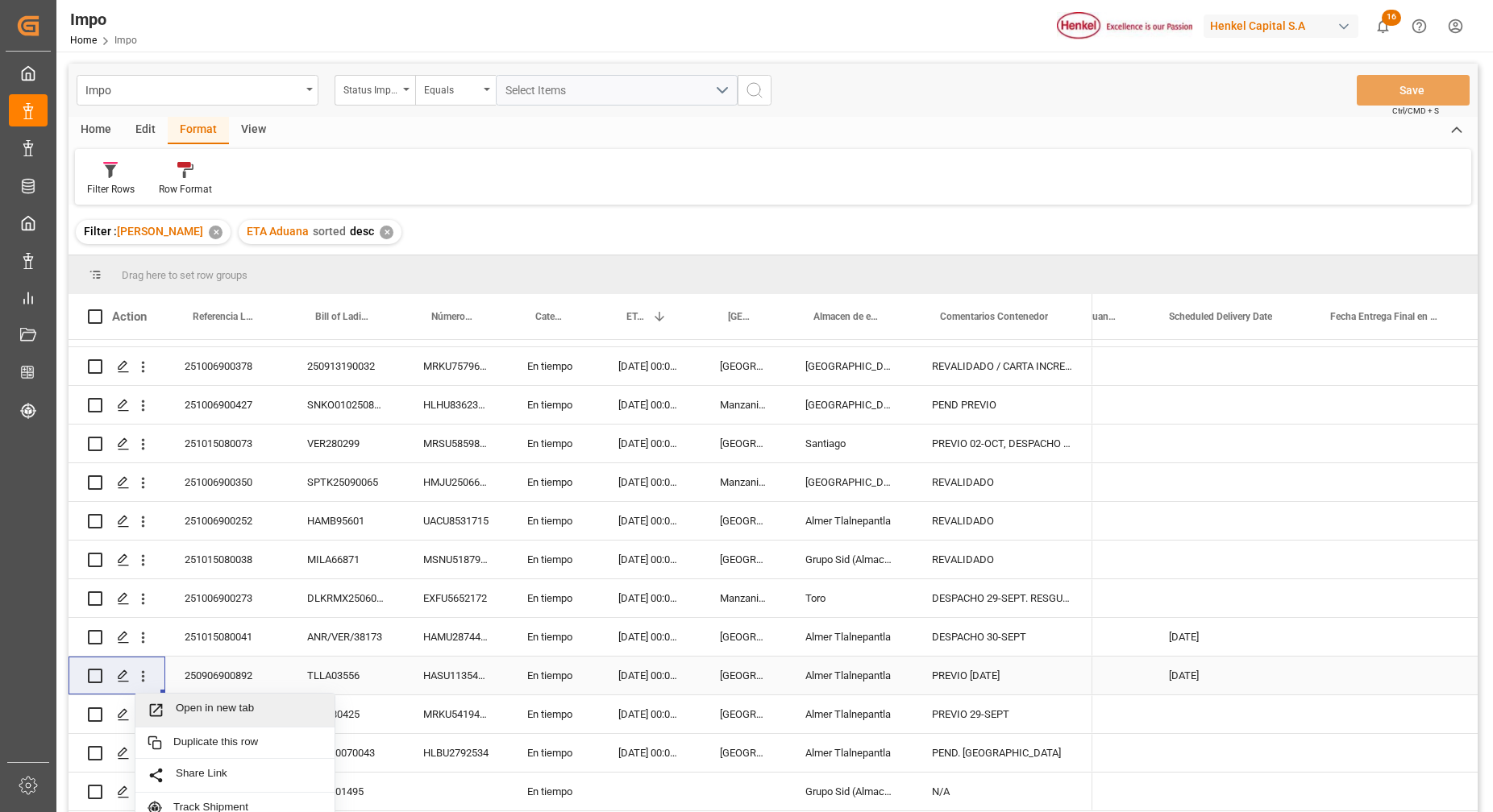
click at [229, 713] on span "Open in new tab" at bounding box center [249, 710] width 147 height 17
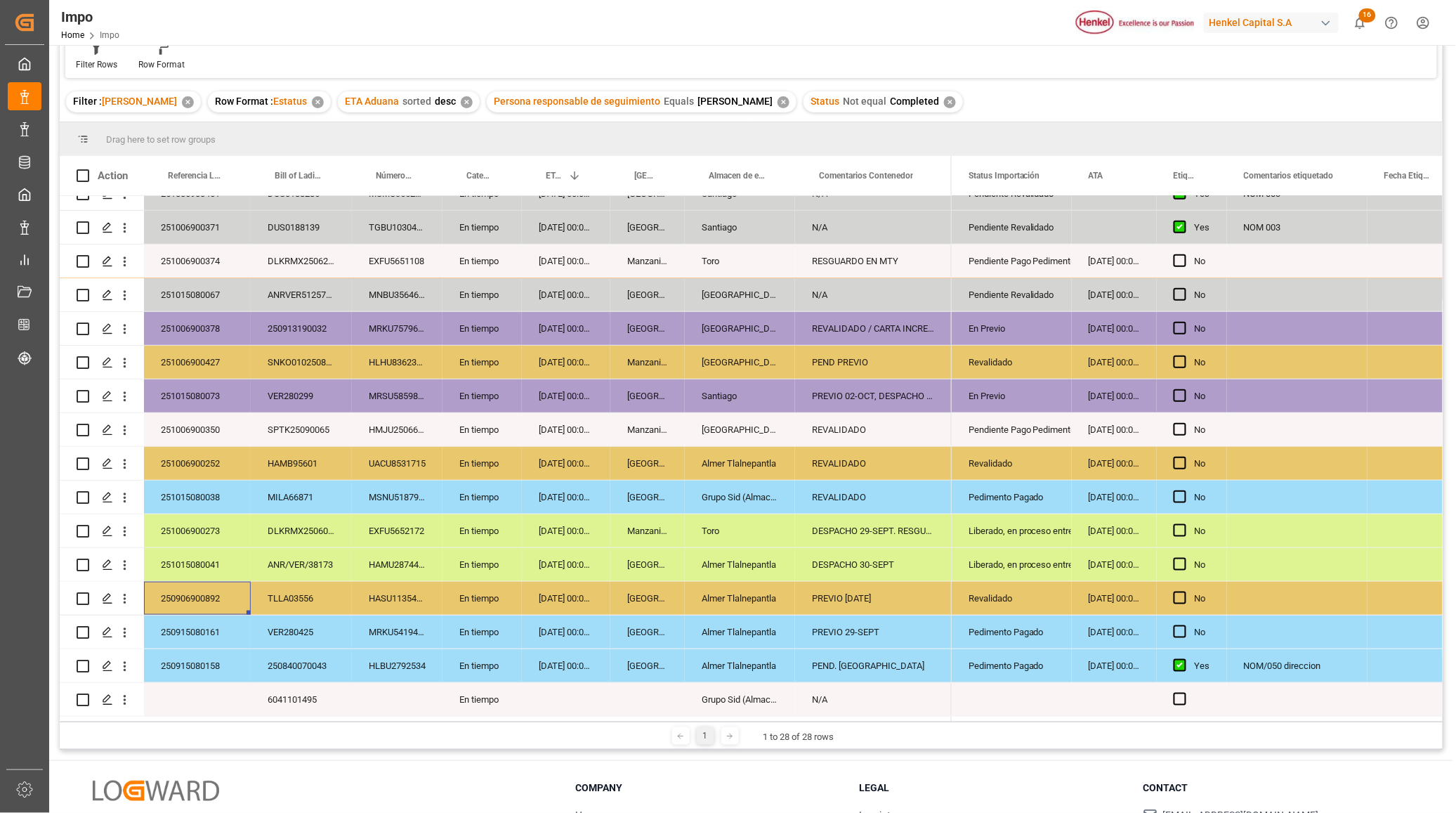
scroll to position [208, 0]
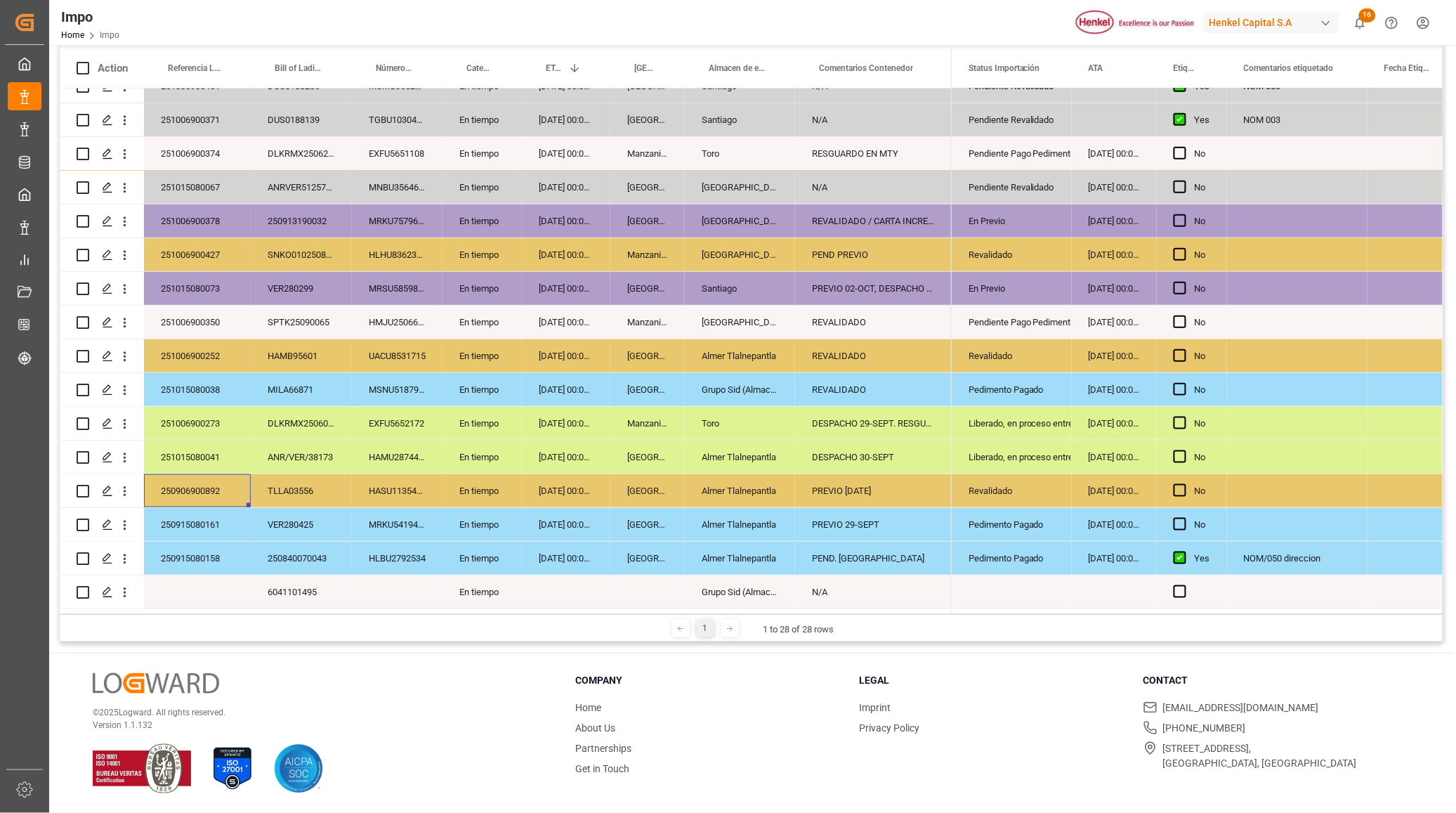
drag, startPoint x: 240, startPoint y: 519, endPoint x: 247, endPoint y: 528, distance: 11.4
click at [240, 519] on div "250915080161" at bounding box center [197, 524] width 106 height 33
click at [250, 448] on div "ANR/VER/38173" at bounding box center [301, 457] width 101 height 33
click at [499, 443] on div "En tiempo" at bounding box center [483, 457] width 80 height 33
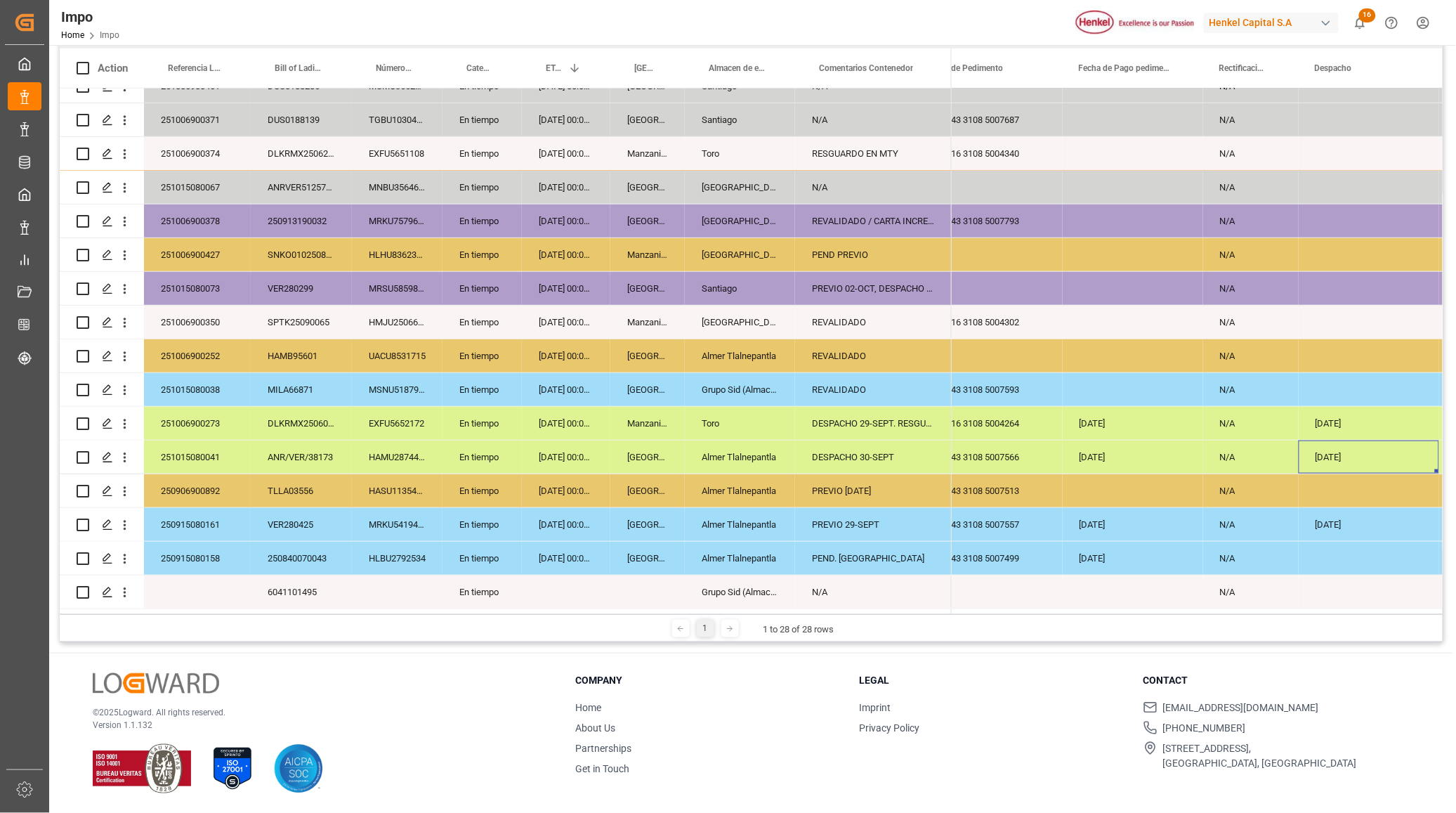
scroll to position [0, 3081]
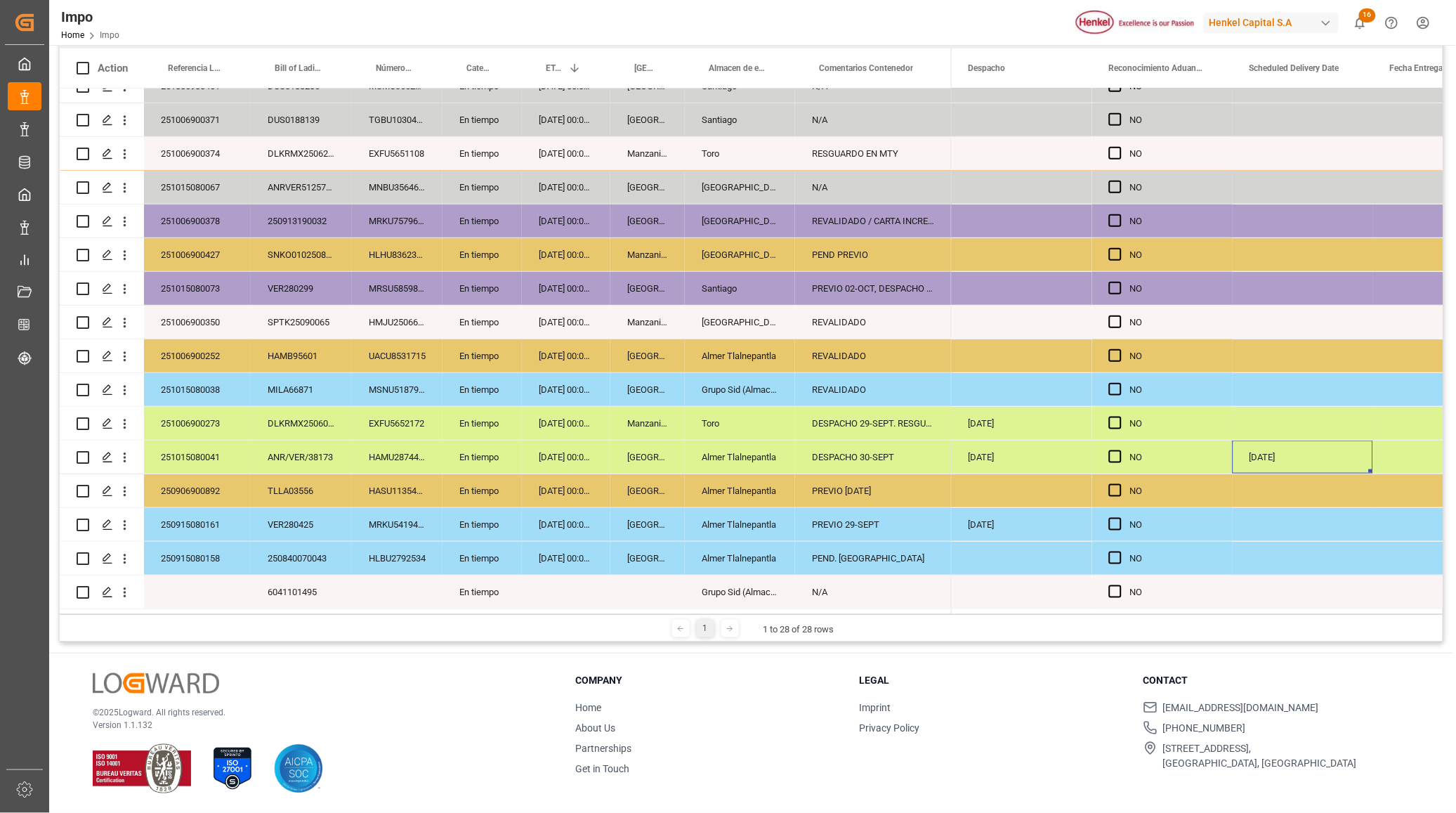
click at [1268, 454] on div "03.10.2025" at bounding box center [1302, 457] width 140 height 33
click at [1268, 454] on div "03.10.2025" at bounding box center [1302, 457] width 140 height 33
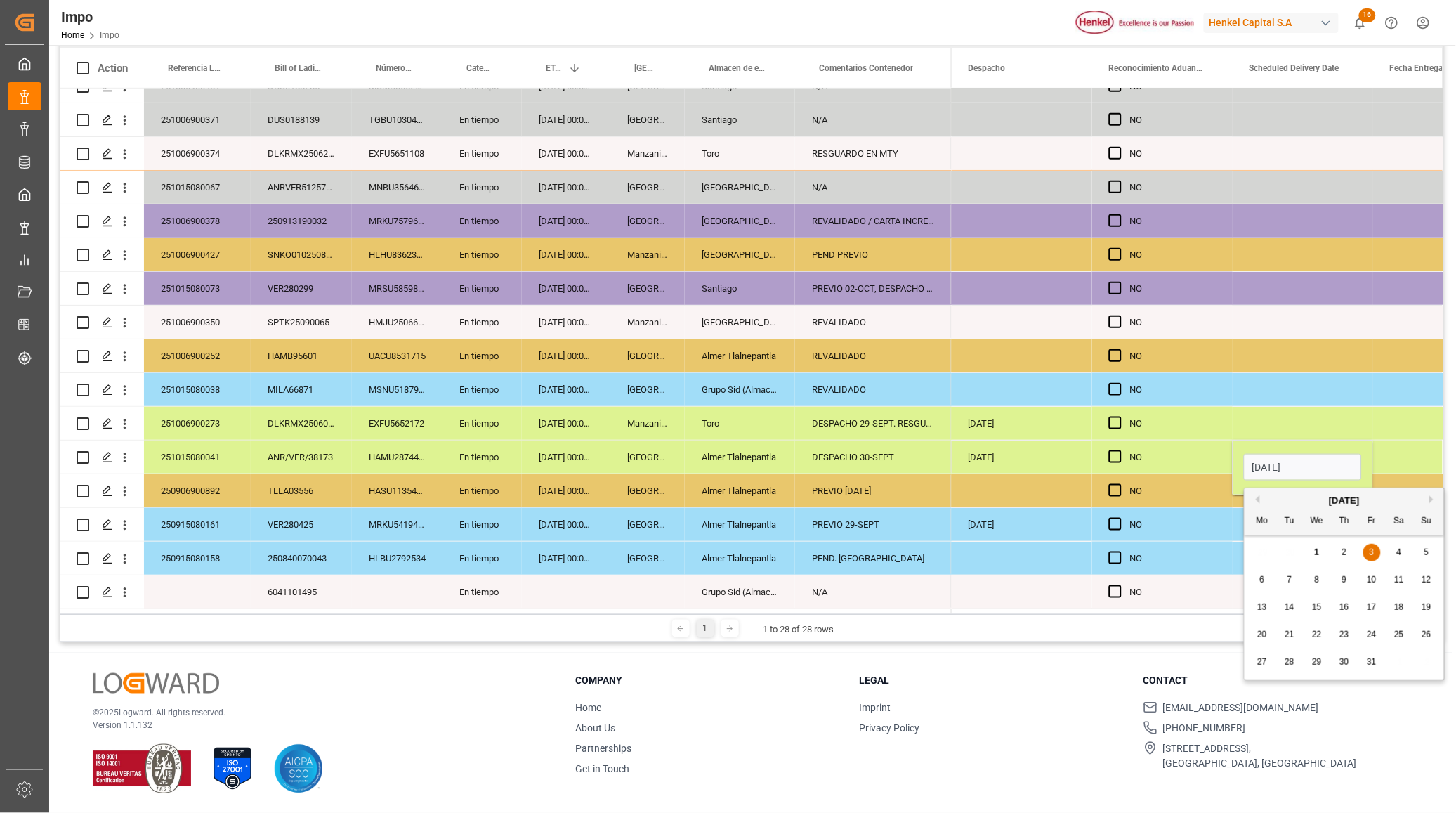
click at [1343, 552] on span "2" at bounding box center [1344, 552] width 5 height 10
type input "[DATE]"
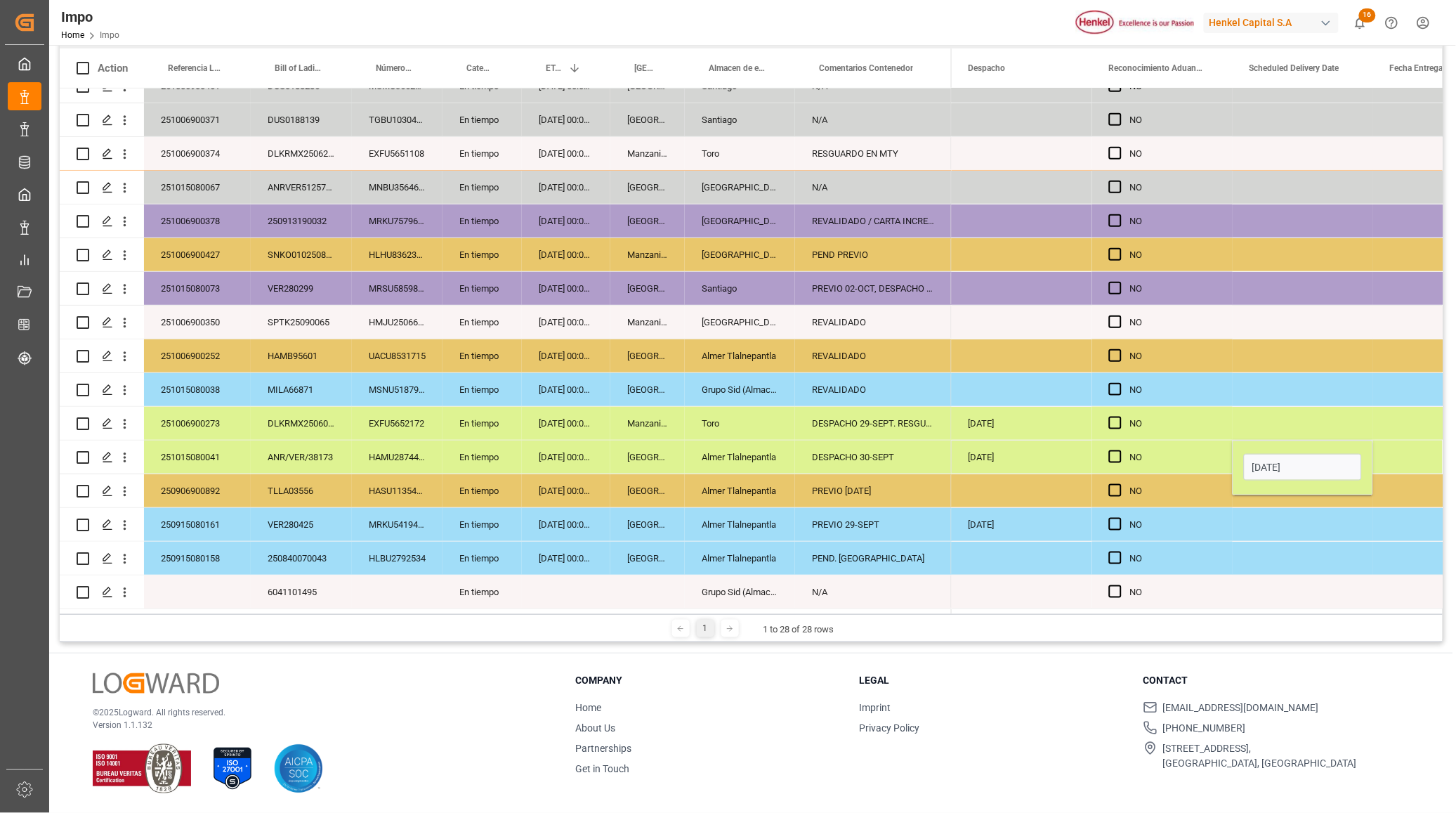
click at [1230, 557] on div "NO" at bounding box center [1162, 558] width 140 height 33
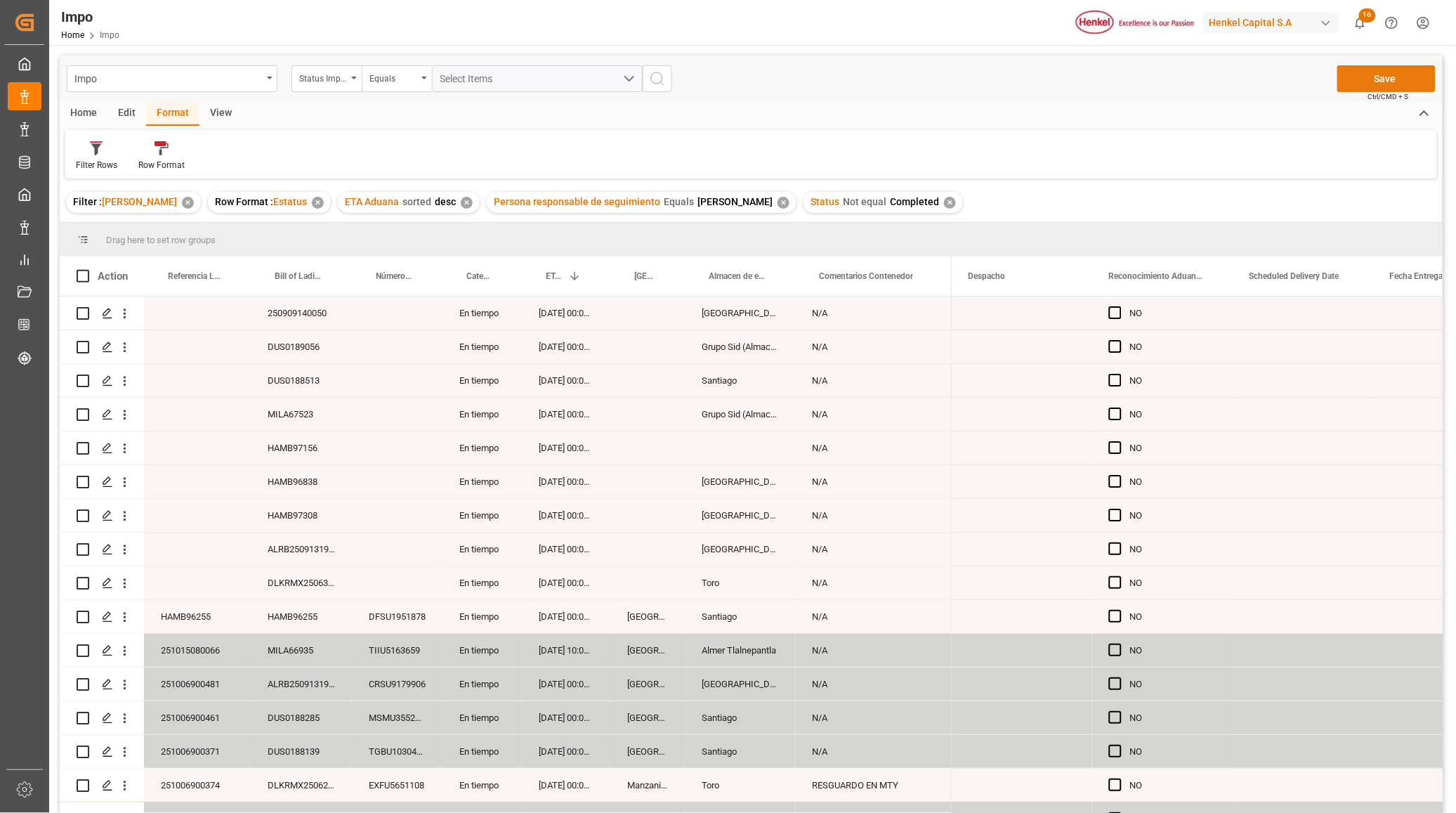
click at [1365, 88] on button "Save" at bounding box center [1386, 78] width 98 height 27
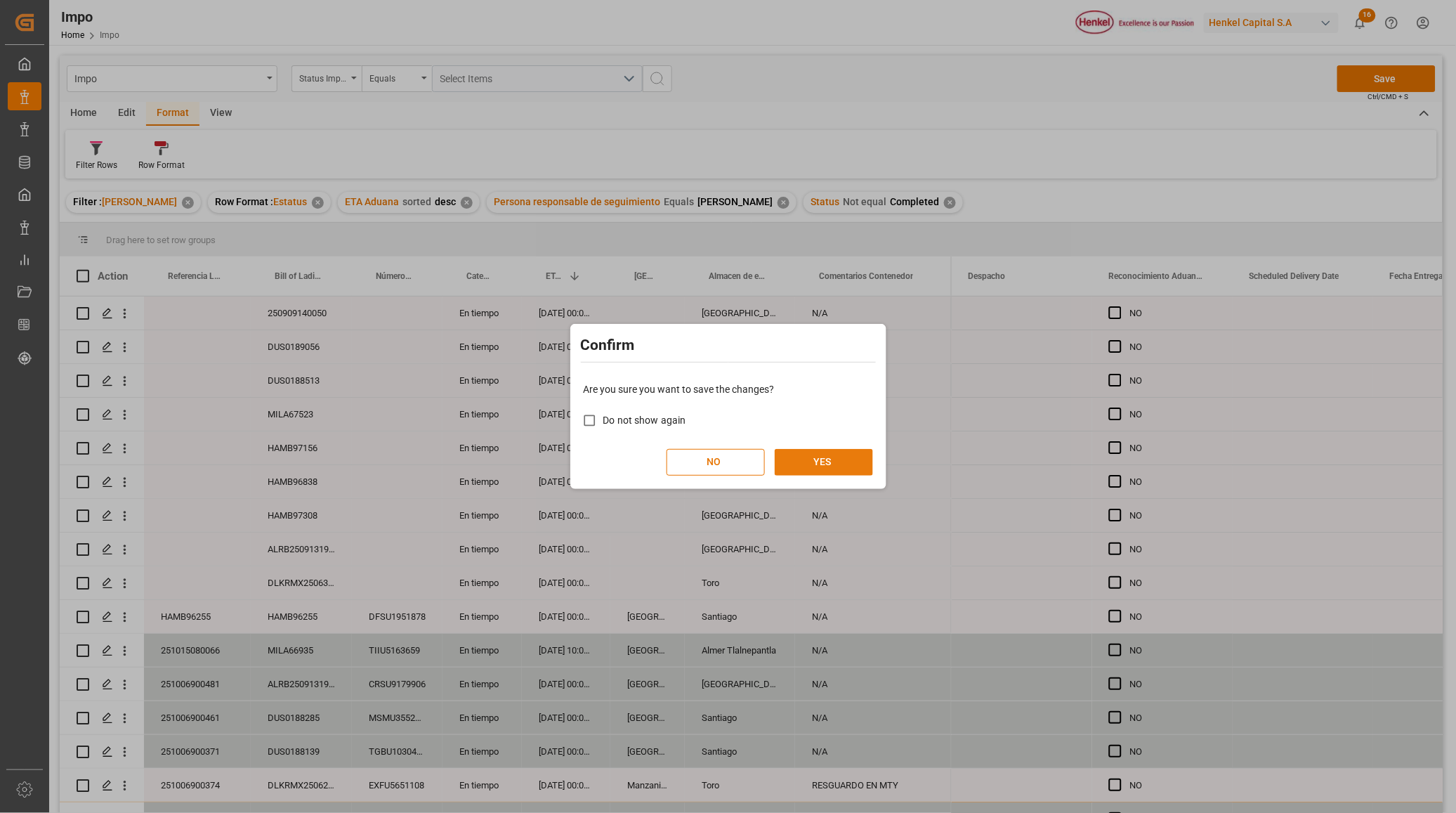
click at [837, 459] on button "YES" at bounding box center [823, 462] width 98 height 27
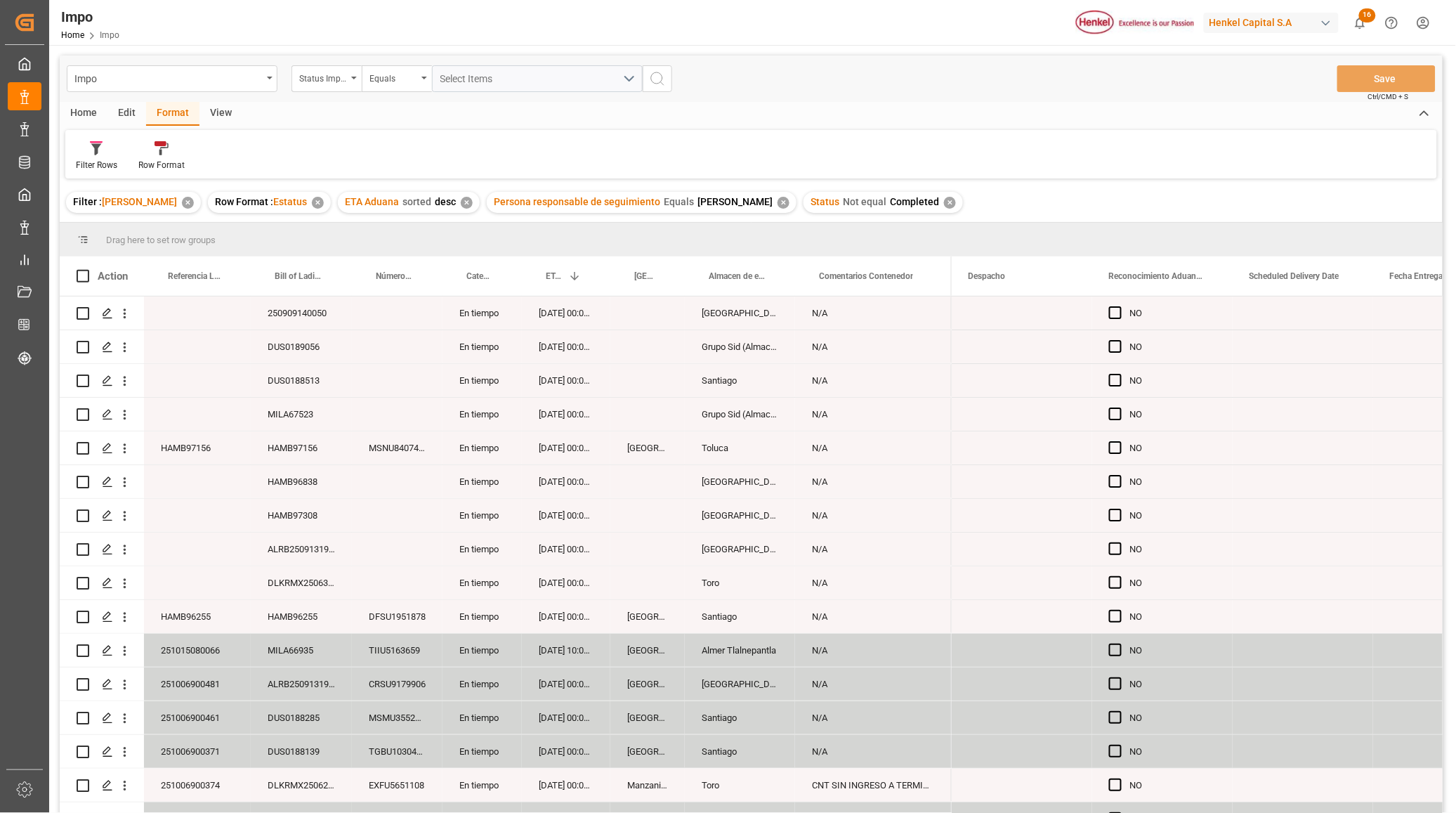
click at [777, 200] on div "✕" at bounding box center [784, 203] width 12 height 12
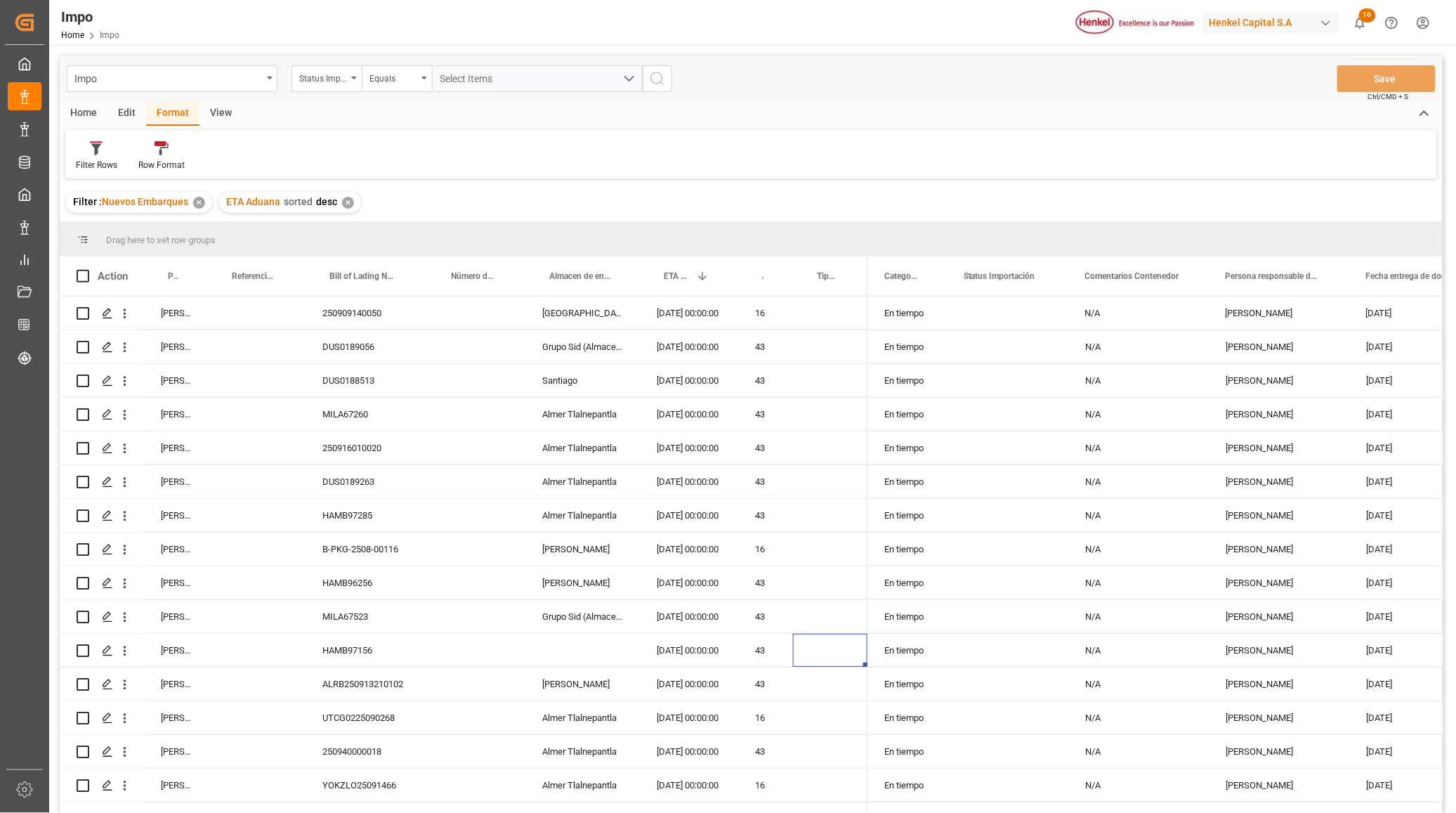
scroll to position [281, 0]
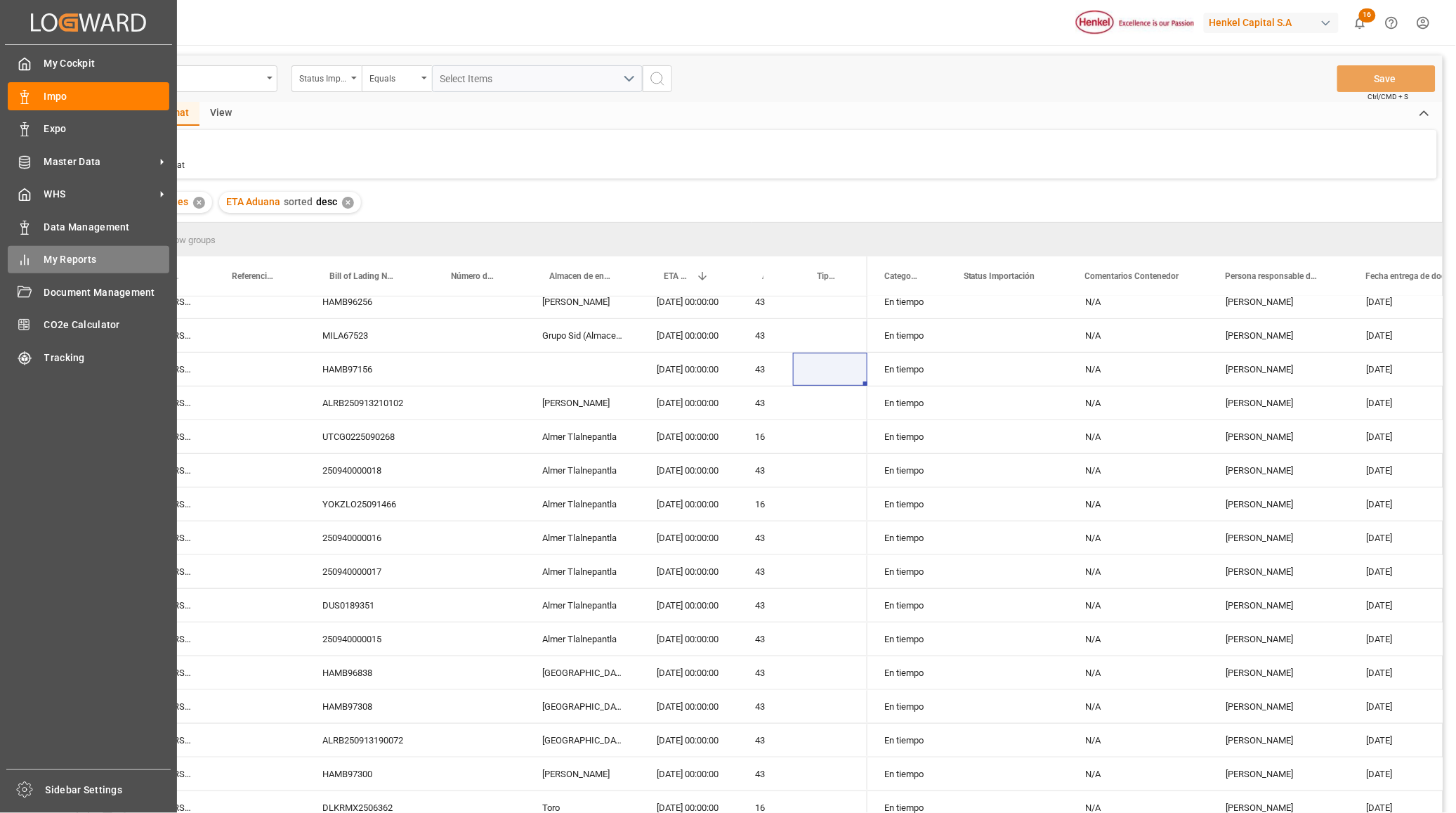
click at [54, 265] on span "My Reports" at bounding box center [107, 259] width 126 height 15
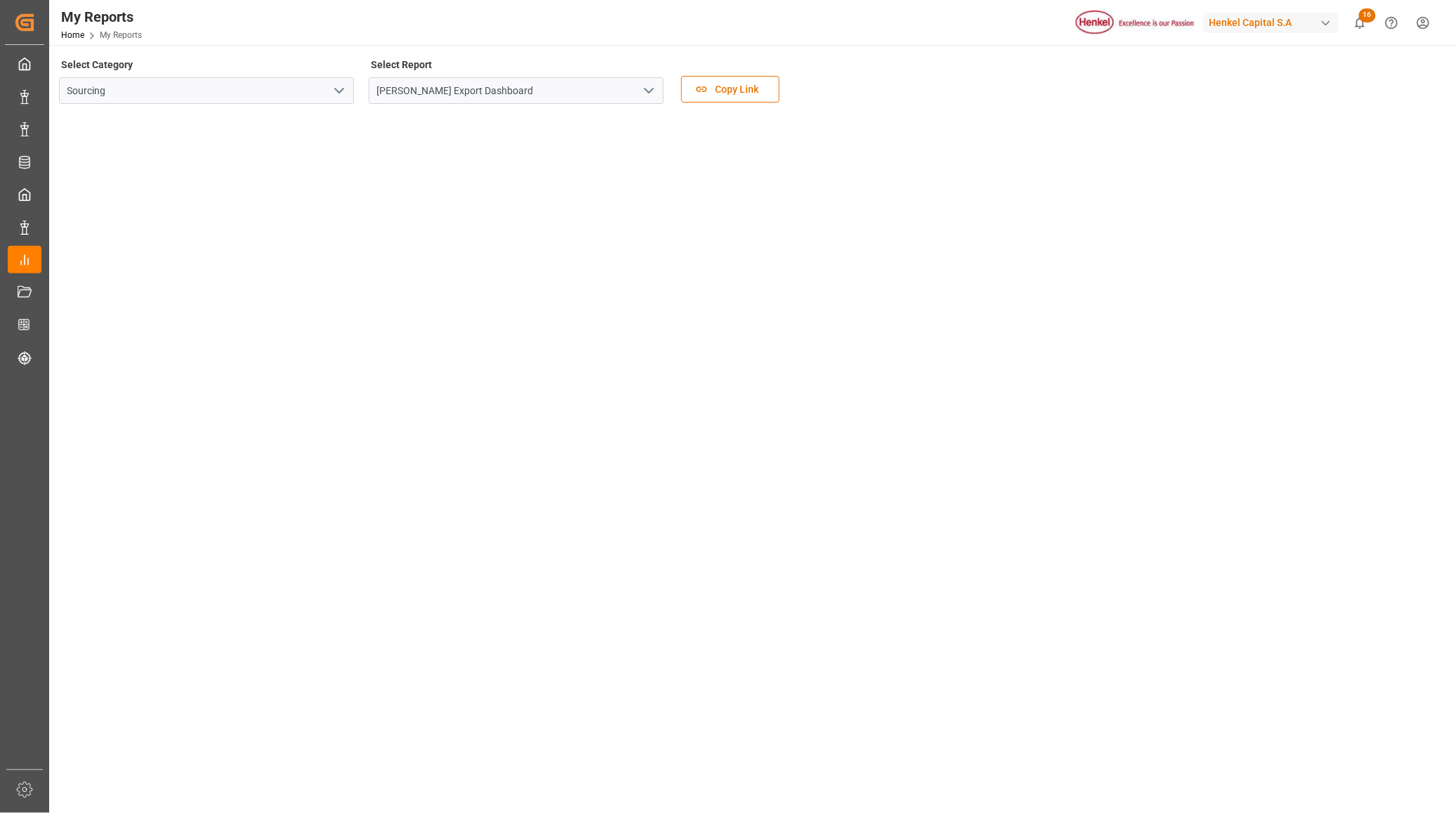
click at [657, 84] on button "open menu" at bounding box center [649, 91] width 21 height 21
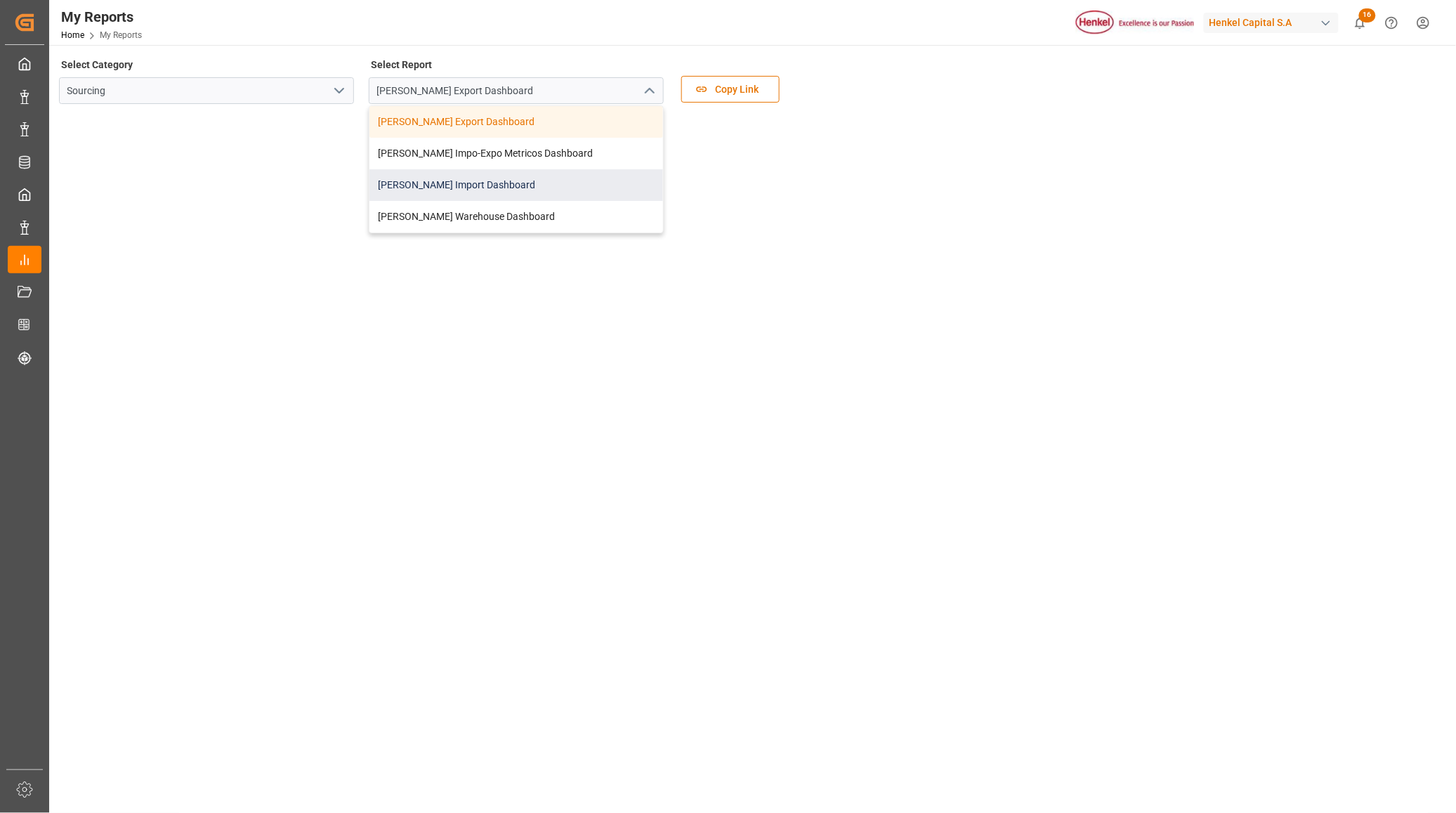
click at [532, 174] on div "[PERSON_NAME] Import Dashboard" at bounding box center [515, 185] width 293 height 31
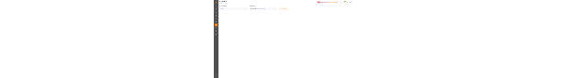
scroll to position [115, 0]
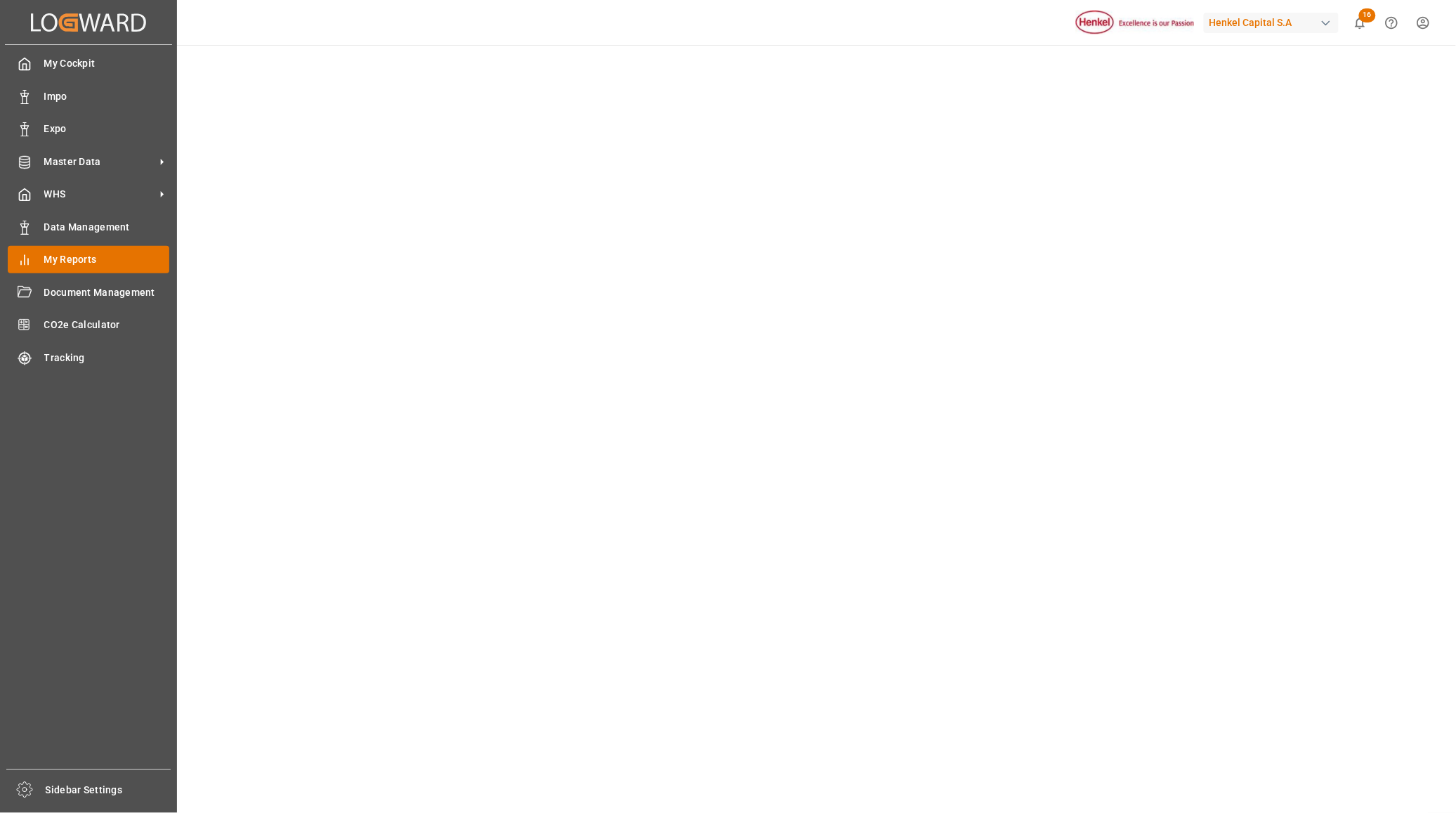
click at [79, 257] on span "My Reports" at bounding box center [107, 259] width 126 height 15
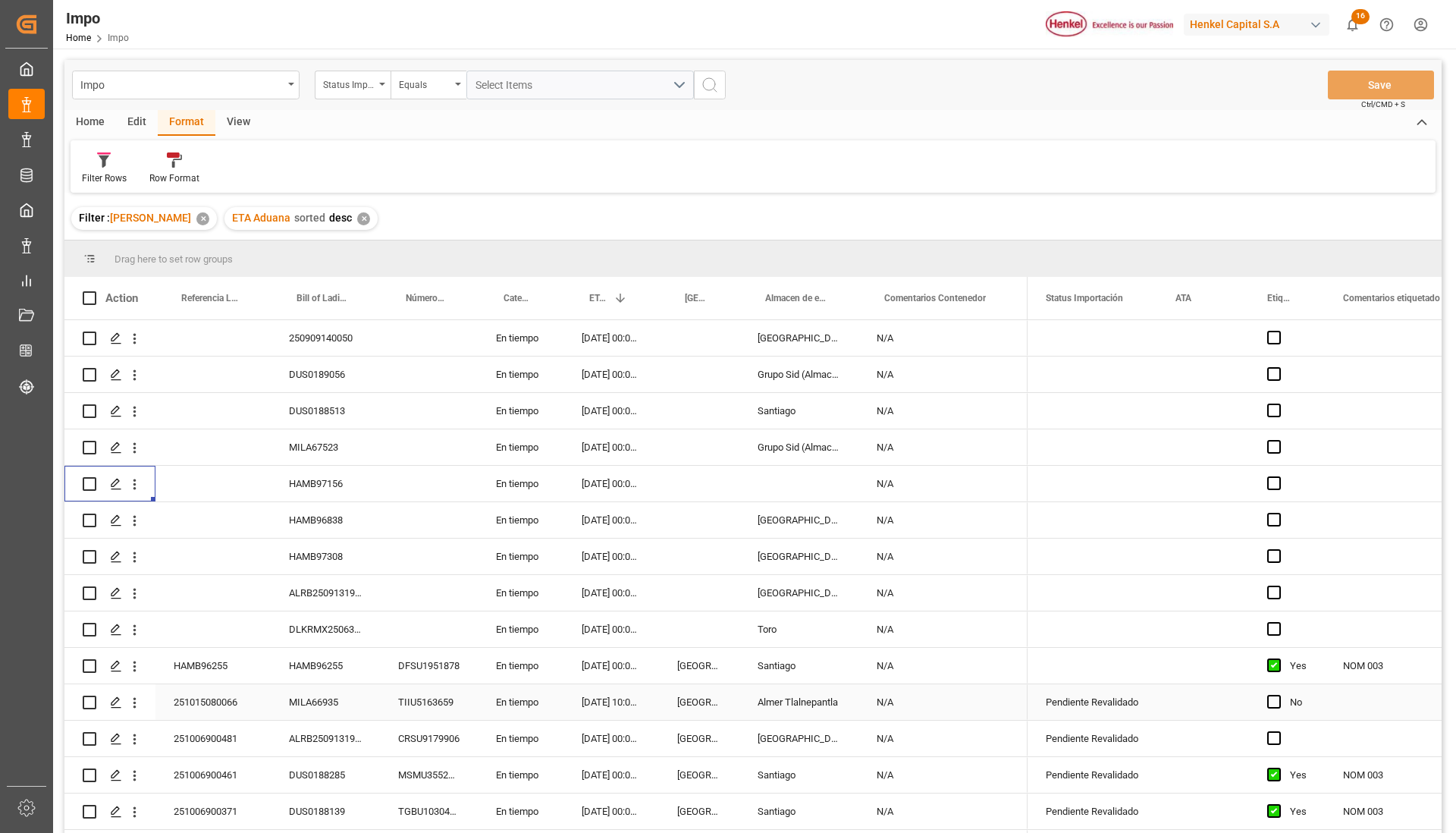
scroll to position [224, 0]
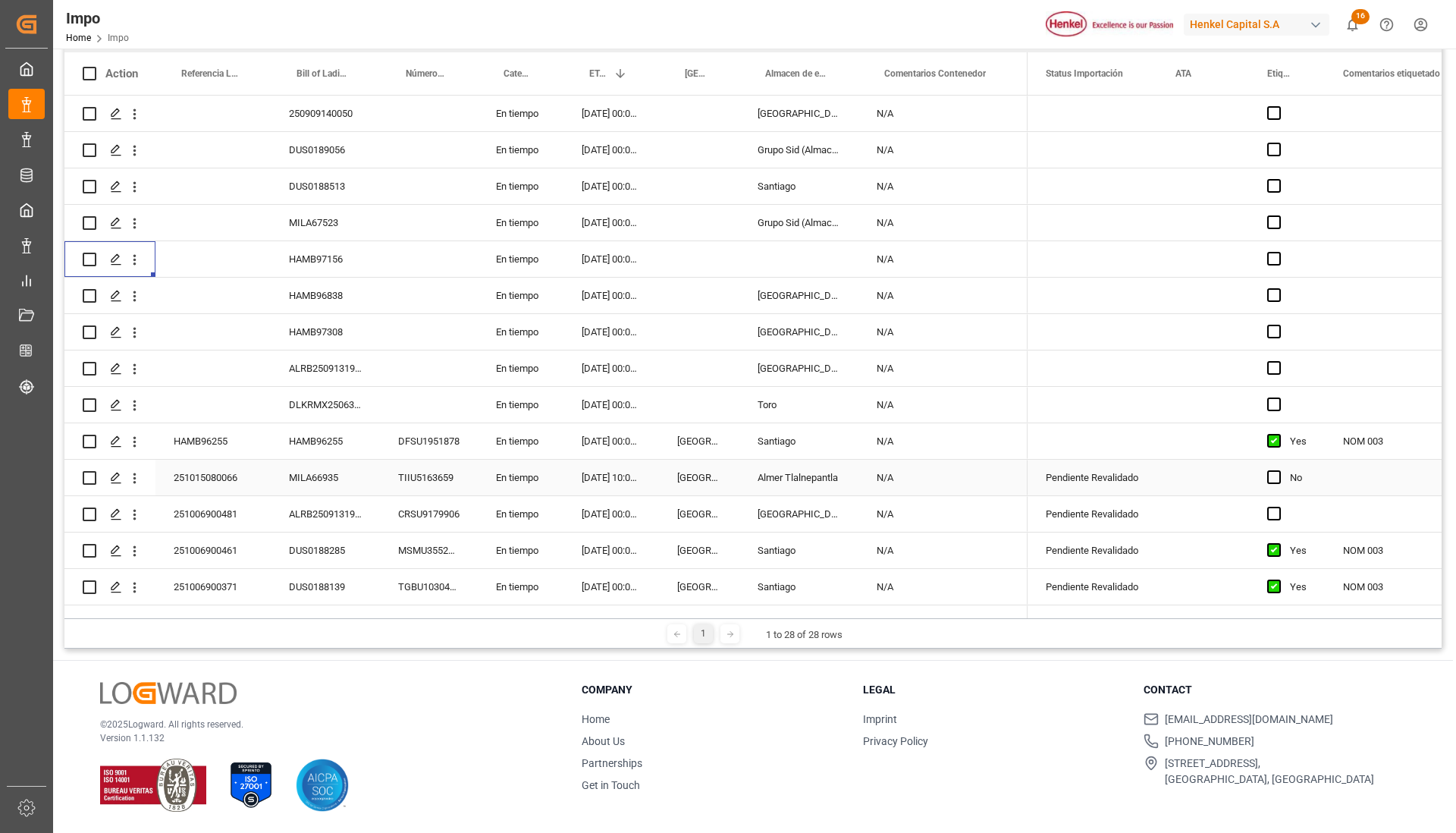
click at [539, 405] on div "En tiempo" at bounding box center [521, 405] width 86 height 36
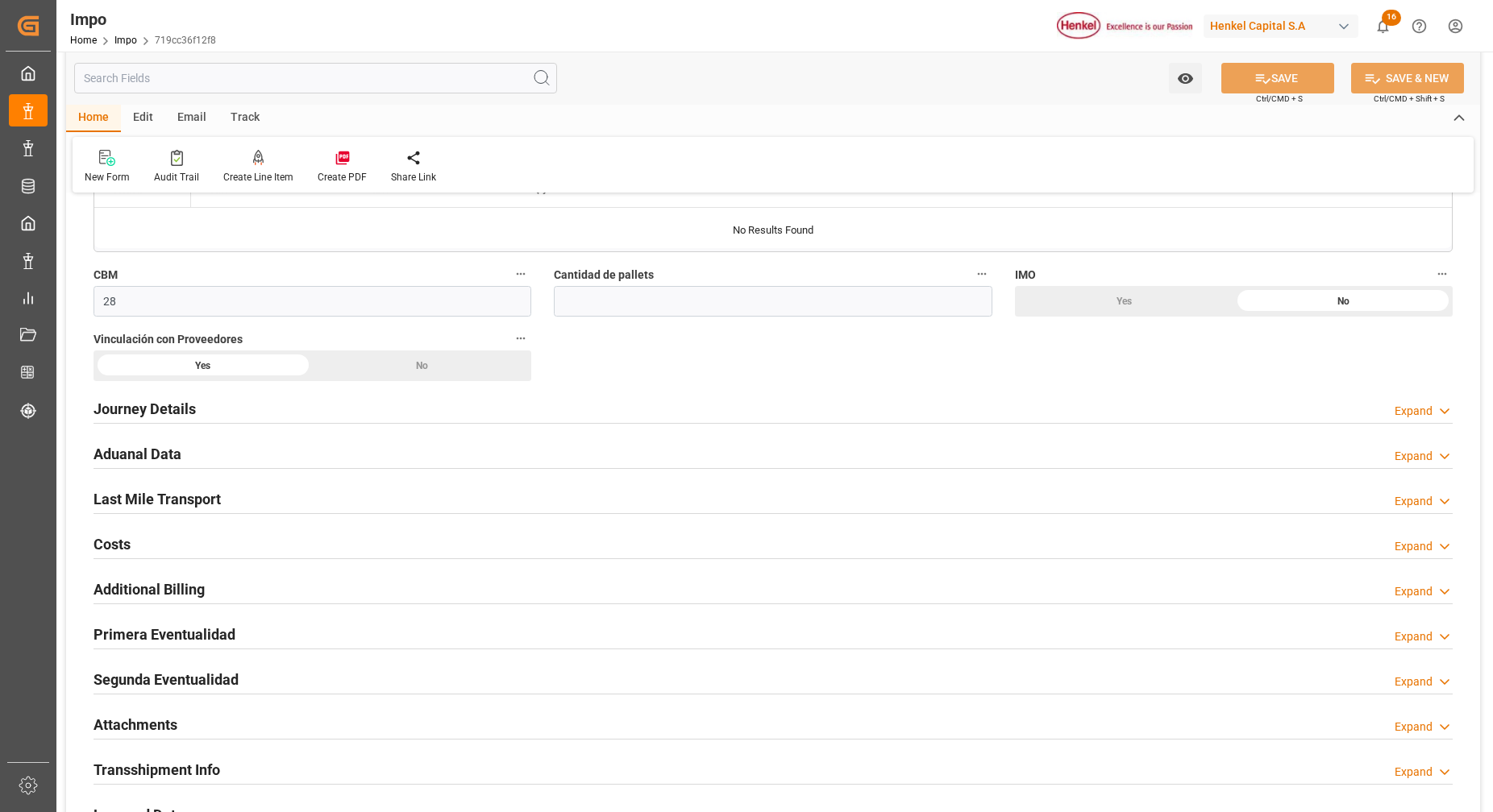
type input "Sealand"
type input "Sealand - A Maersk Company"
type input "0"
type input "1"
type input "28"
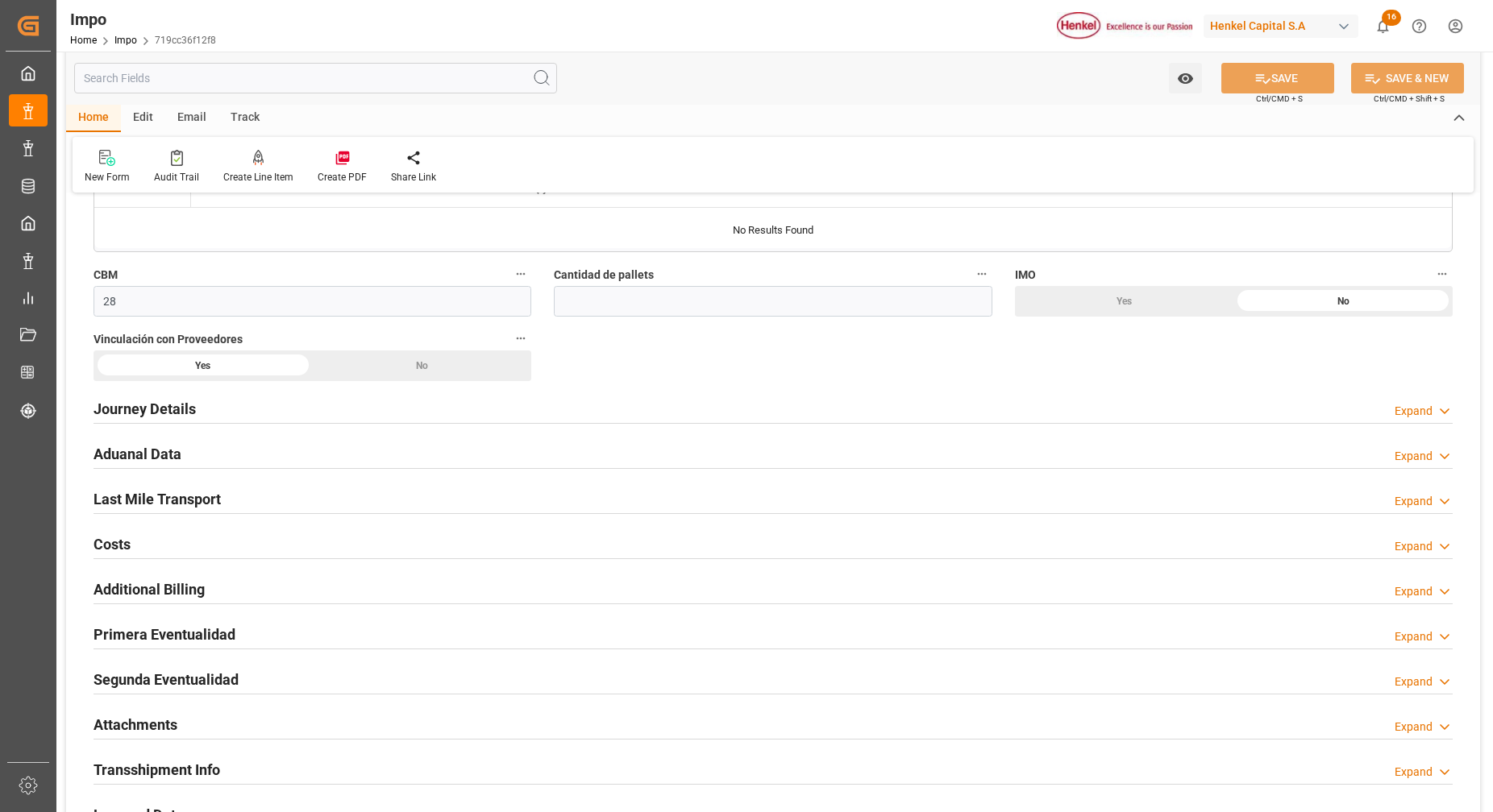
type input "[DATE]"
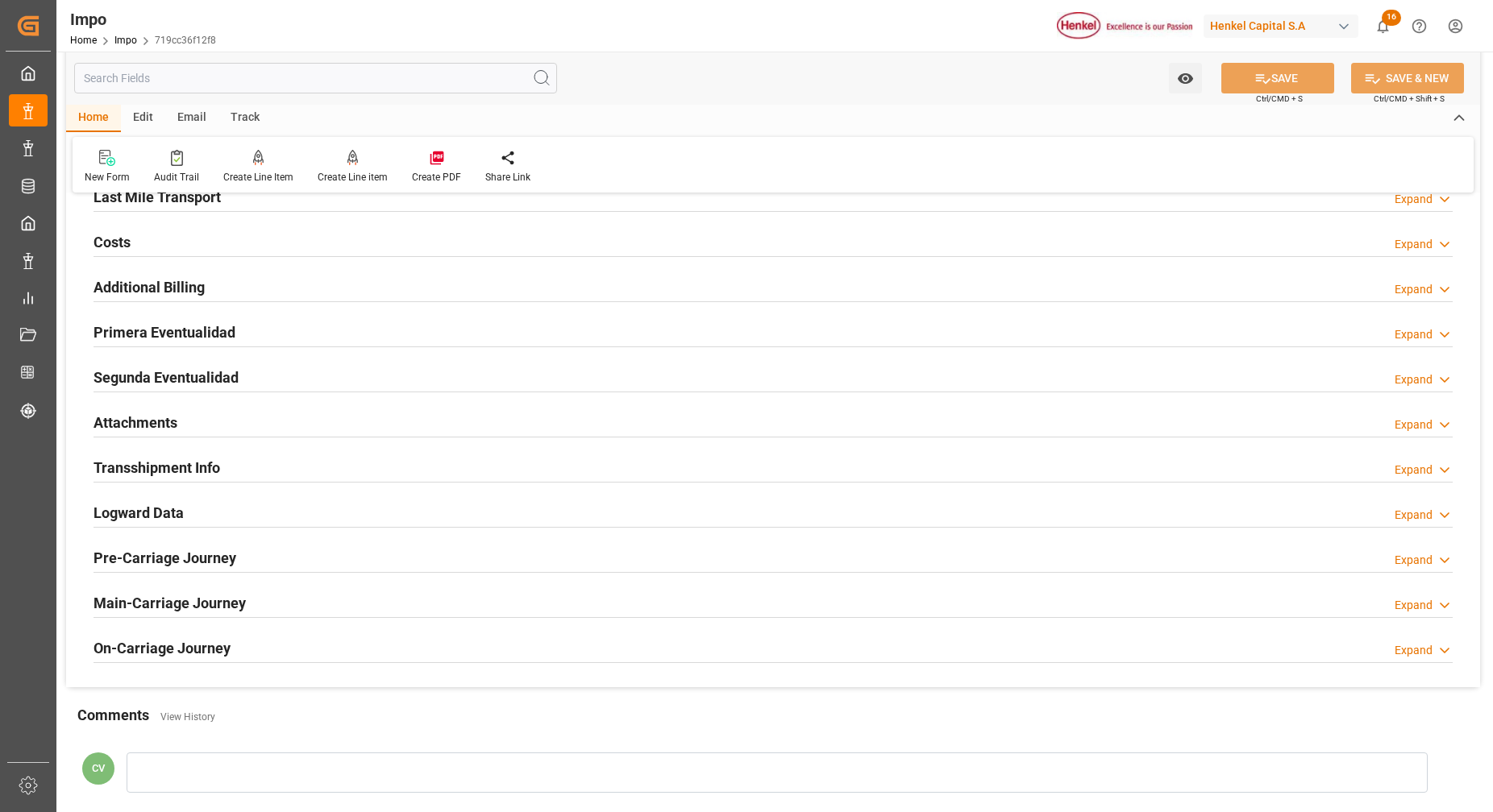
click at [142, 429] on h2 "Attachments" at bounding box center [135, 423] width 84 height 22
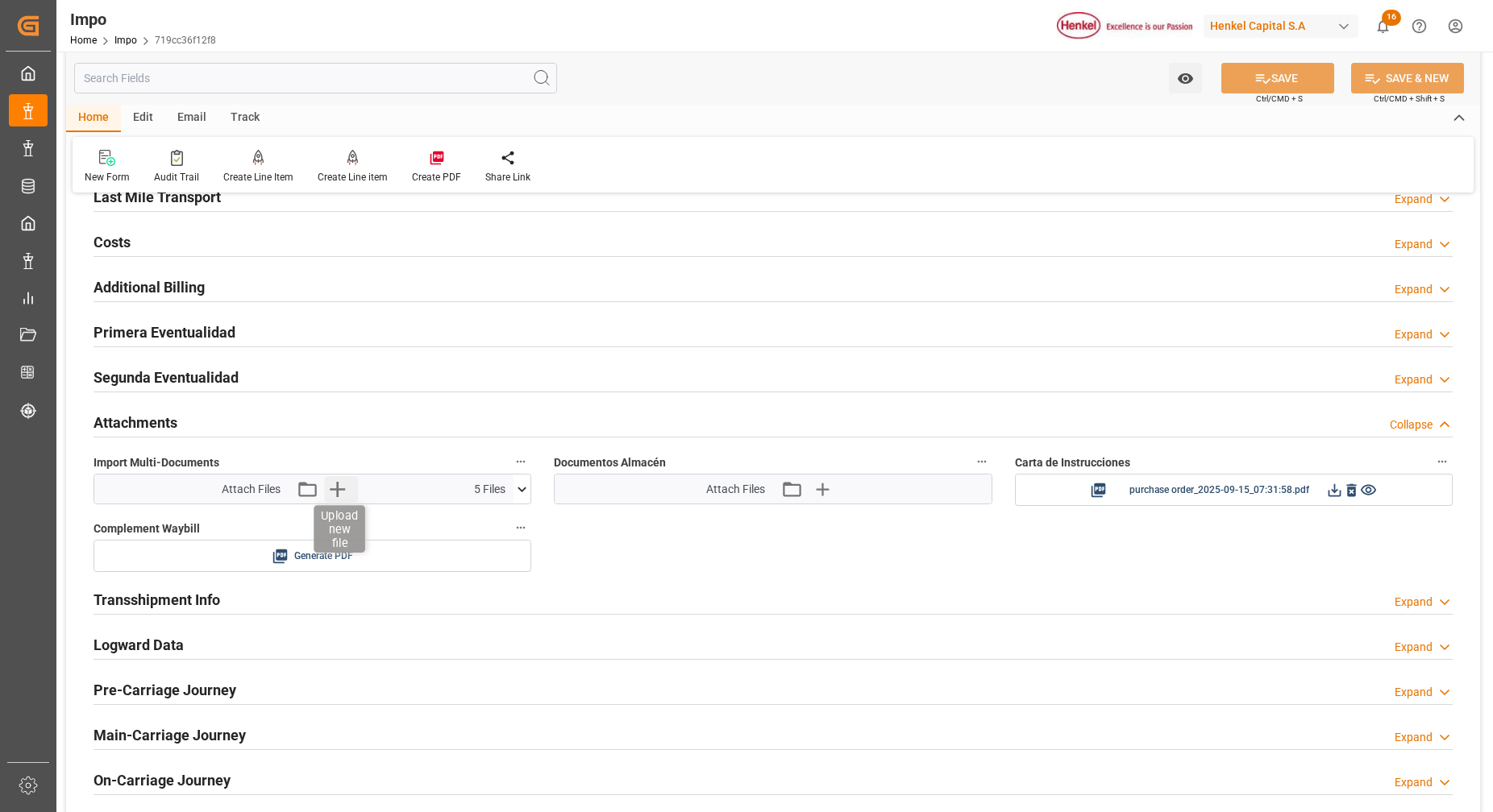
click at [341, 489] on icon "button" at bounding box center [337, 489] width 15 height 15
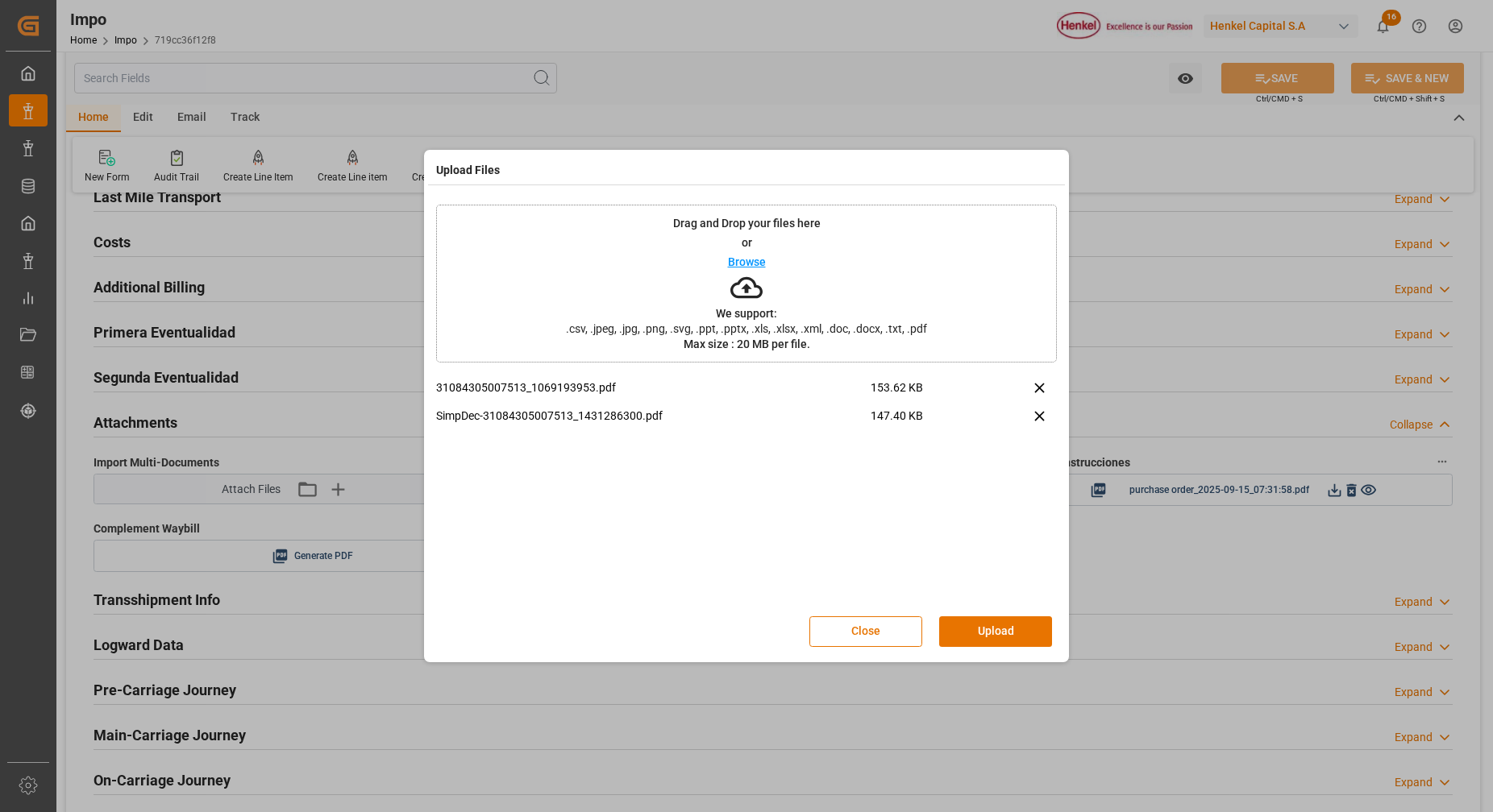
click at [1000, 626] on button "Upload" at bounding box center [995, 631] width 113 height 31
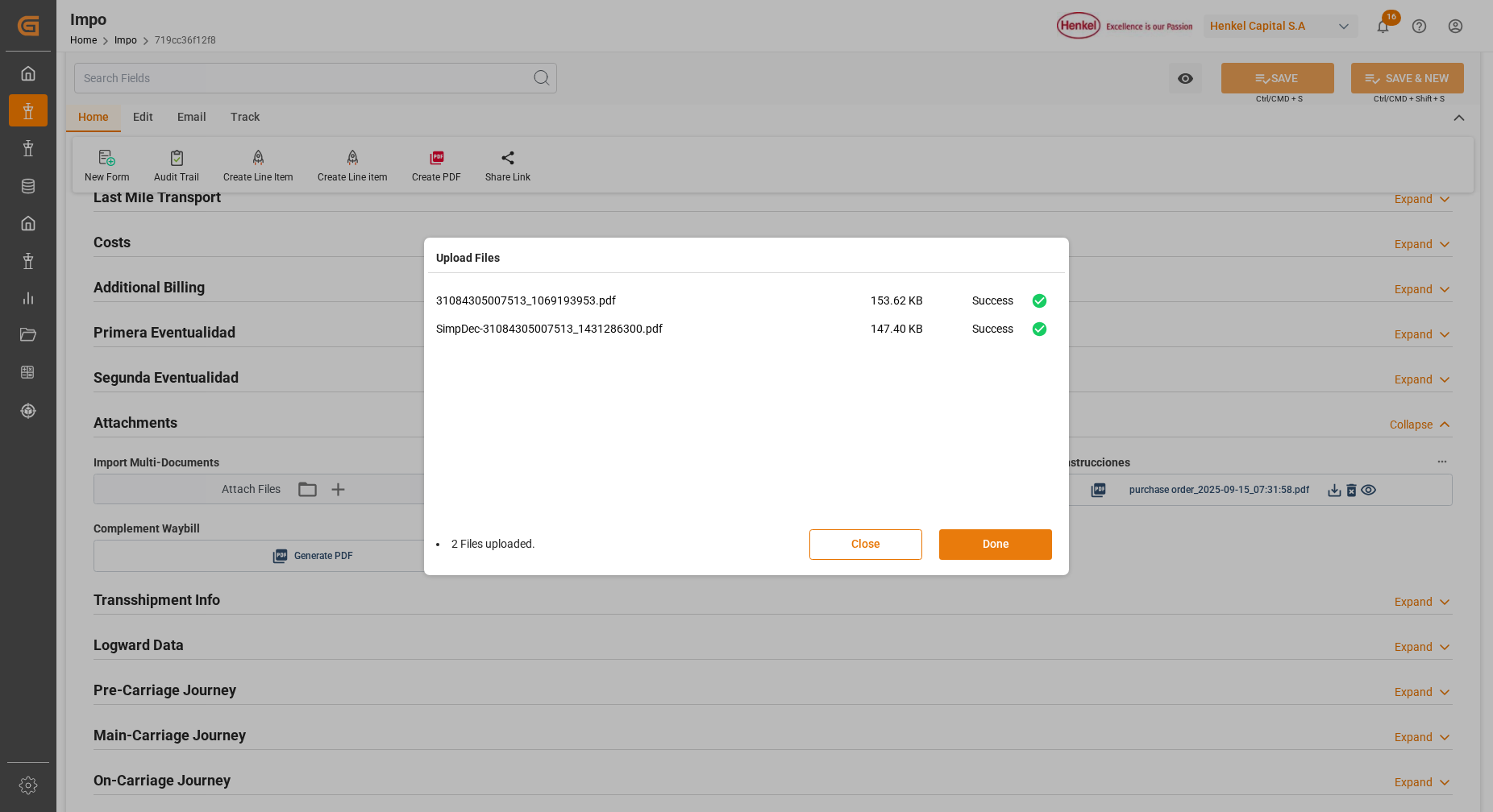
click at [996, 547] on button "Done" at bounding box center [995, 544] width 113 height 31
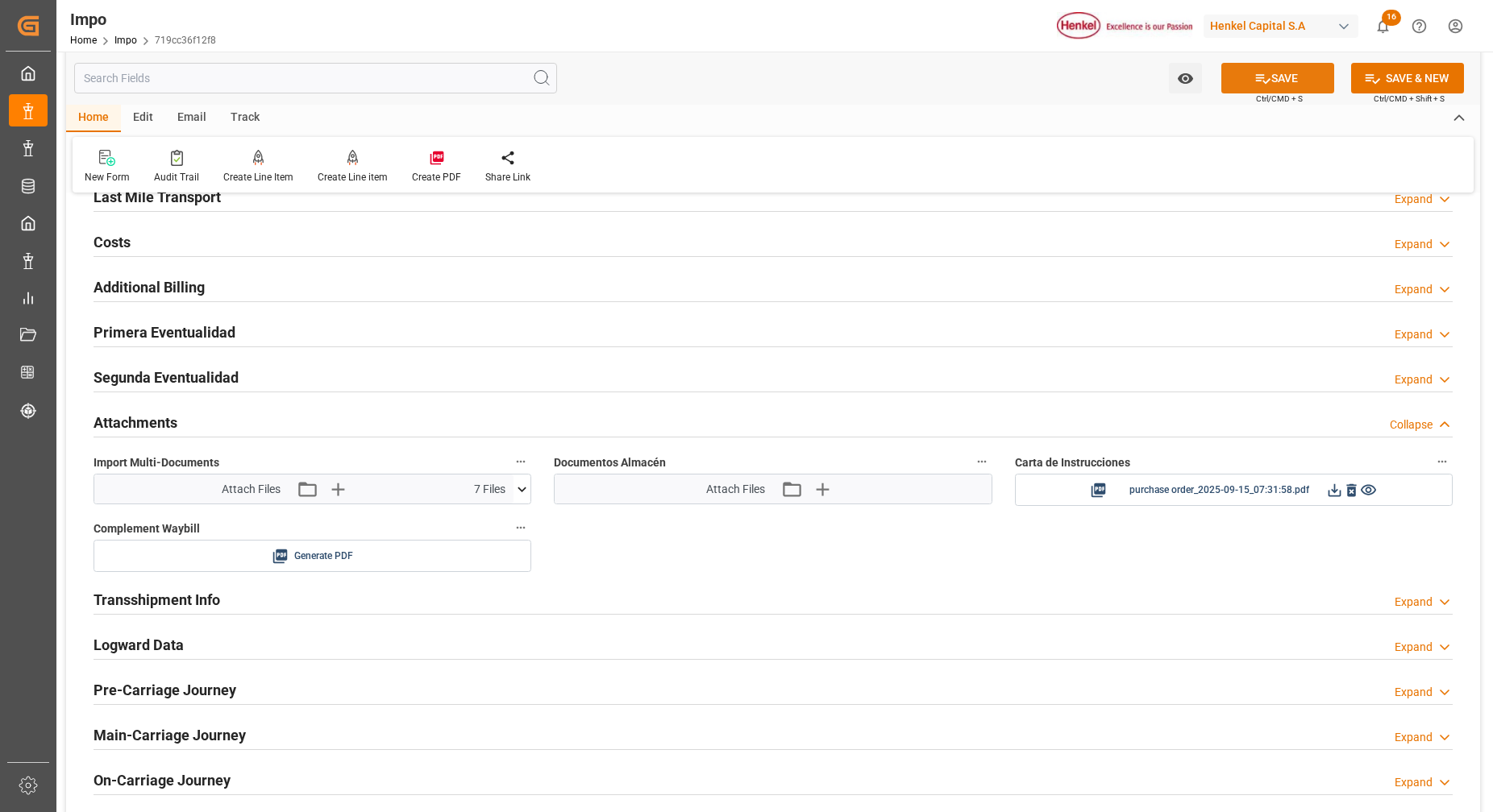
click at [1293, 85] on button "SAVE" at bounding box center [1278, 78] width 113 height 31
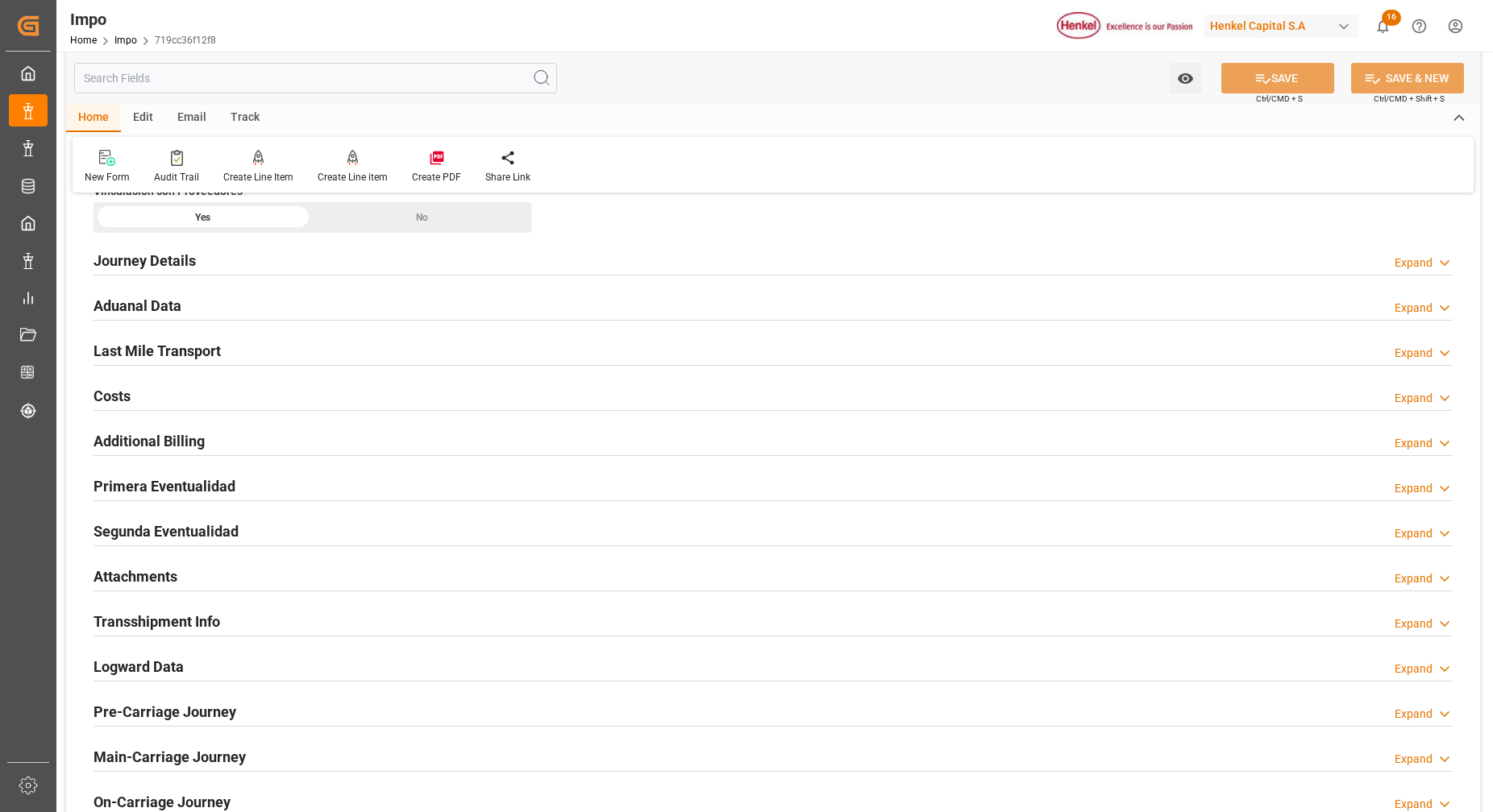
scroll to position [907, 0]
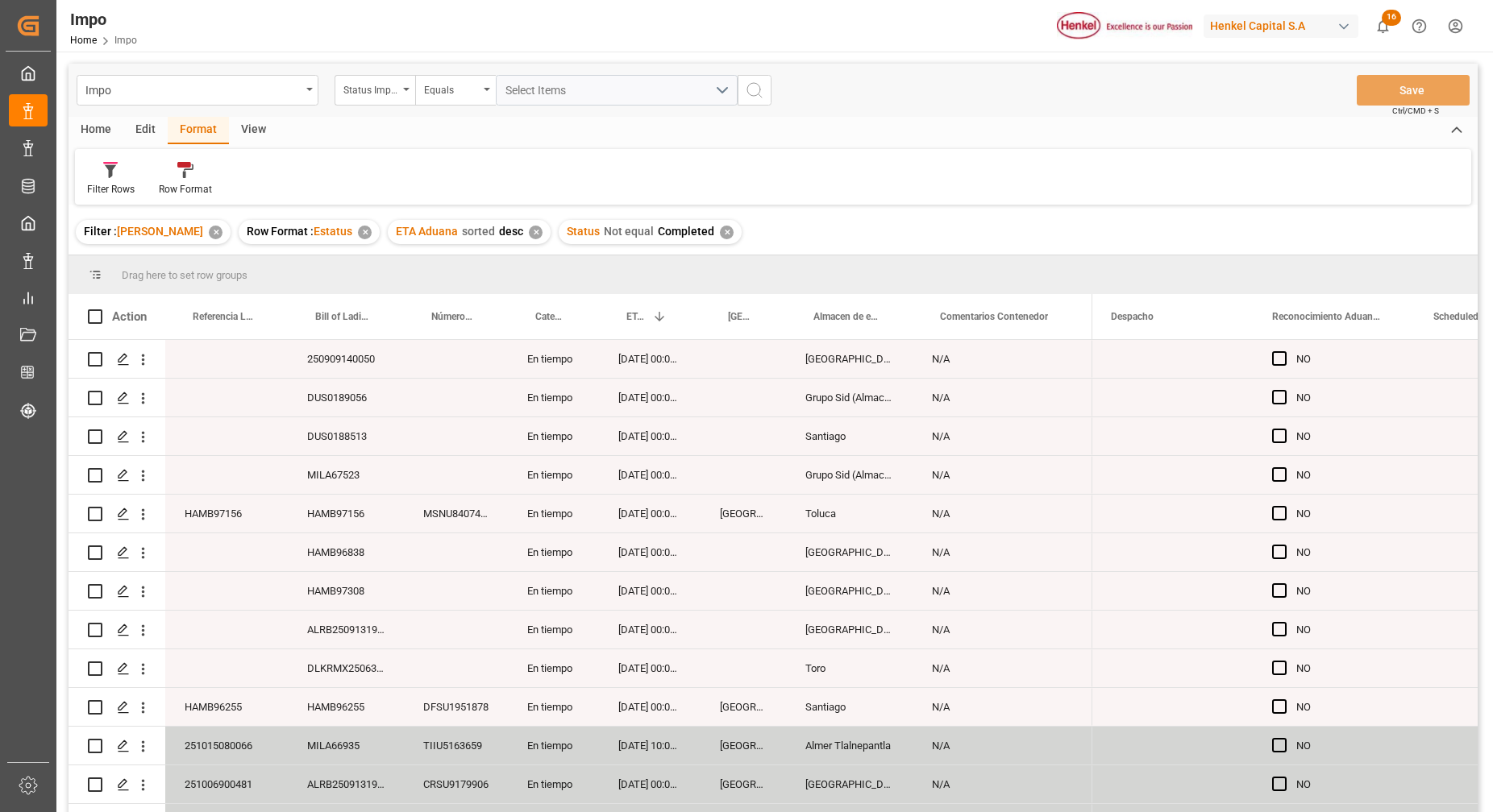
scroll to position [612, 0]
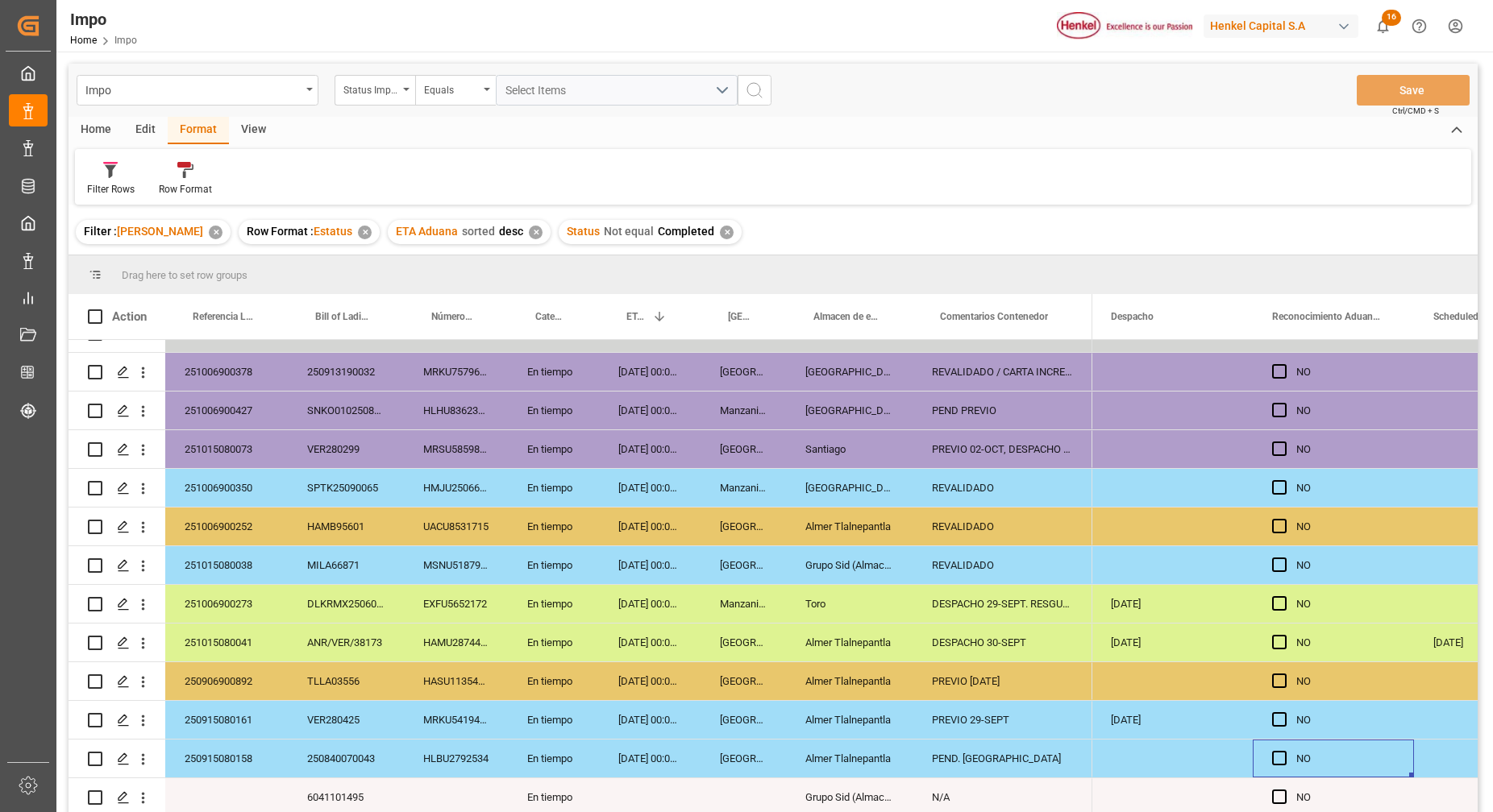
click at [832, 663] on div "Almer Tlalnepantla" at bounding box center [849, 681] width 127 height 38
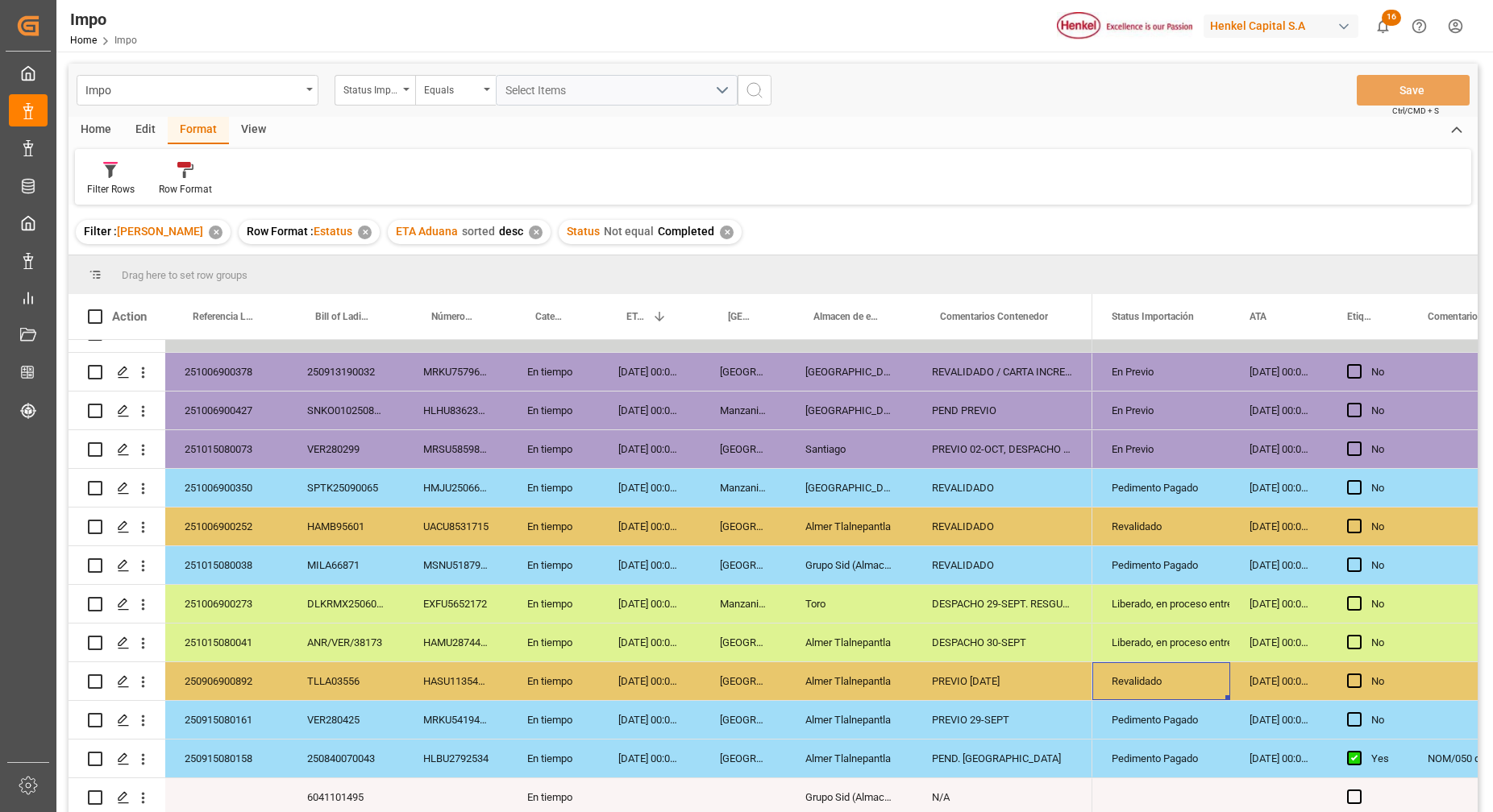
drag, startPoint x: 143, startPoint y: 672, endPoint x: 158, endPoint y: 686, distance: 20.5
click at [143, 674] on icon "open menu" at bounding box center [142, 682] width 17 height 17
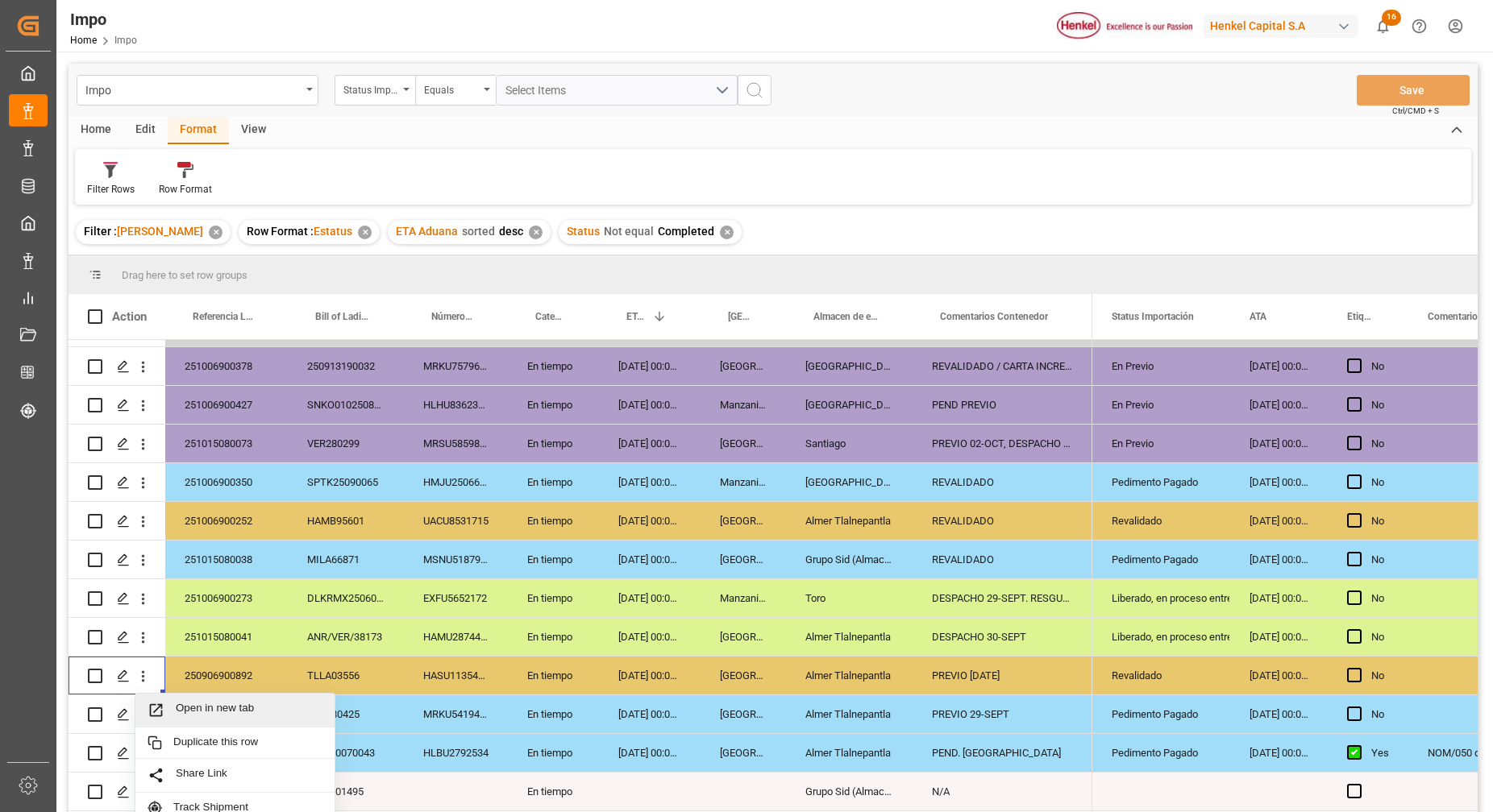
click at [186, 706] on span "Open in new tab" at bounding box center [249, 710] width 147 height 17
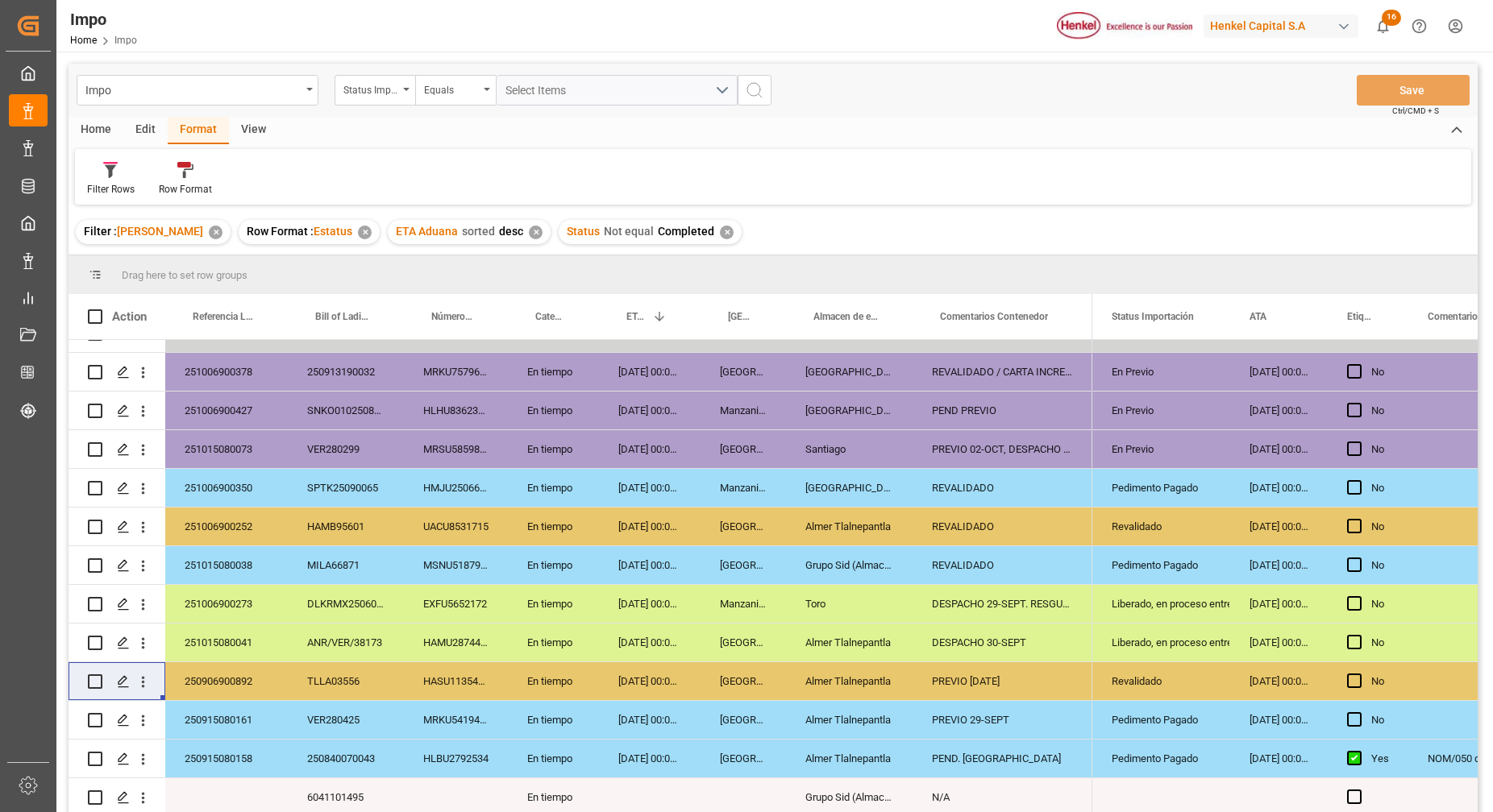
scroll to position [40, 0]
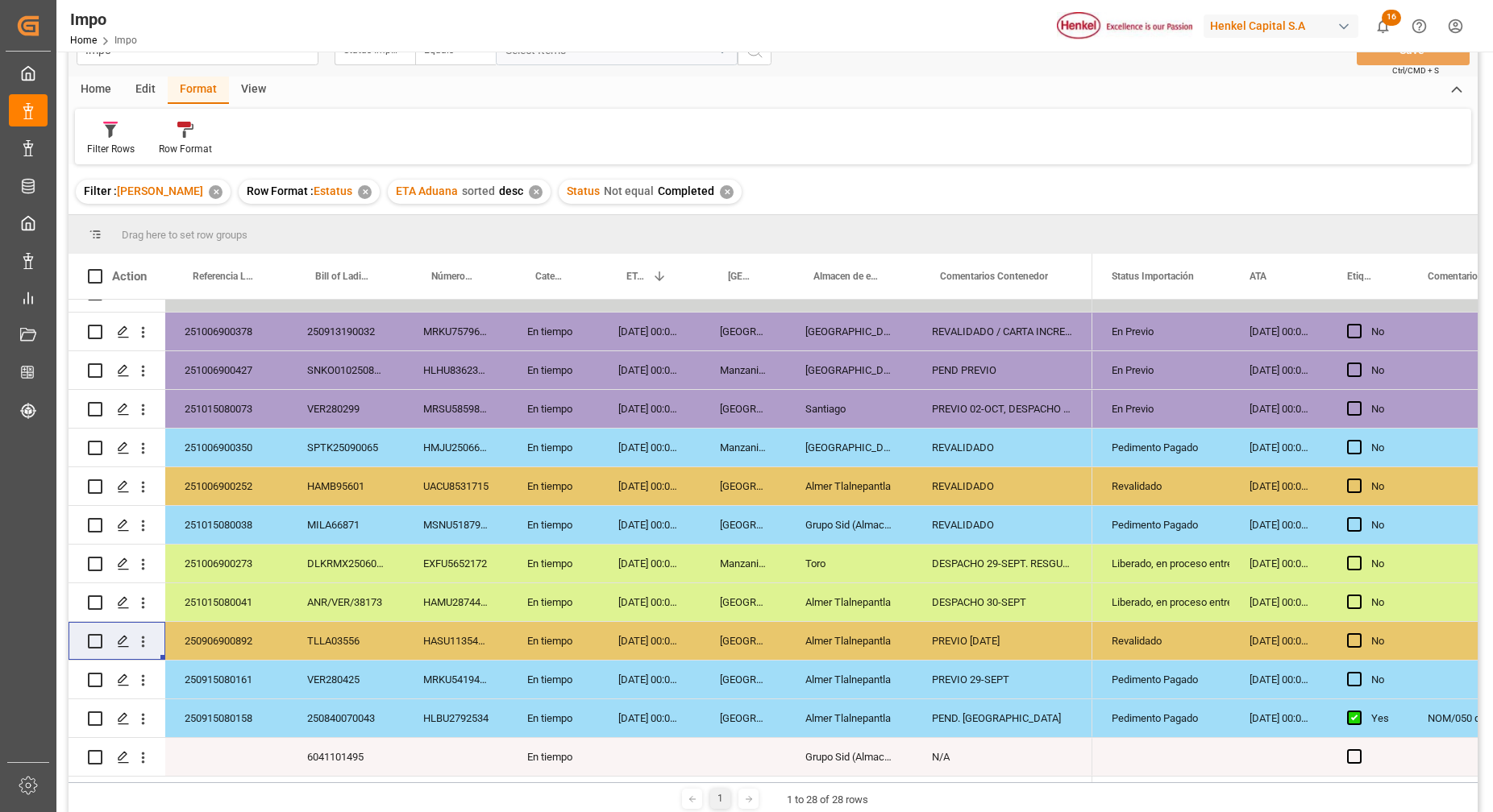
click at [609, 477] on div "25.09.2025 00:00:00" at bounding box center [650, 486] width 102 height 38
click at [277, 666] on div "250915080161" at bounding box center [226, 679] width 122 height 38
click at [272, 675] on div "250915080161" at bounding box center [226, 679] width 122 height 38
click at [269, 683] on input "250915080161" at bounding box center [227, 689] width 97 height 31
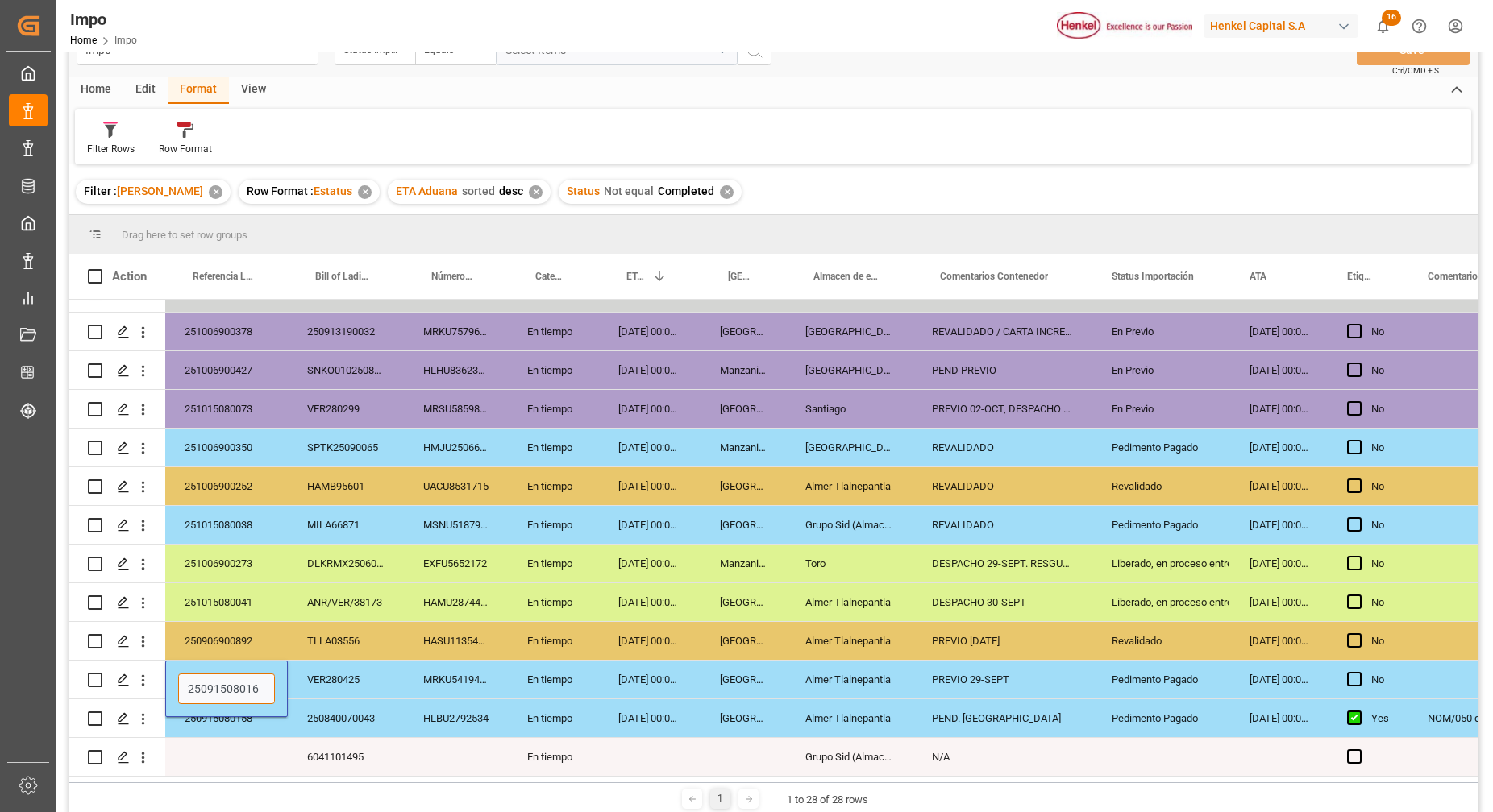
type input "250915080161"
click at [345, 665] on div "VER280425" at bounding box center [346, 679] width 116 height 38
click at [453, 673] on div "MRKU5419483" at bounding box center [455, 679] width 104 height 38
click at [233, 678] on div "250915080161" at bounding box center [226, 679] width 122 height 38
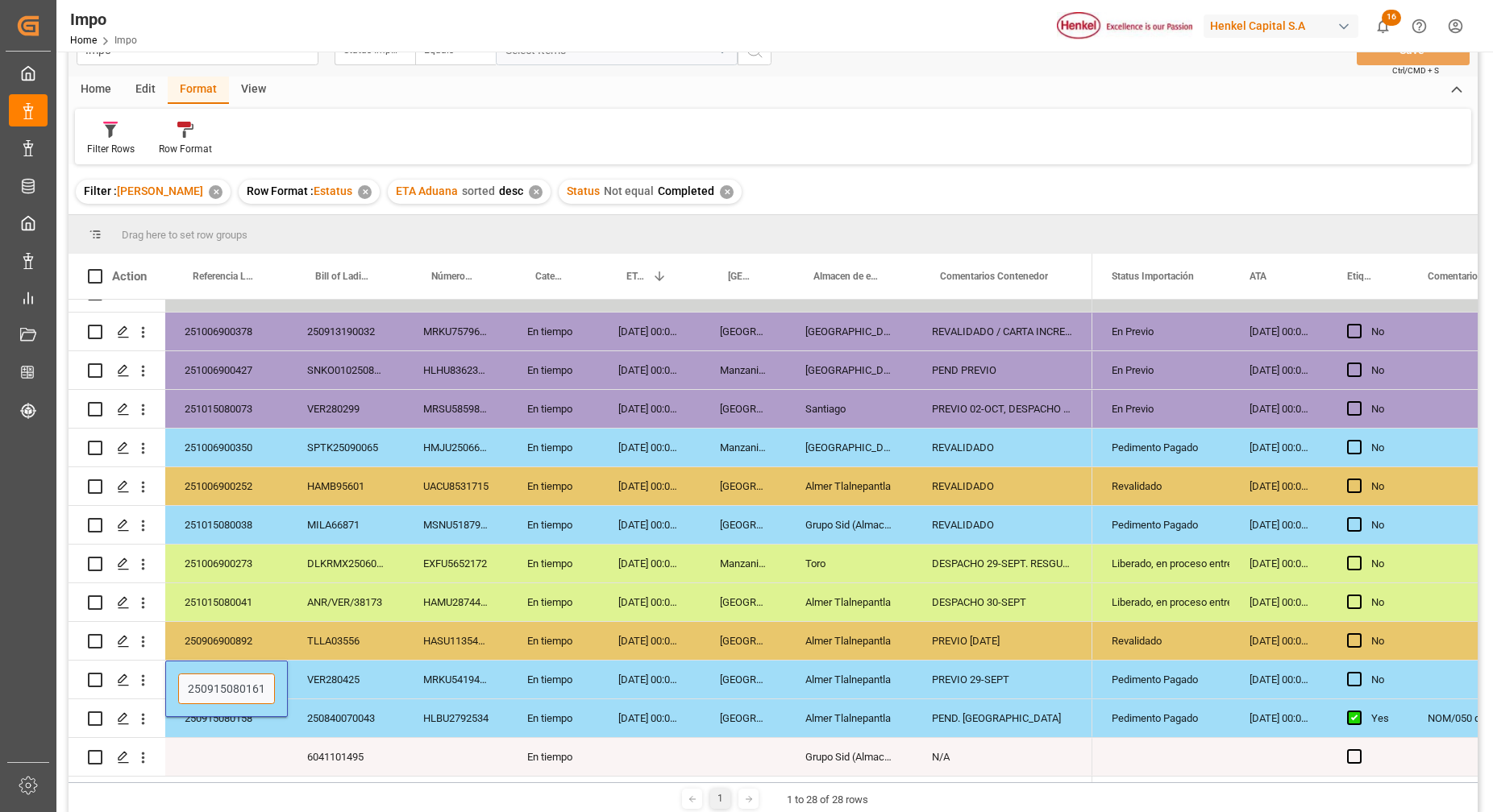
click at [233, 678] on input "250915080161" at bounding box center [227, 689] width 97 height 31
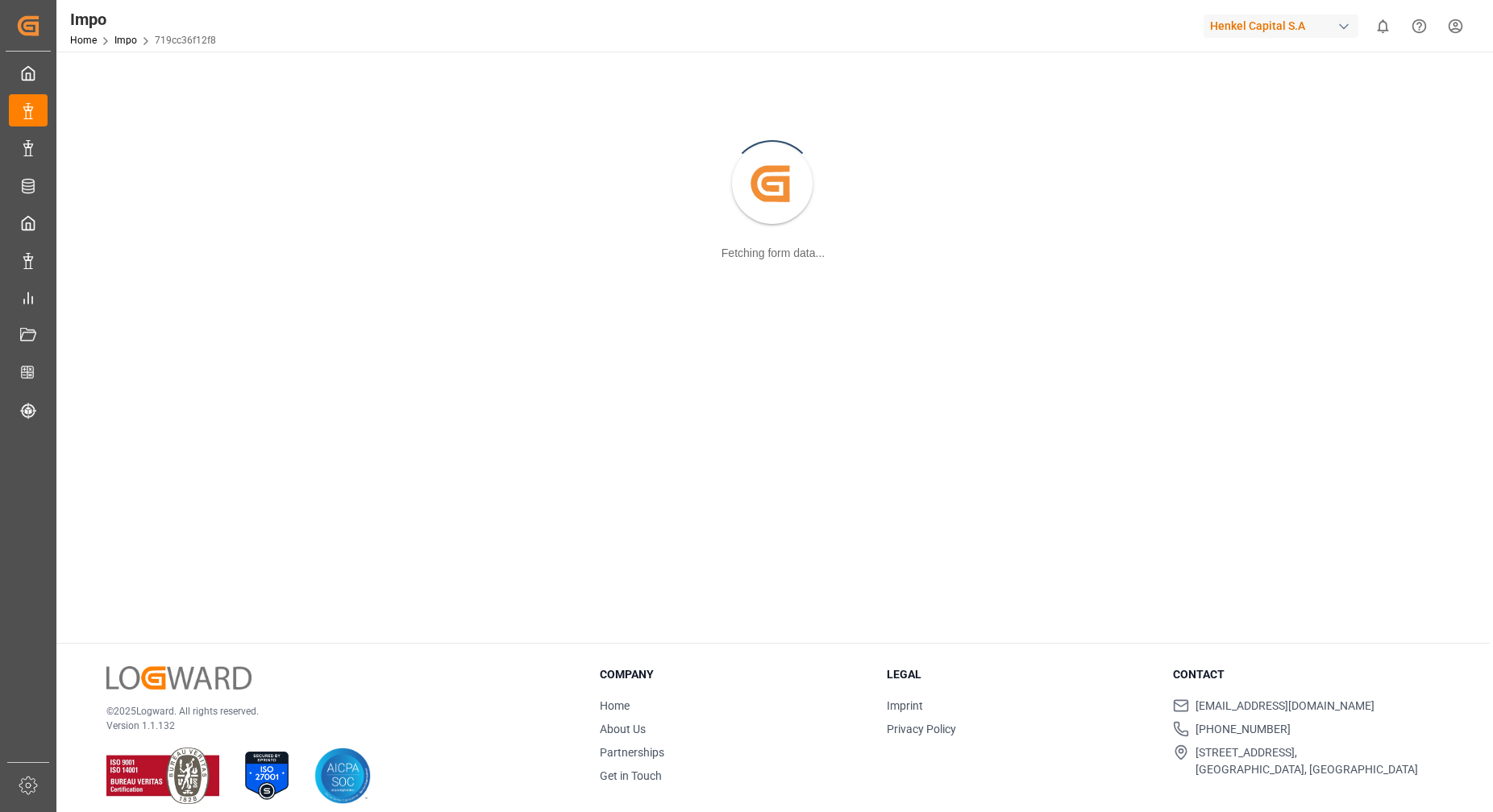
scroll to position [175, 0]
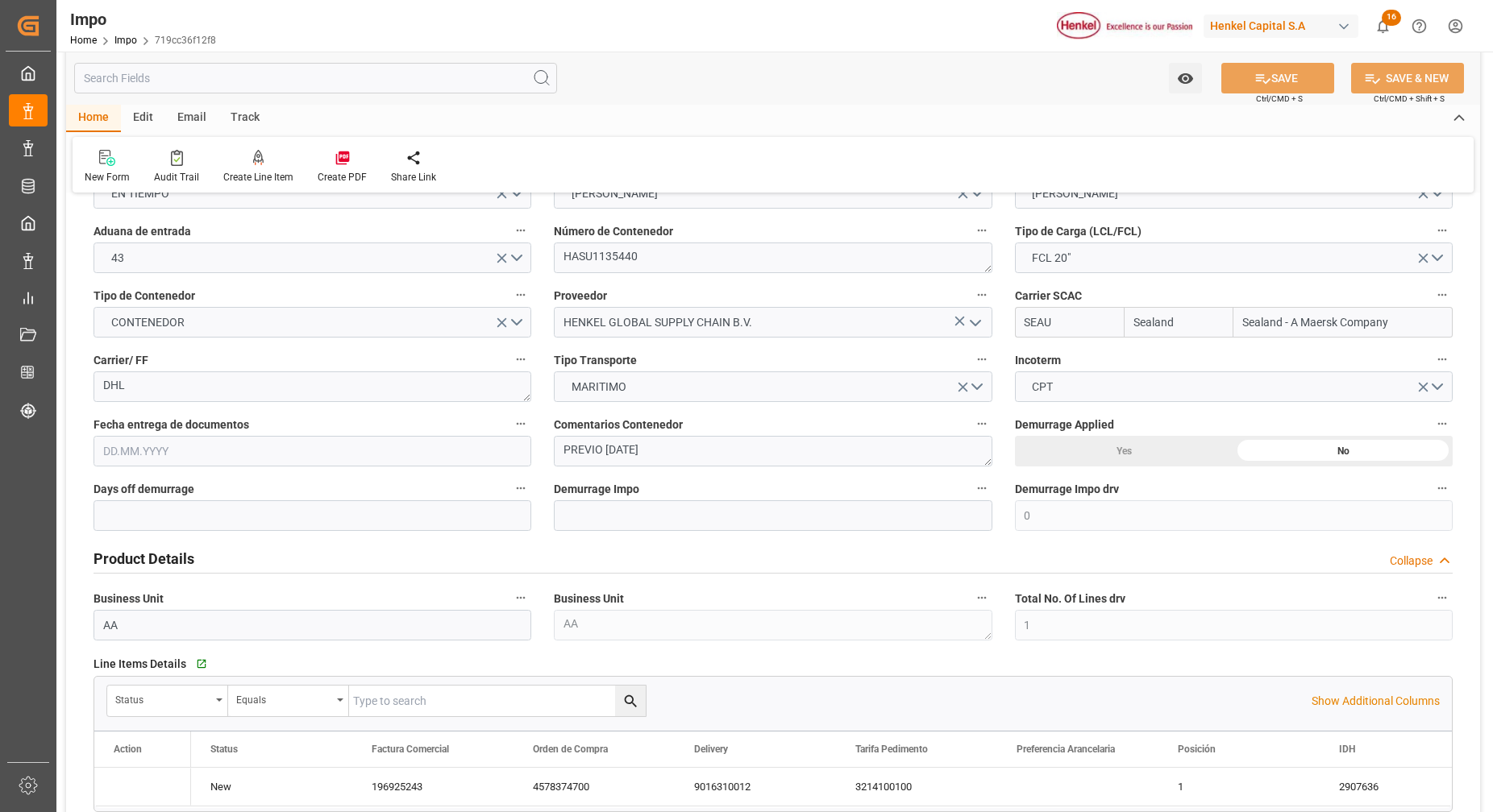
type input "Sealand"
type input "Sealand - A Maersk Company"
type input "0"
type input "1"
type input "28"
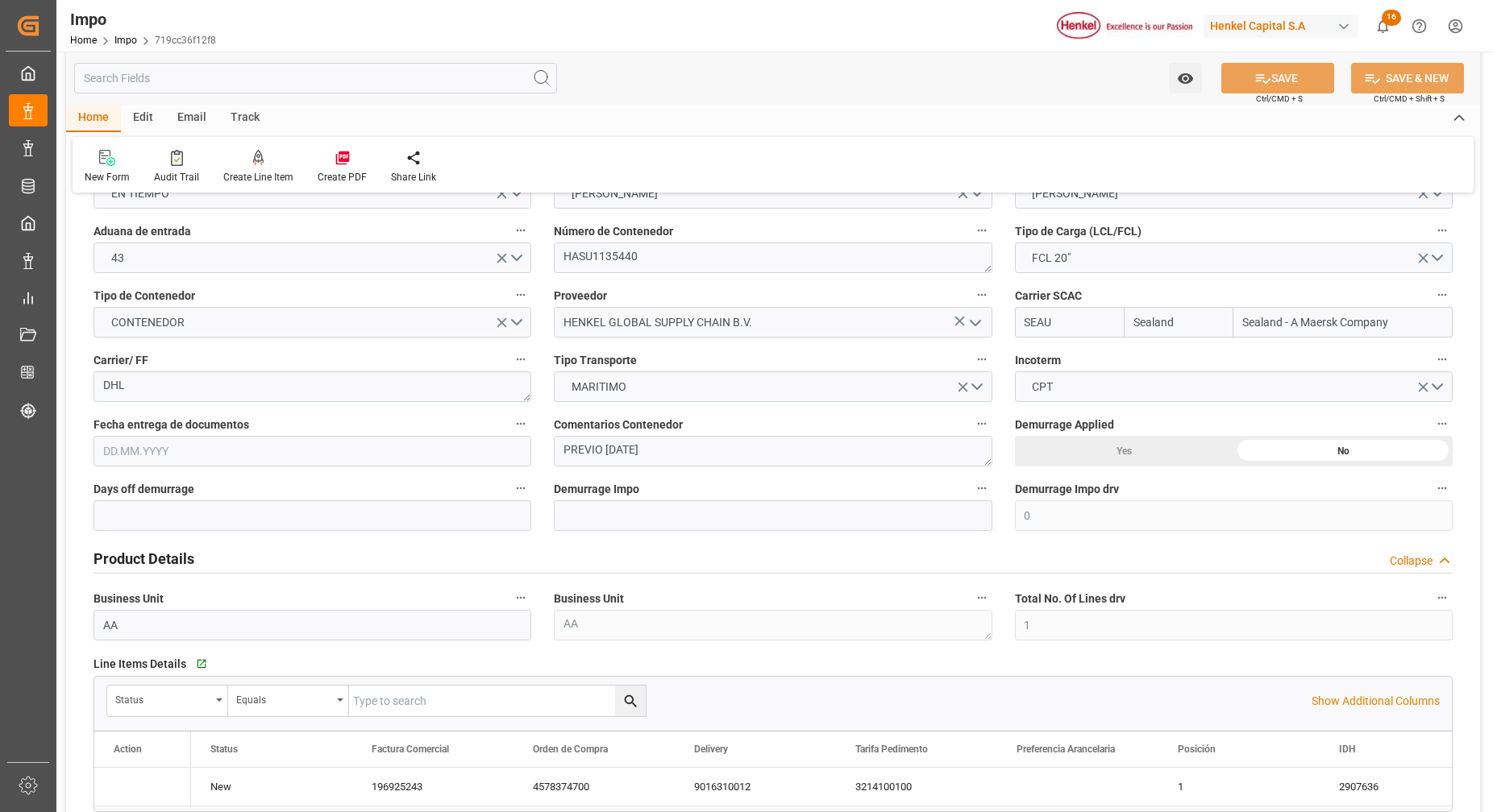
type input "[DATE]"
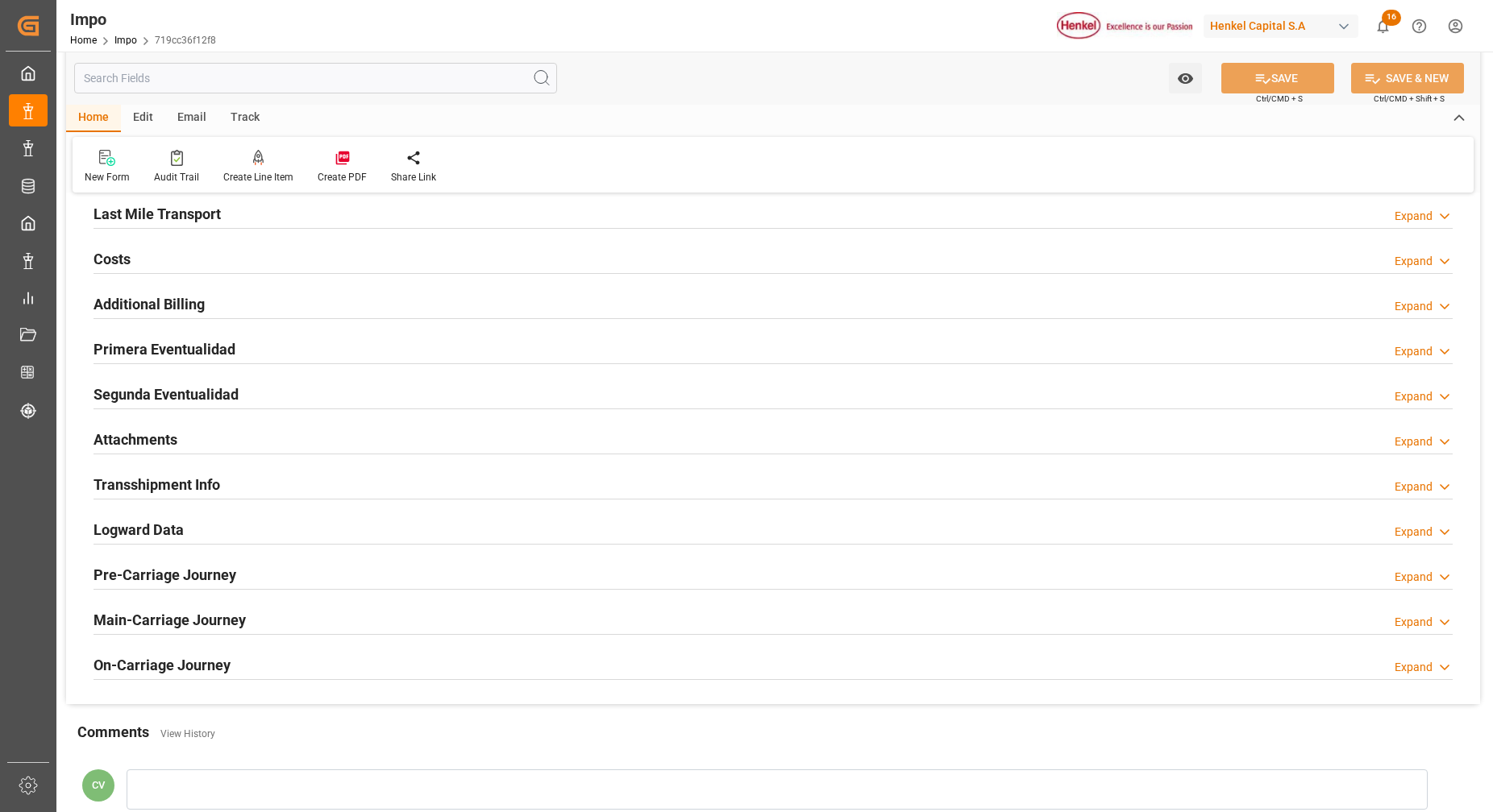
scroll to position [1283, 0]
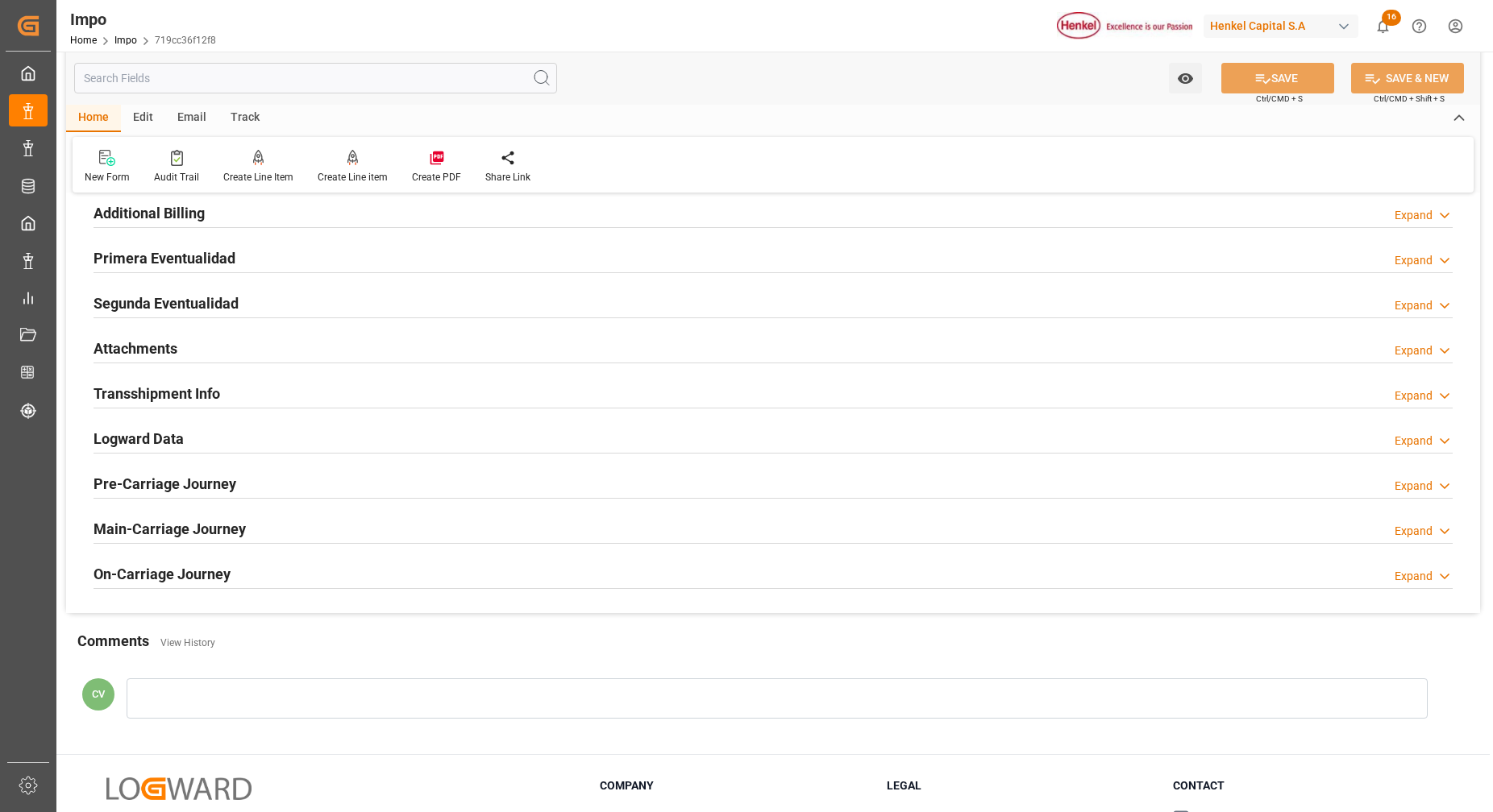
click at [138, 248] on h2 "Primera Eventualidad" at bounding box center [164, 257] width 142 height 22
